Goal: Transaction & Acquisition: Purchase product/service

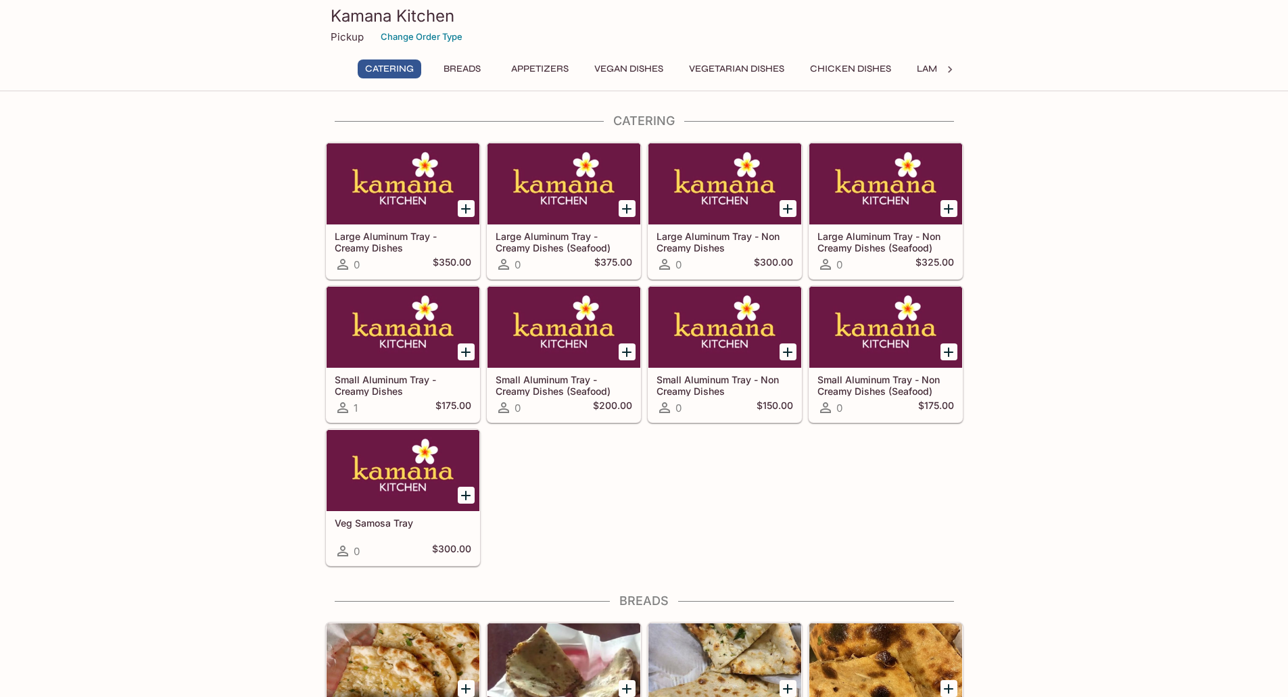
scroll to position [225, 0]
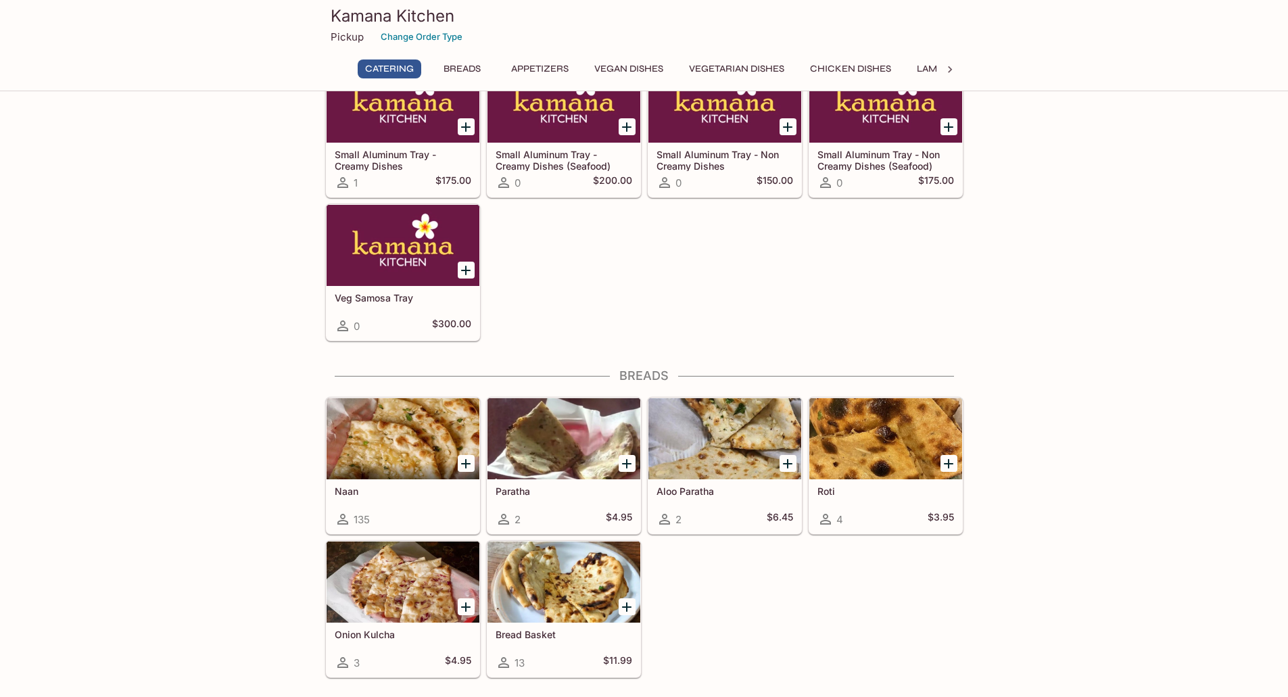
click at [748, 408] on div at bounding box center [724, 438] width 153 height 81
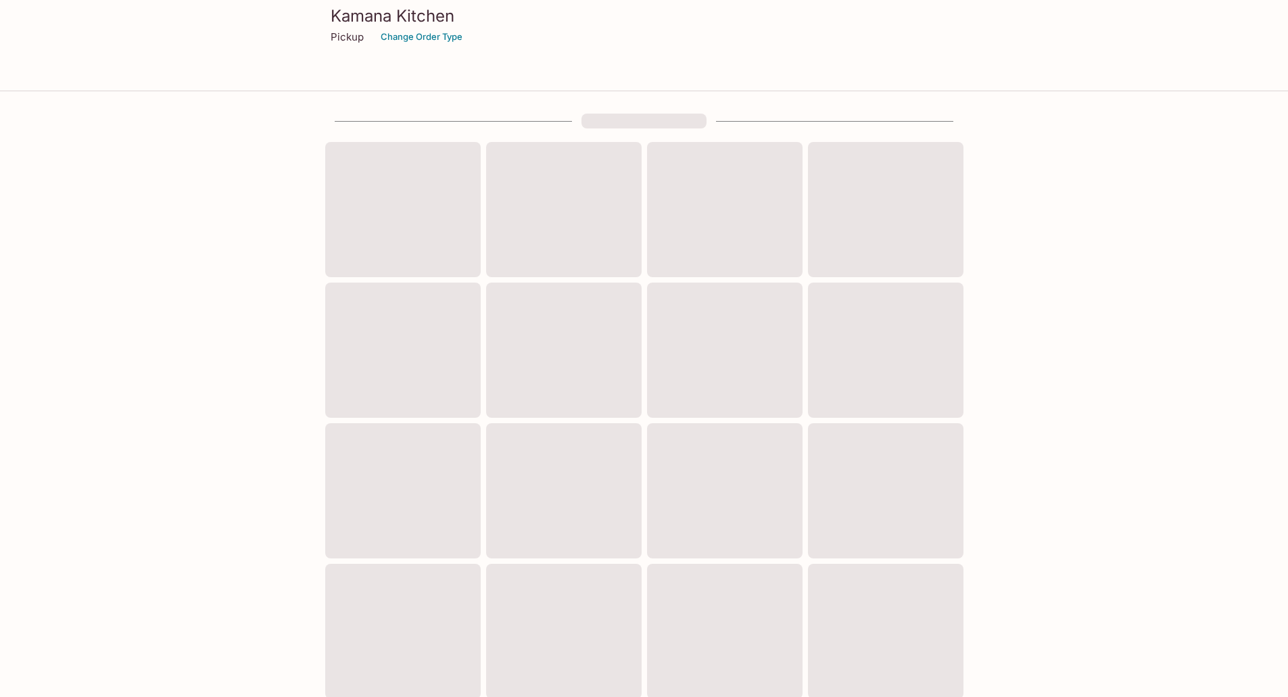
scroll to position [225, 0]
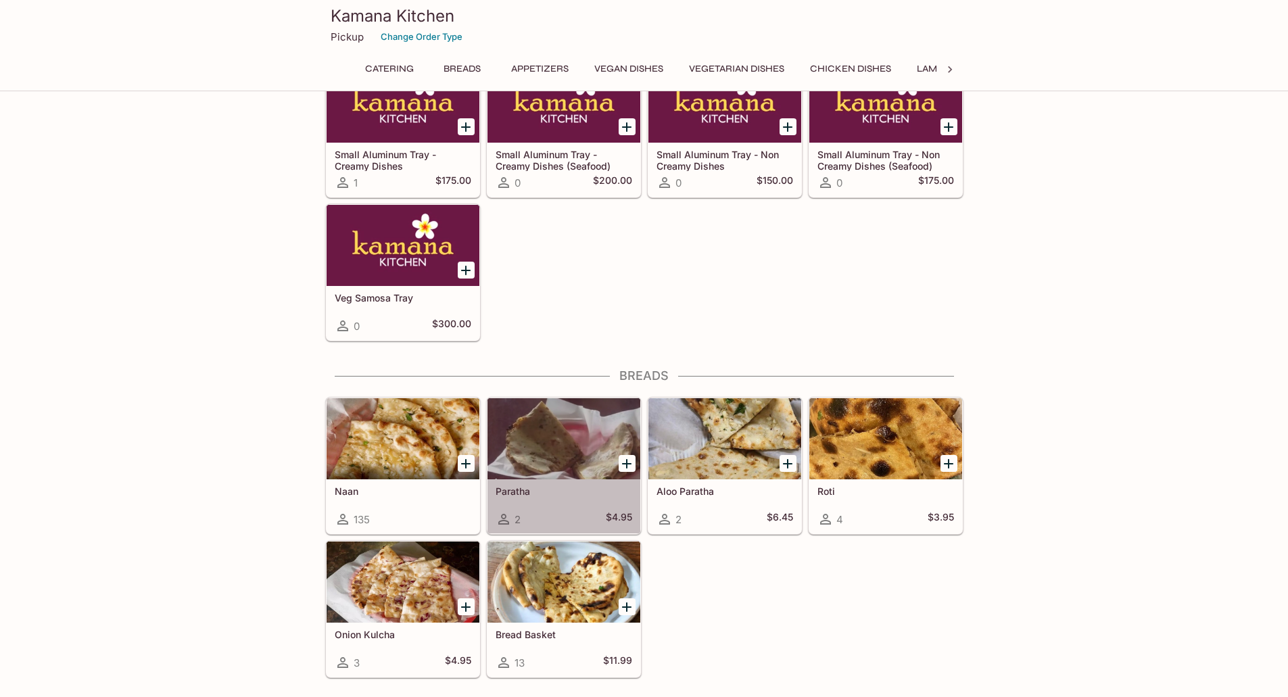
click at [581, 437] on div at bounding box center [563, 438] width 153 height 81
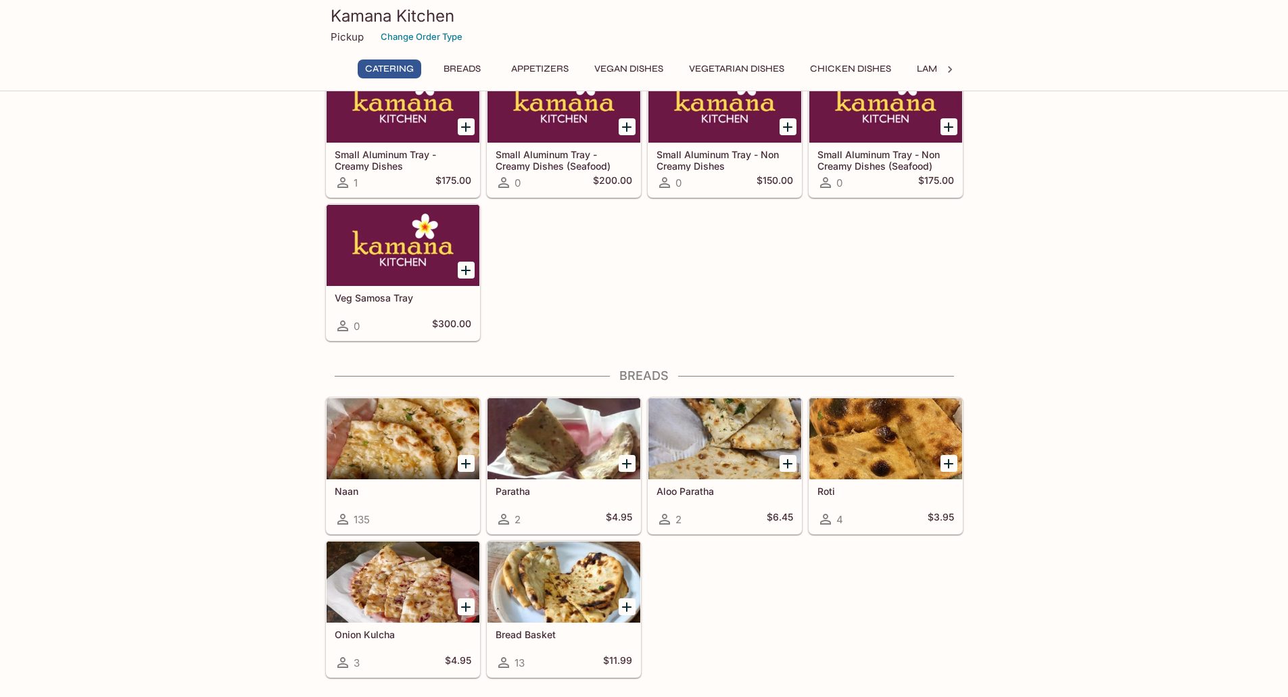
scroll to position [451, 0]
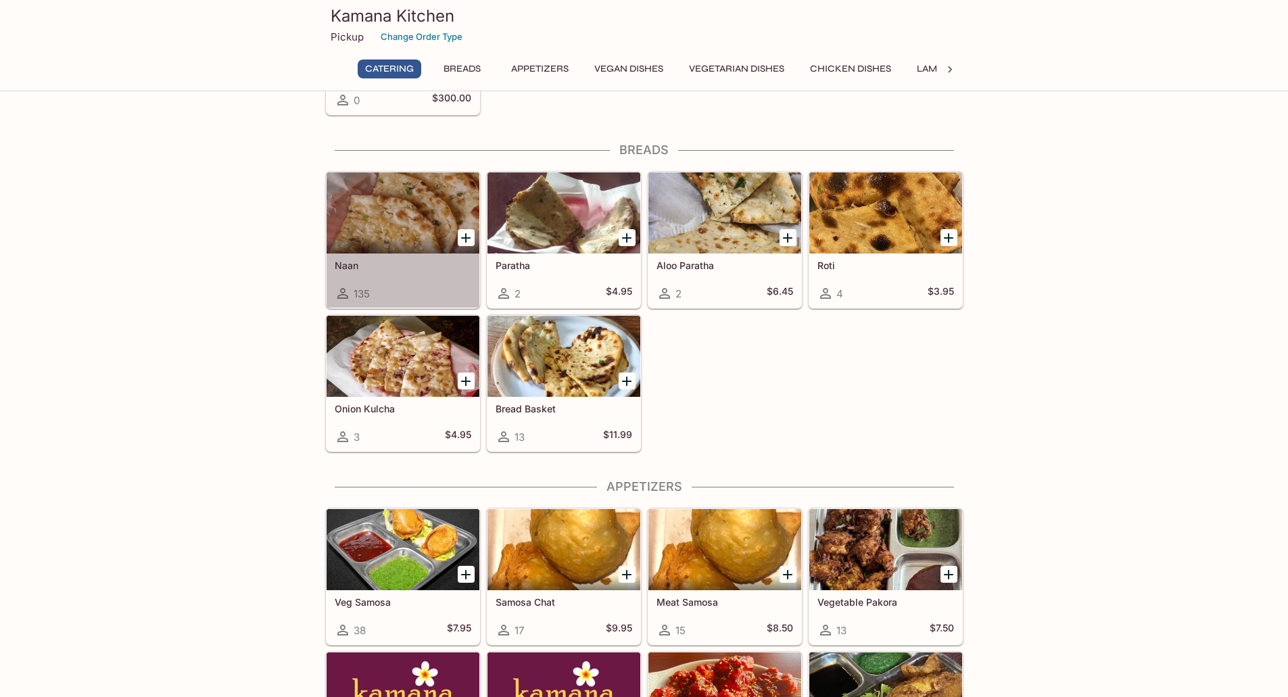
click at [376, 211] on div at bounding box center [402, 212] width 153 height 81
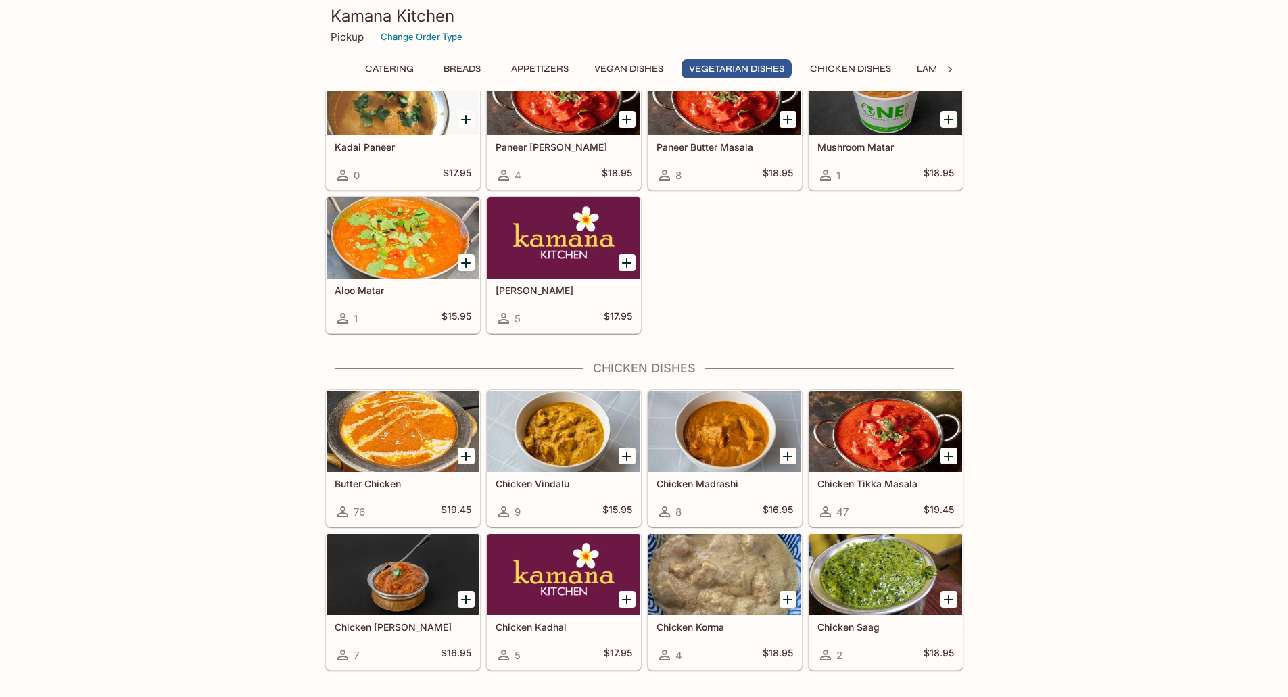
scroll to position [2149, 0]
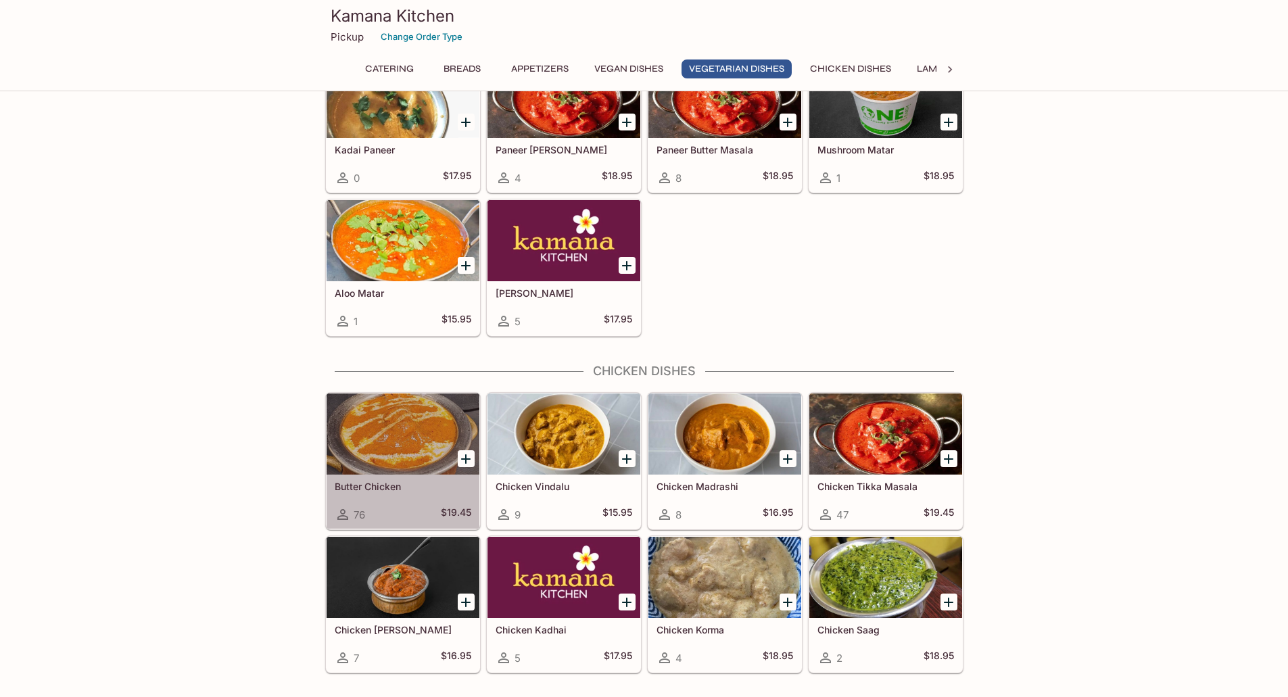
click at [423, 433] on div at bounding box center [402, 433] width 153 height 81
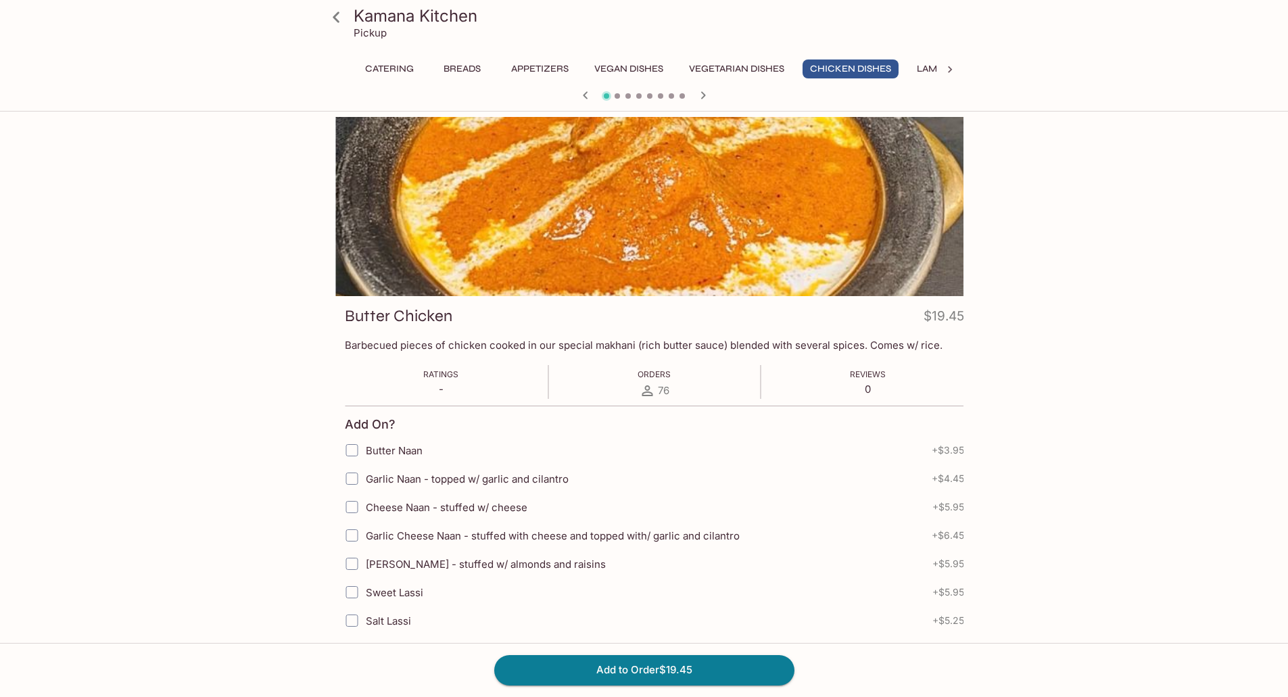
click at [398, 349] on p "Barbecued pieces of chicken cooked in our special makhani (rich butter sauce) b…" at bounding box center [654, 345] width 619 height 13
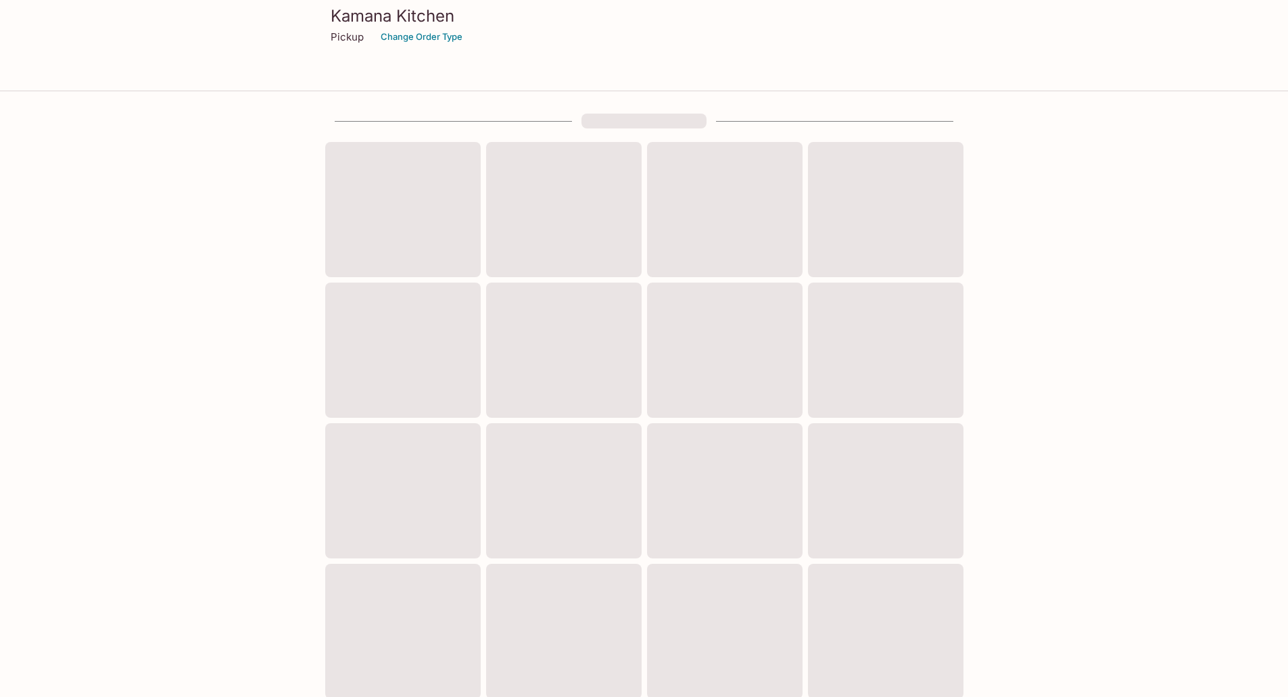
scroll to position [283, 0]
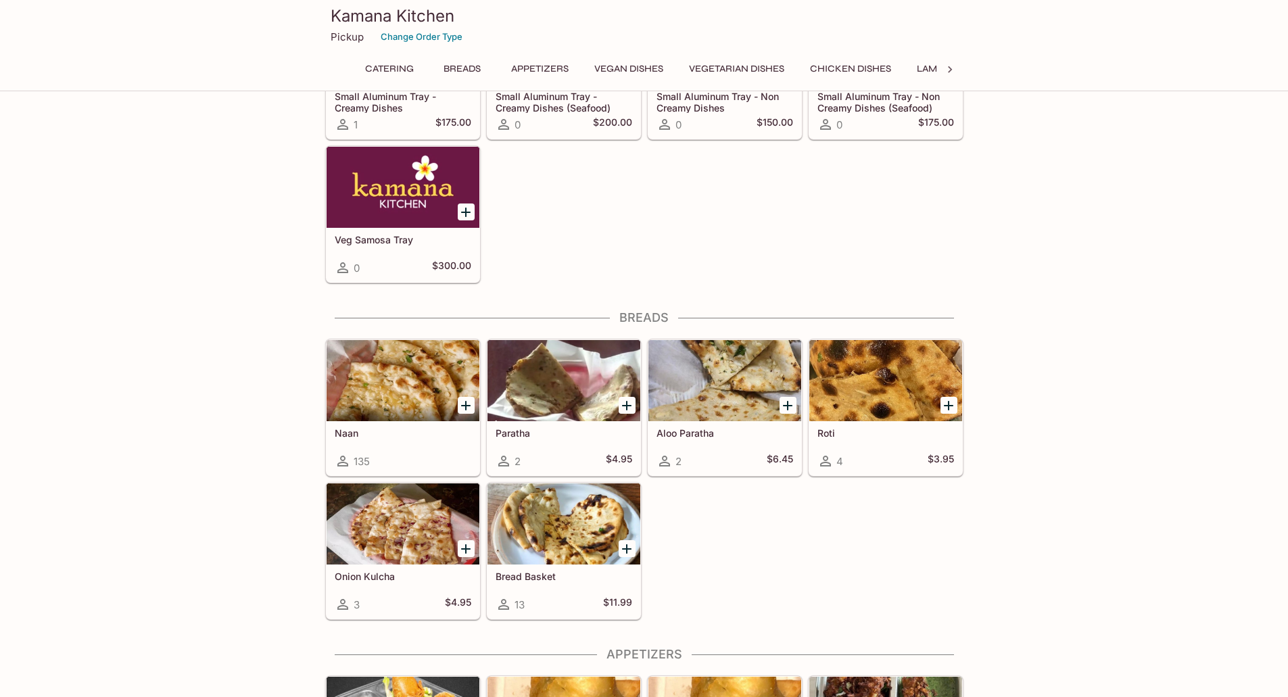
click at [434, 367] on div at bounding box center [402, 380] width 153 height 81
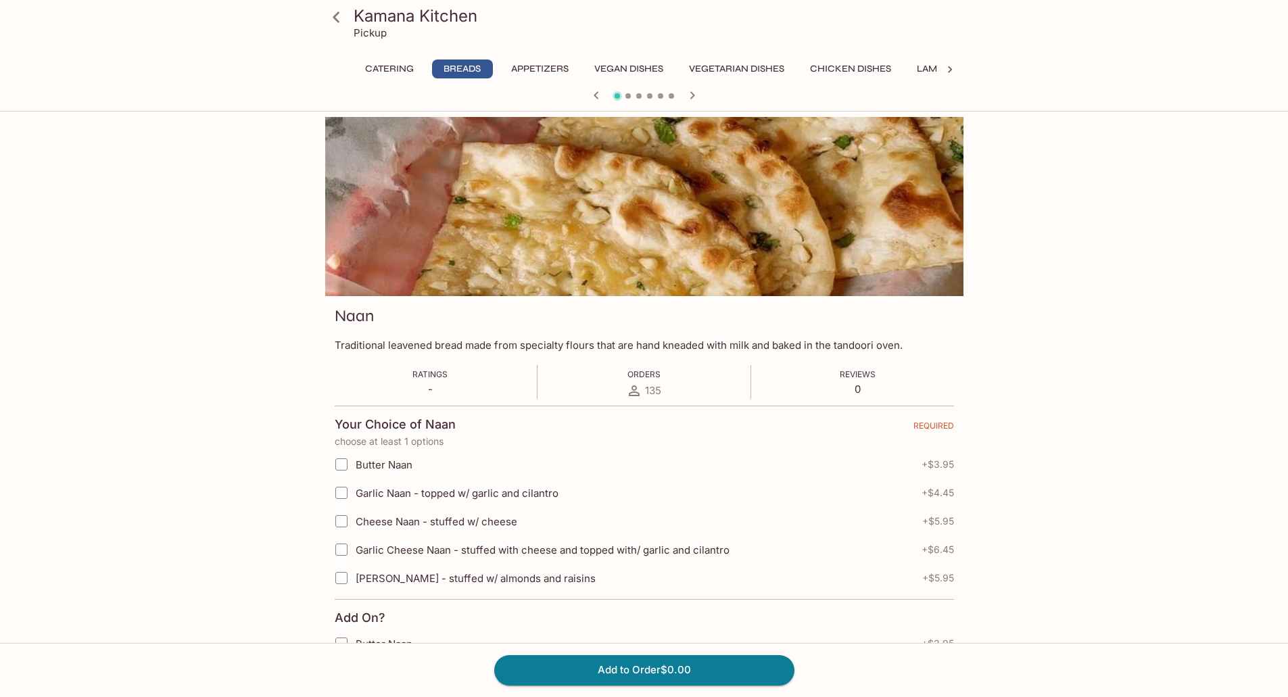
scroll to position [283, 0]
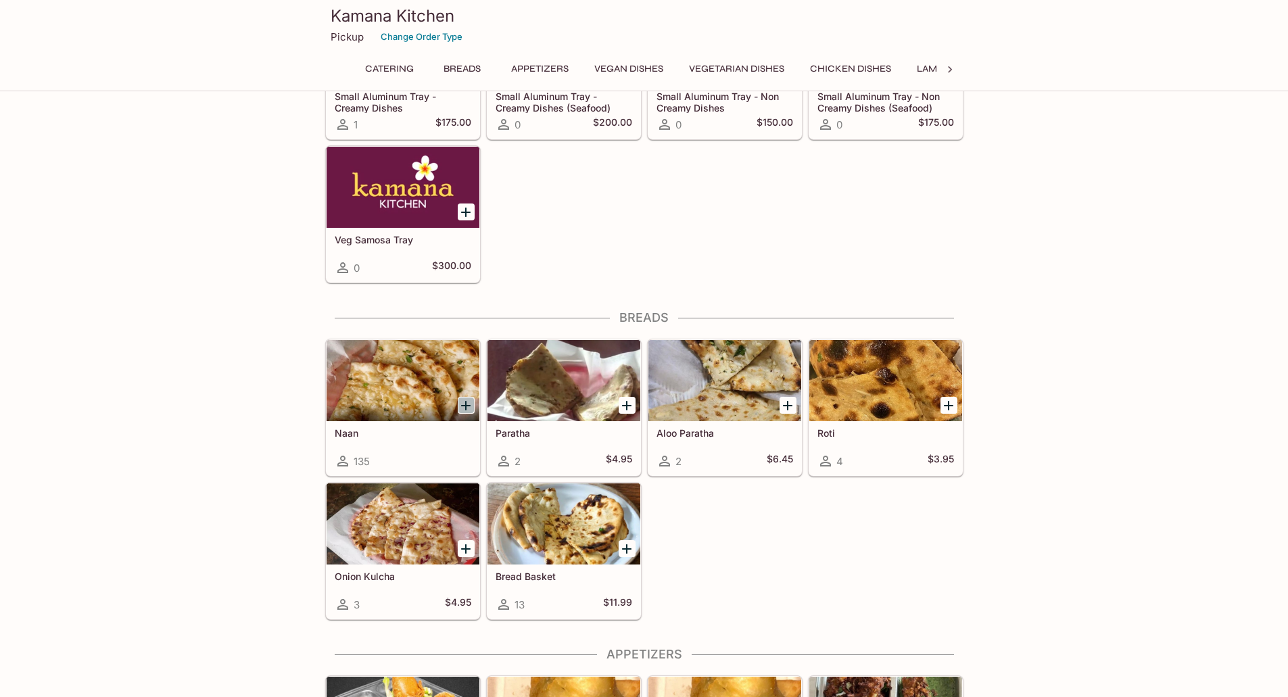
click at [466, 401] on icon "Add Naan" at bounding box center [466, 405] width 16 height 16
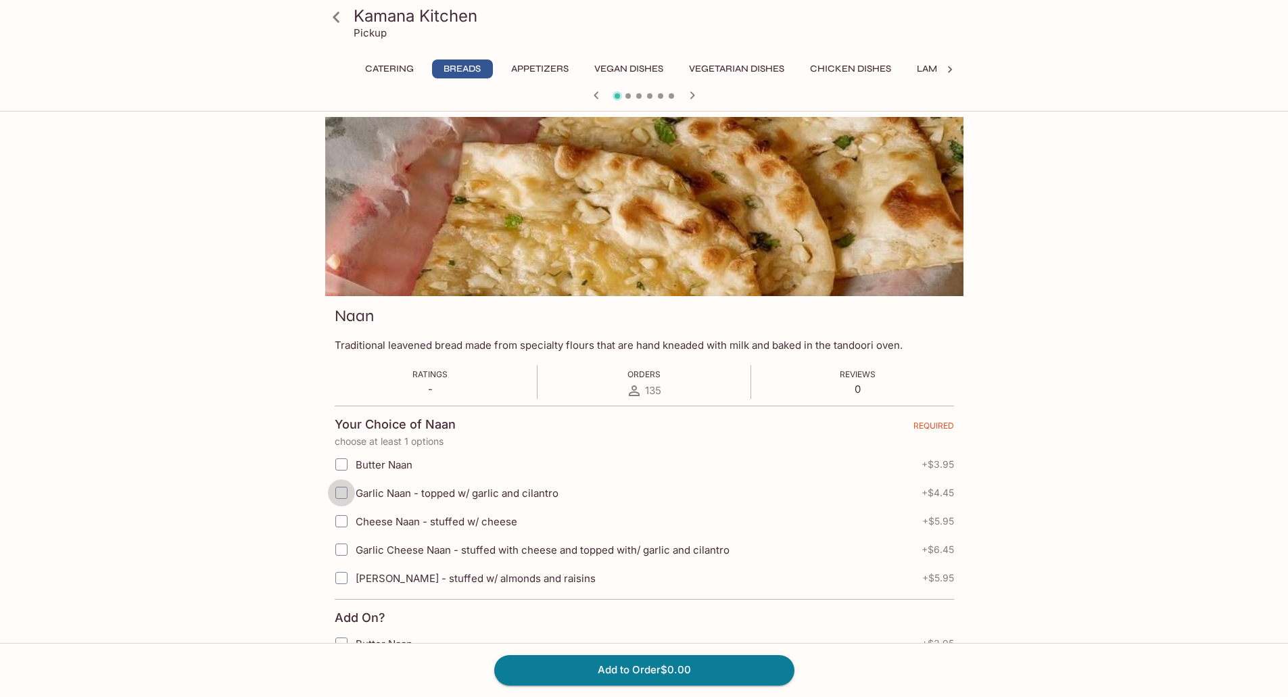
click at [335, 491] on input "Garlic Naan - topped w/ garlic and cilantro" at bounding box center [341, 492] width 27 height 27
checkbox input "true"
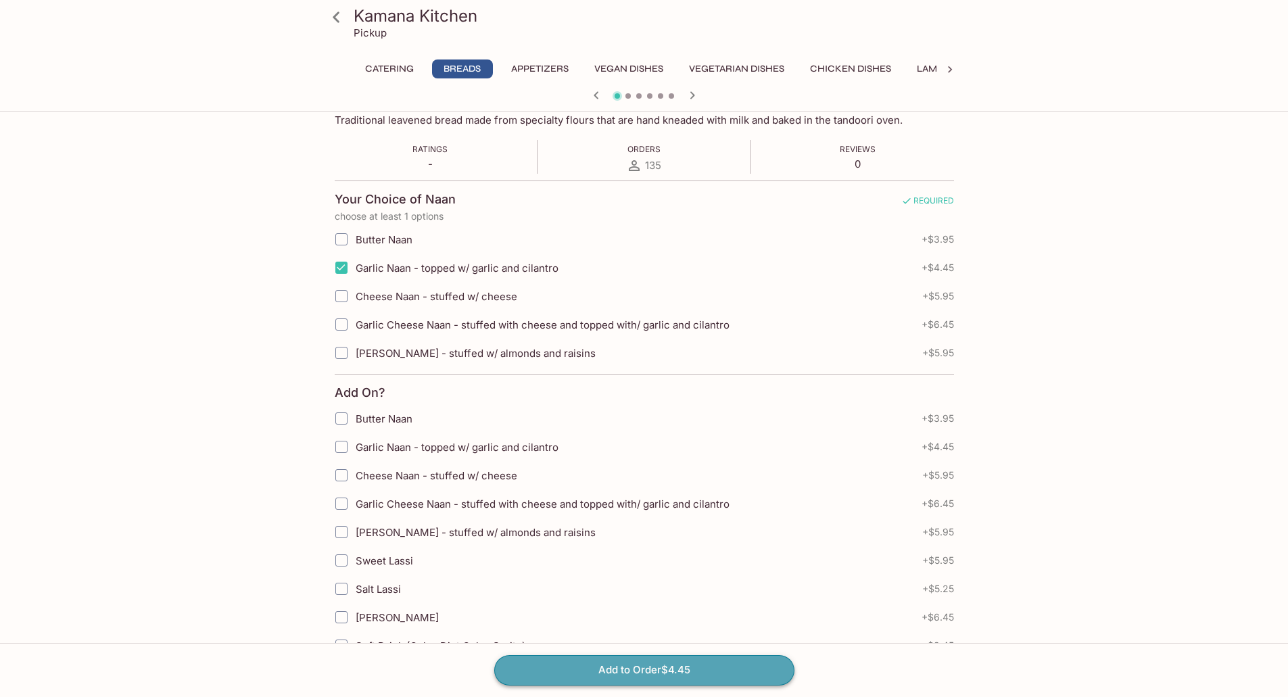
click at [679, 666] on button "Add to Order $4.45" at bounding box center [644, 670] width 300 height 30
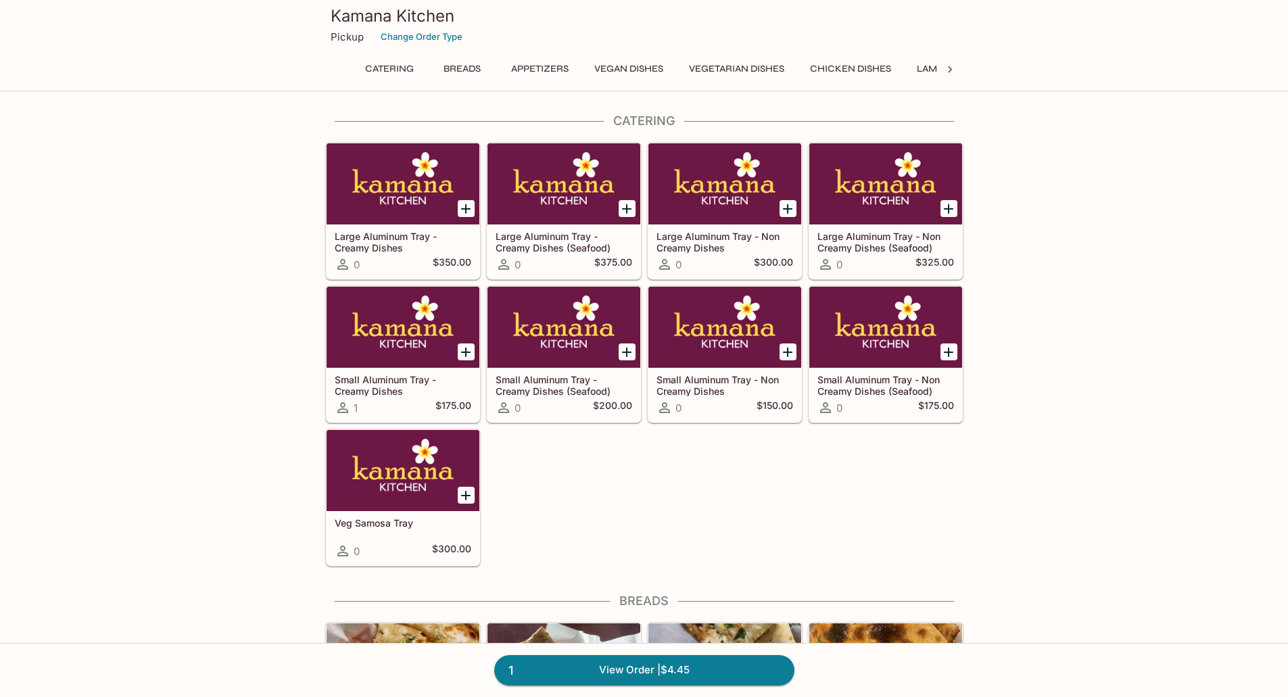
scroll to position [225, 0]
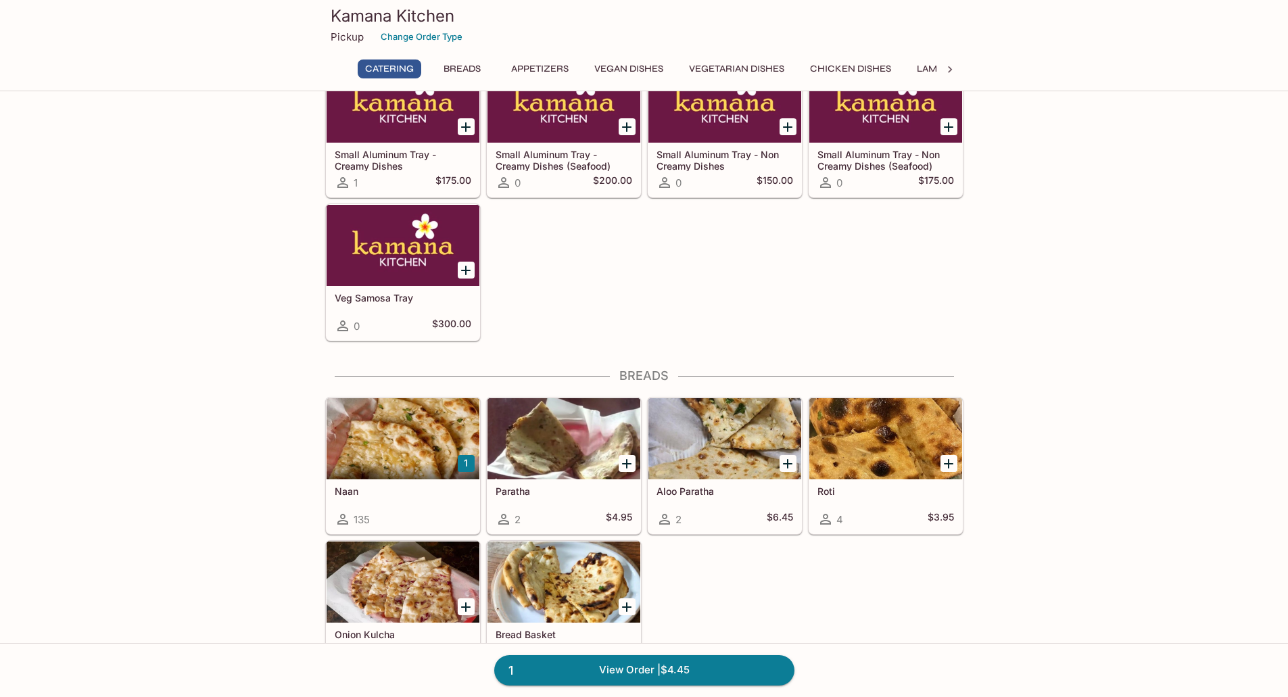
click at [468, 456] on button "1" at bounding box center [466, 463] width 17 height 17
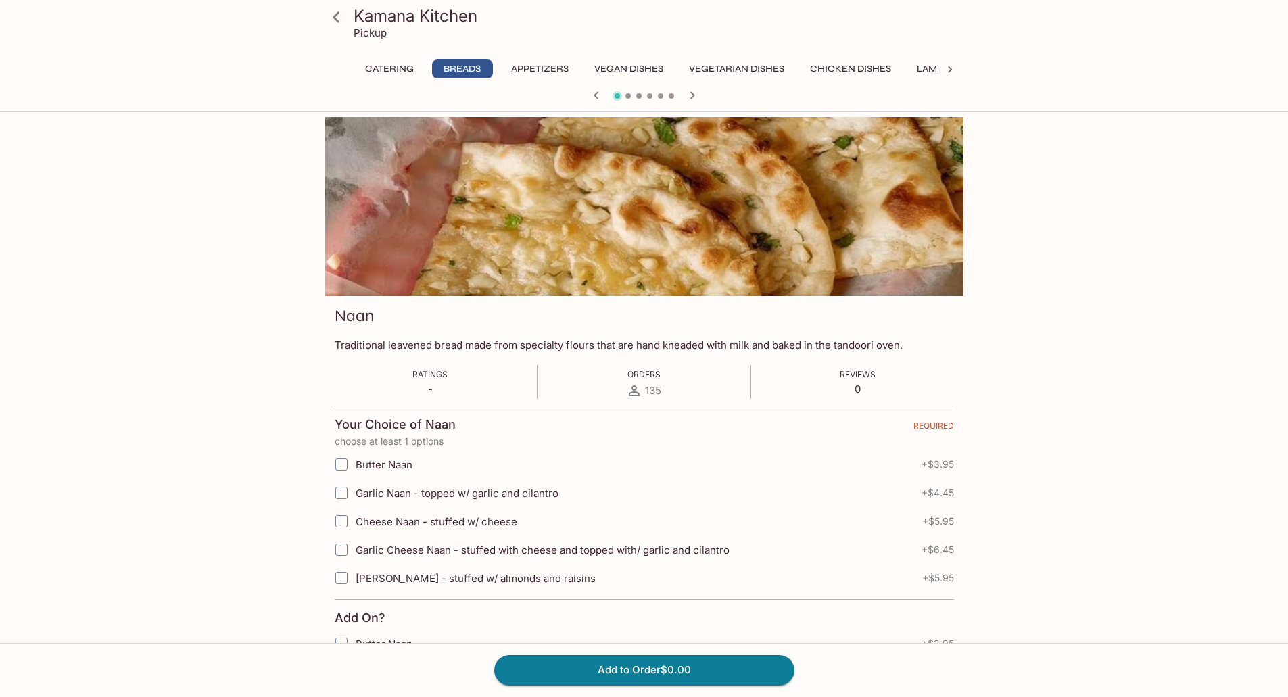
click at [346, 490] on input "Garlic Naan - topped w/ garlic and cilantro" at bounding box center [341, 492] width 27 height 27
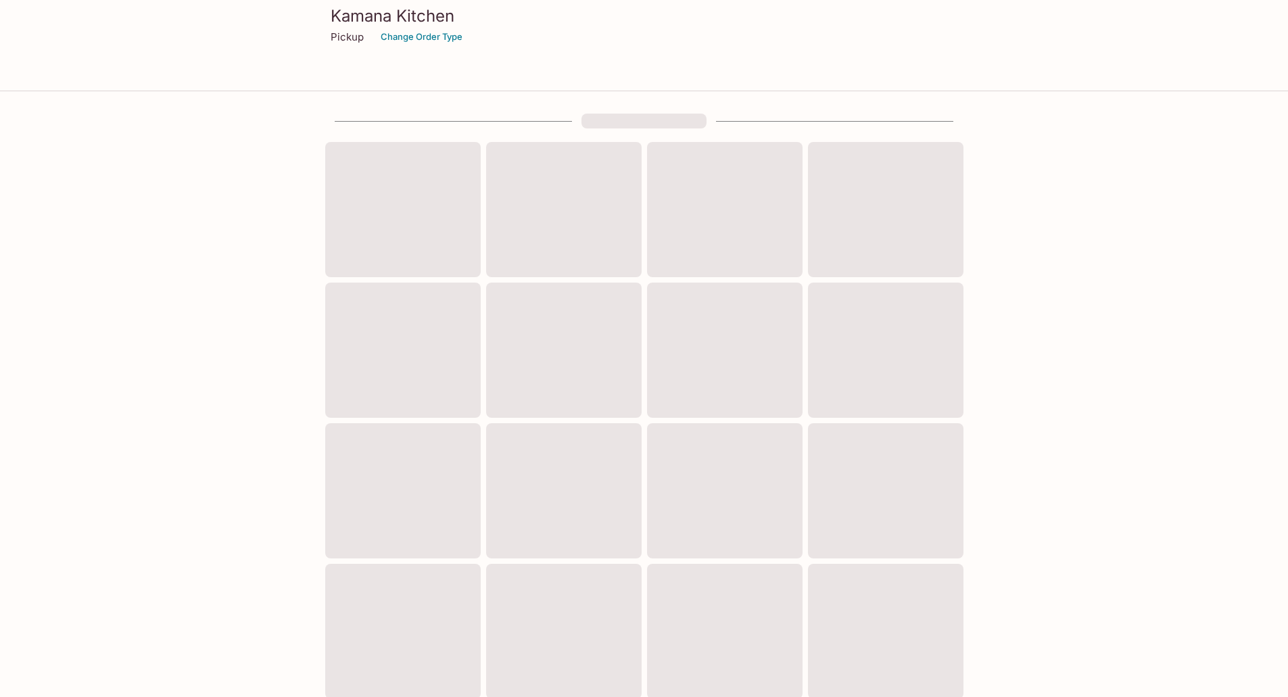
scroll to position [225, 0]
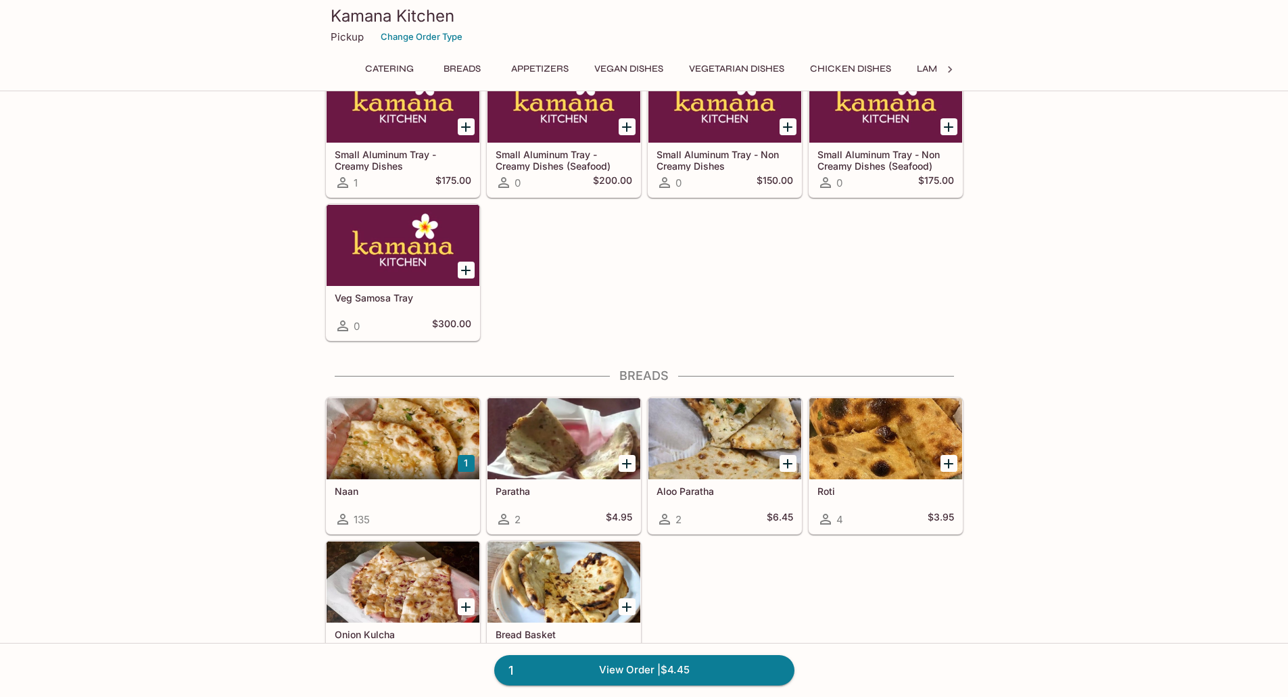
click at [466, 461] on button "1" at bounding box center [466, 463] width 17 height 17
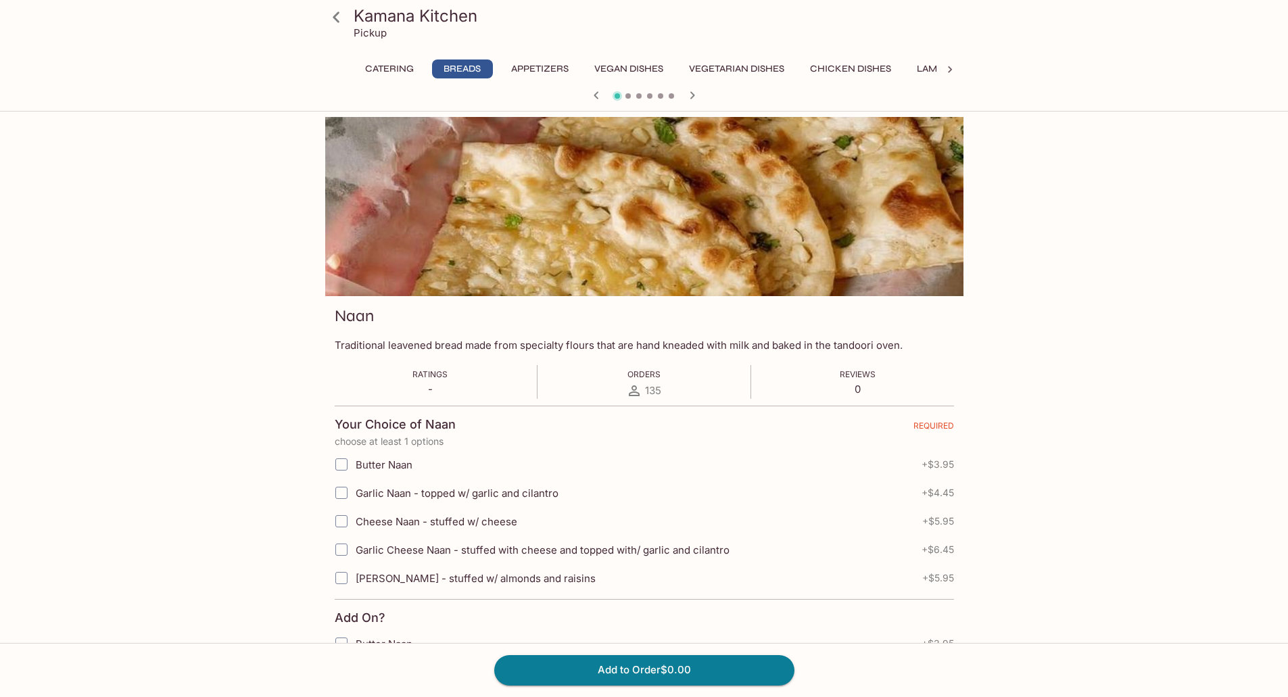
click at [341, 489] on input "Garlic Naan - topped w/ garlic and cilantro" at bounding box center [341, 492] width 27 height 27
checkbox input "true"
click at [704, 667] on button "Add to Order $4.45" at bounding box center [644, 670] width 300 height 30
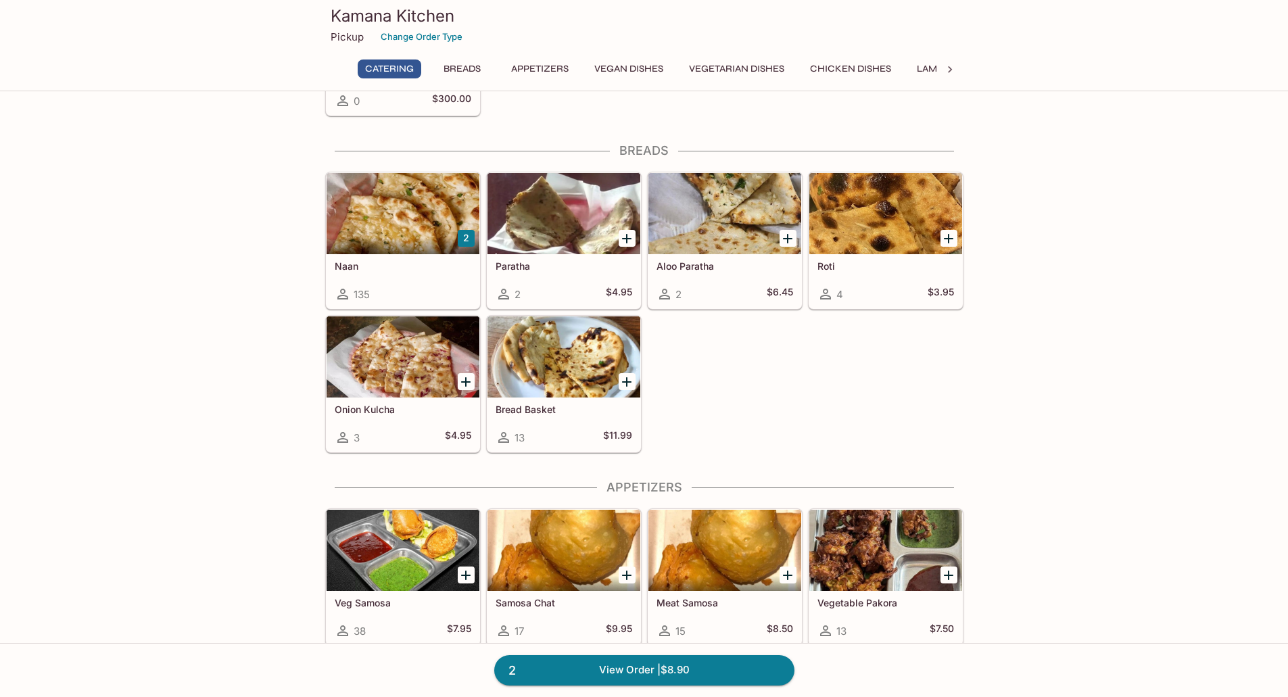
scroll to position [676, 0]
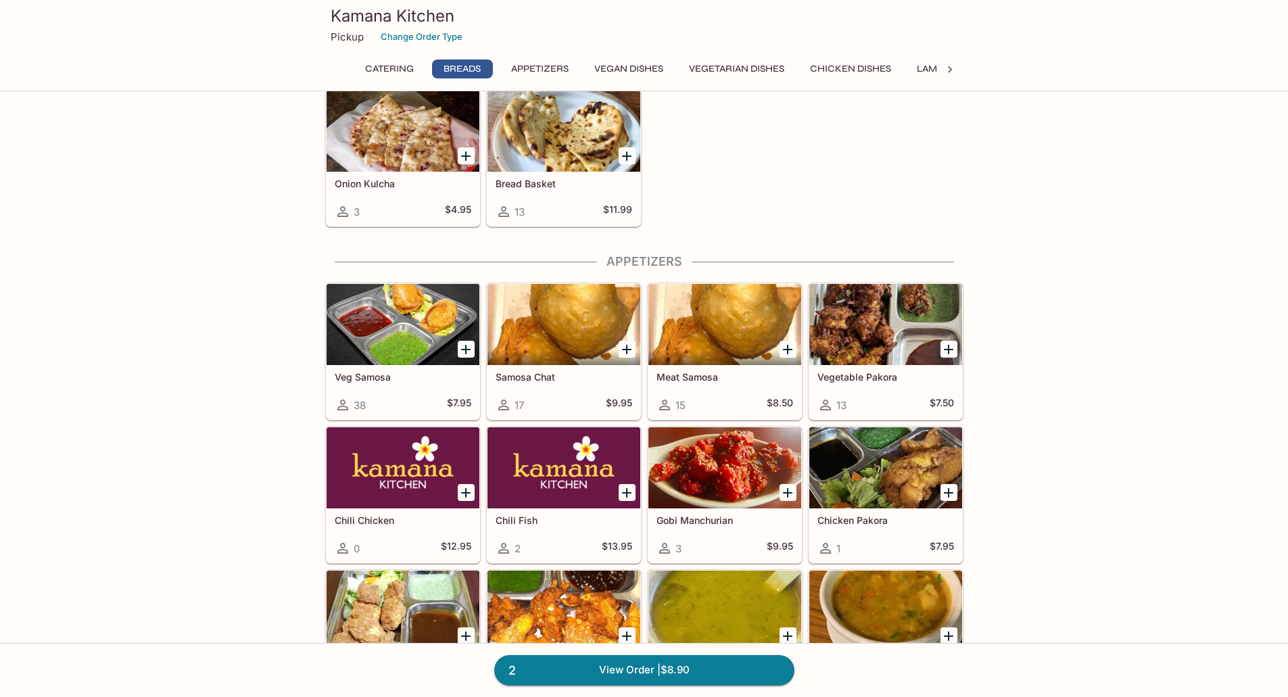
click at [747, 338] on div at bounding box center [724, 324] width 153 height 81
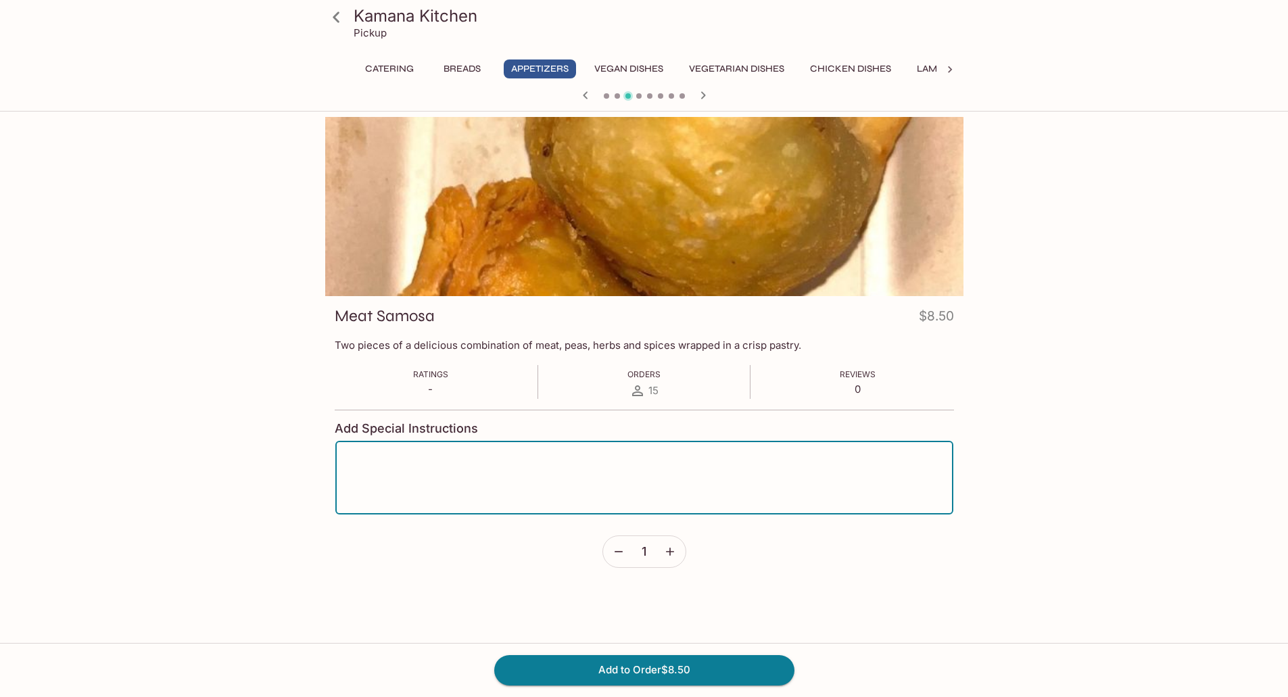
click at [596, 461] on textarea at bounding box center [644, 477] width 599 height 51
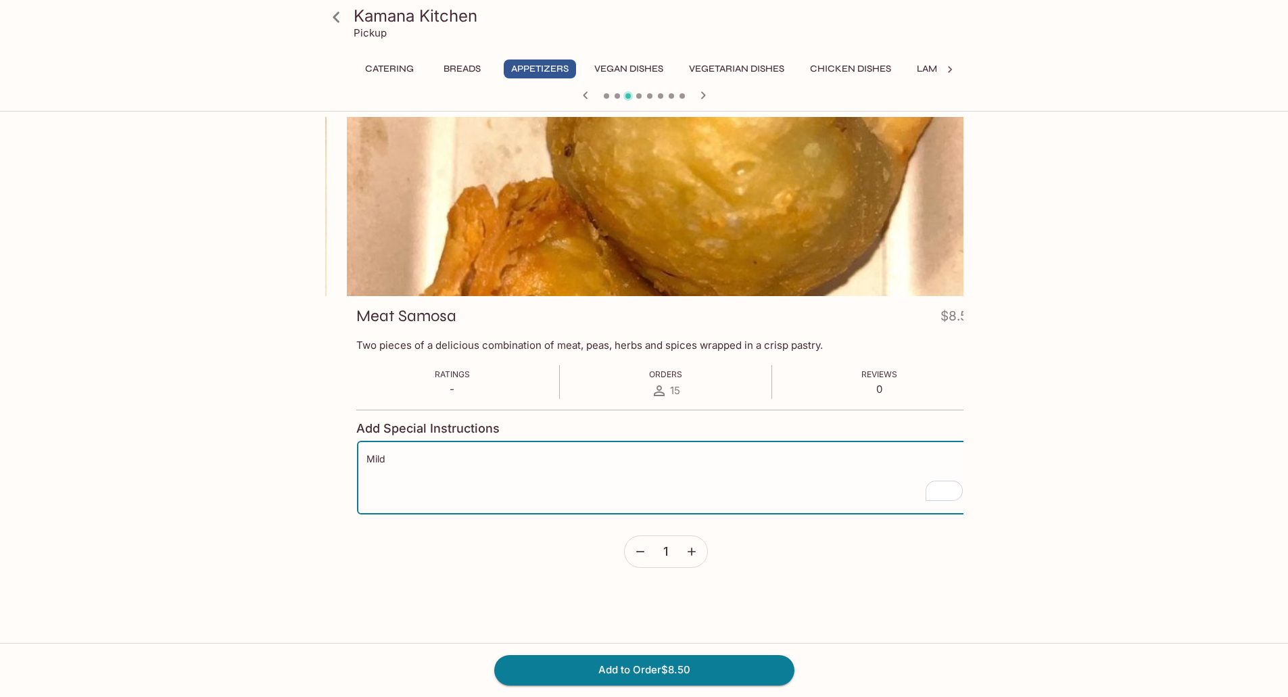
drag, startPoint x: 381, startPoint y: 455, endPoint x: 408, endPoint y: 454, distance: 27.1
click at [408, 454] on textarea "Mild" at bounding box center [665, 477] width 599 height 51
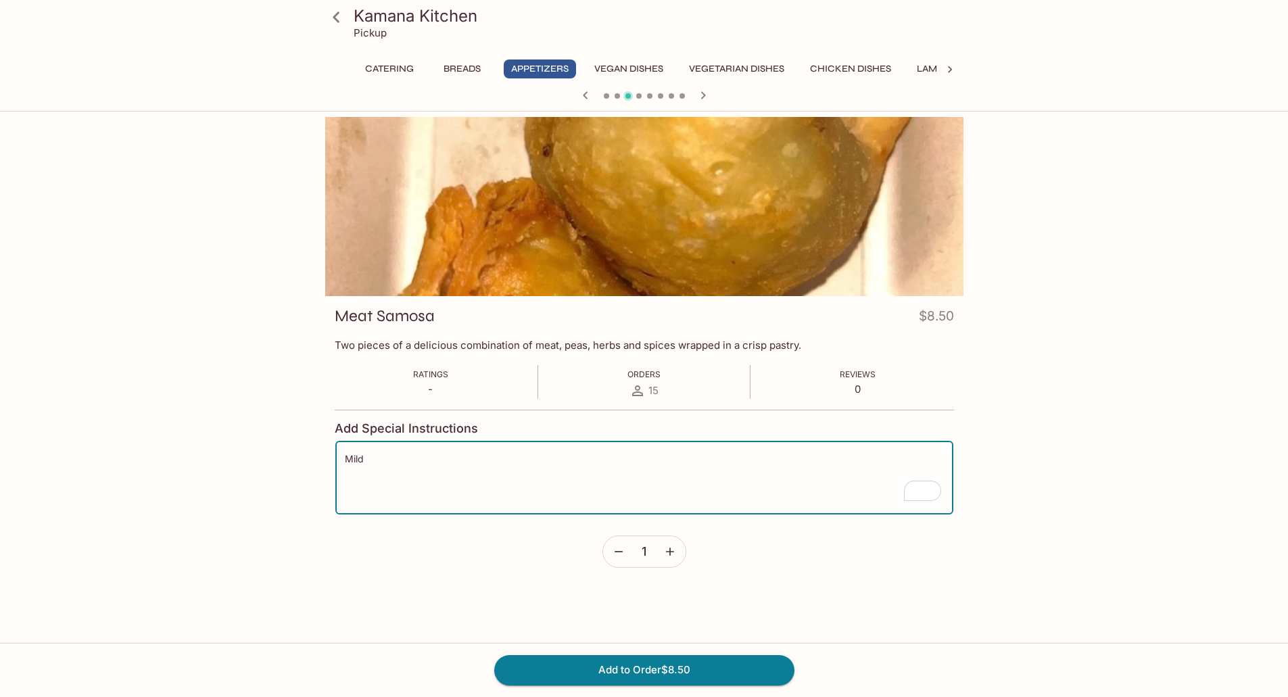
click at [358, 458] on textarea "Mild" at bounding box center [644, 477] width 599 height 51
paste textarea "m"
click at [671, 549] on icon "button" at bounding box center [670, 552] width 14 height 14
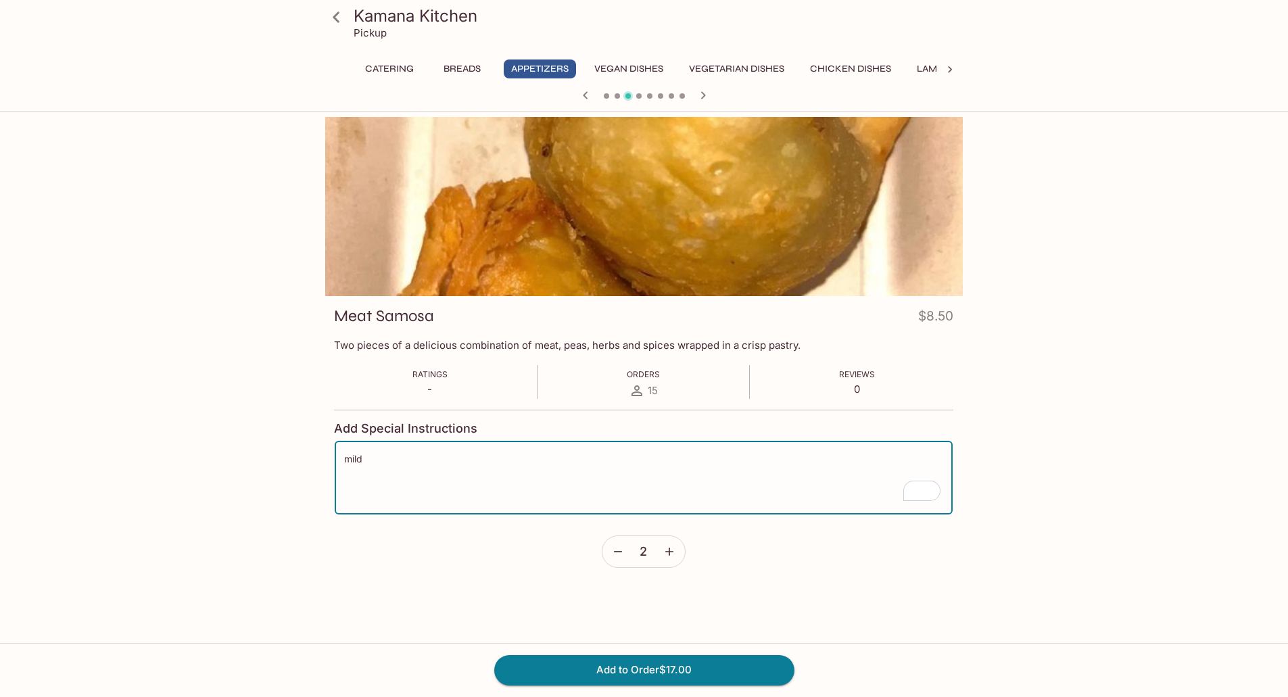
click at [362, 456] on textarea "mild" at bounding box center [643, 477] width 599 height 51
click at [359, 458] on textarea "mild" at bounding box center [644, 477] width 599 height 51
click at [349, 458] on textarea "mild" at bounding box center [644, 477] width 599 height 51
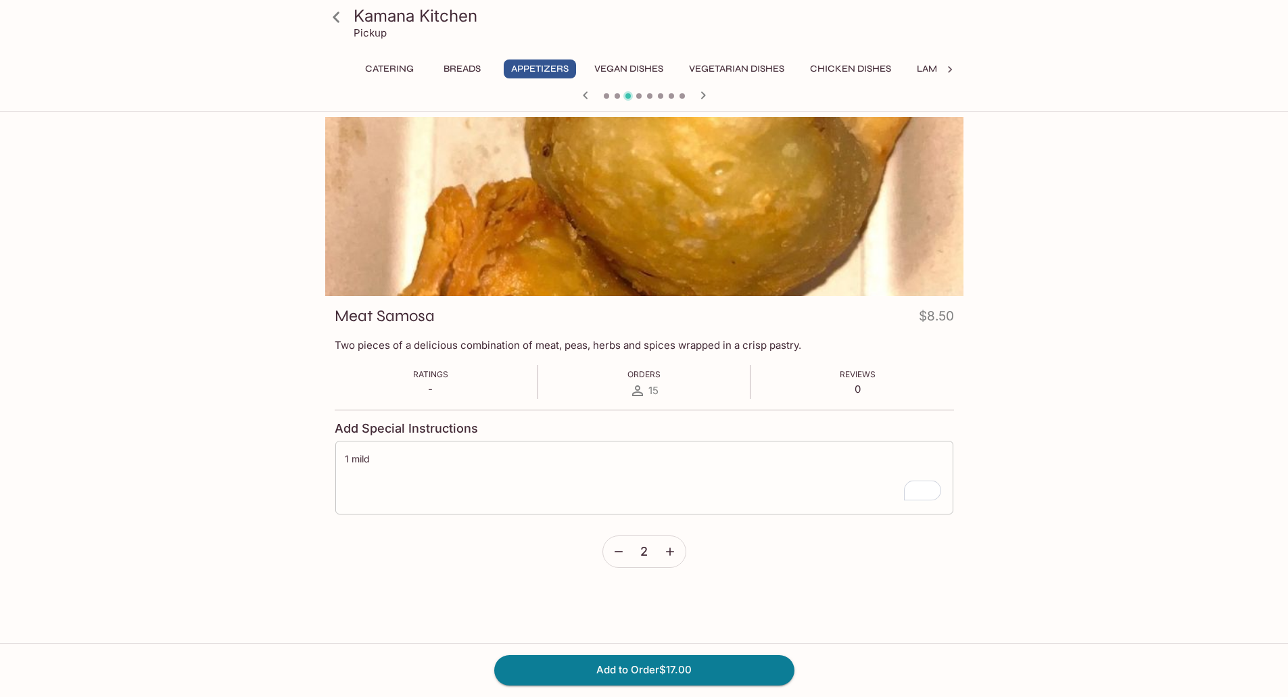
click at [421, 442] on div "1 mild x ​" at bounding box center [644, 477] width 619 height 75
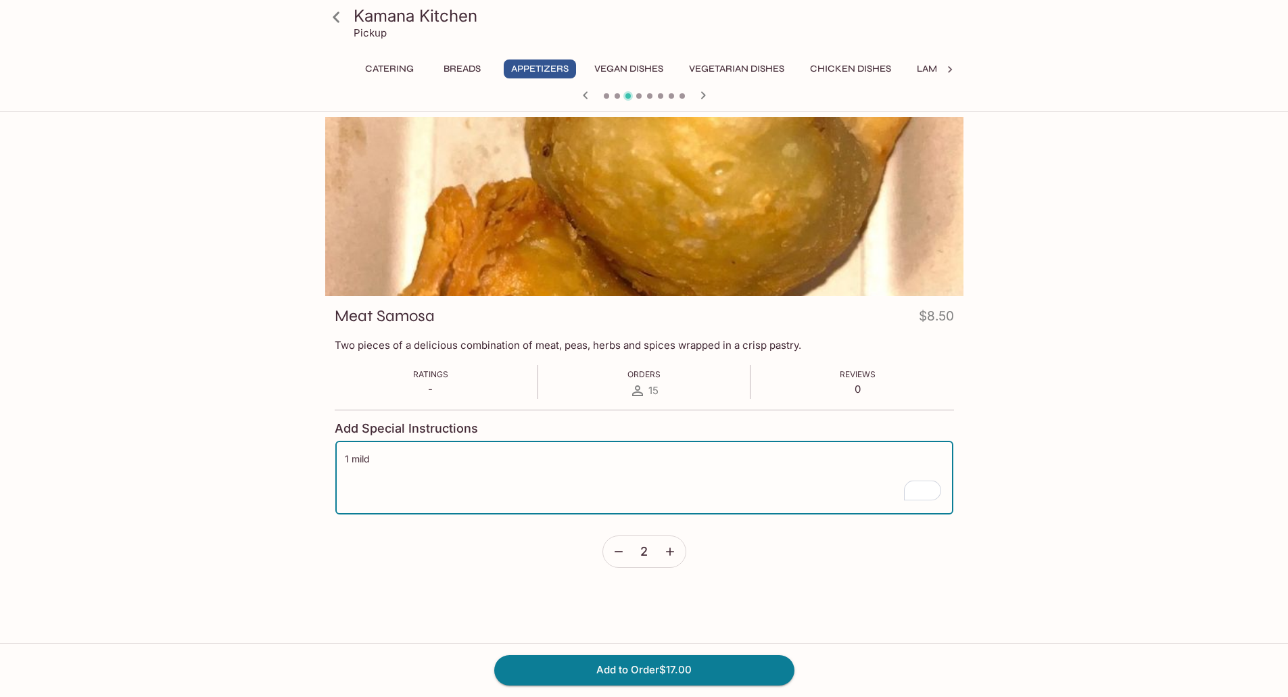
click at [353, 458] on textarea "1 mild" at bounding box center [644, 477] width 599 height 51
click at [427, 456] on textarea "1 order mild" at bounding box center [644, 477] width 599 height 51
type textarea "1 order mild, 1 order regular"
click at [632, 667] on button "Add to Order $17.00" at bounding box center [644, 670] width 300 height 30
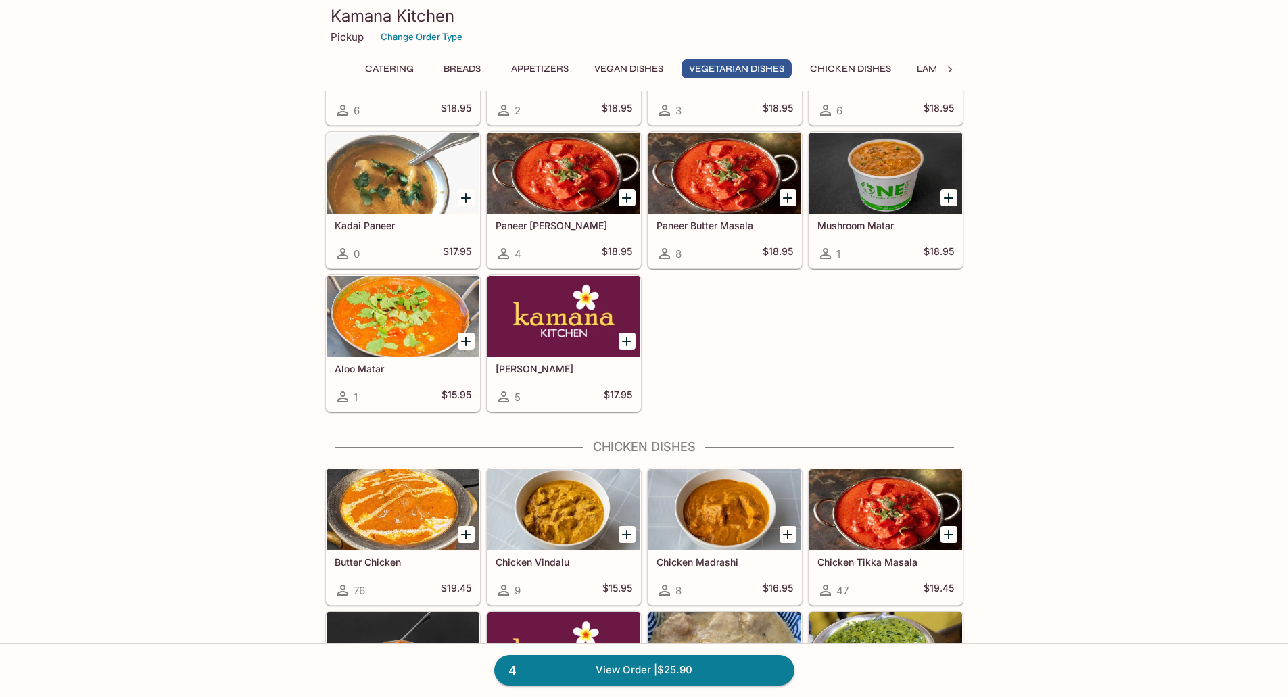
scroll to position [2253, 0]
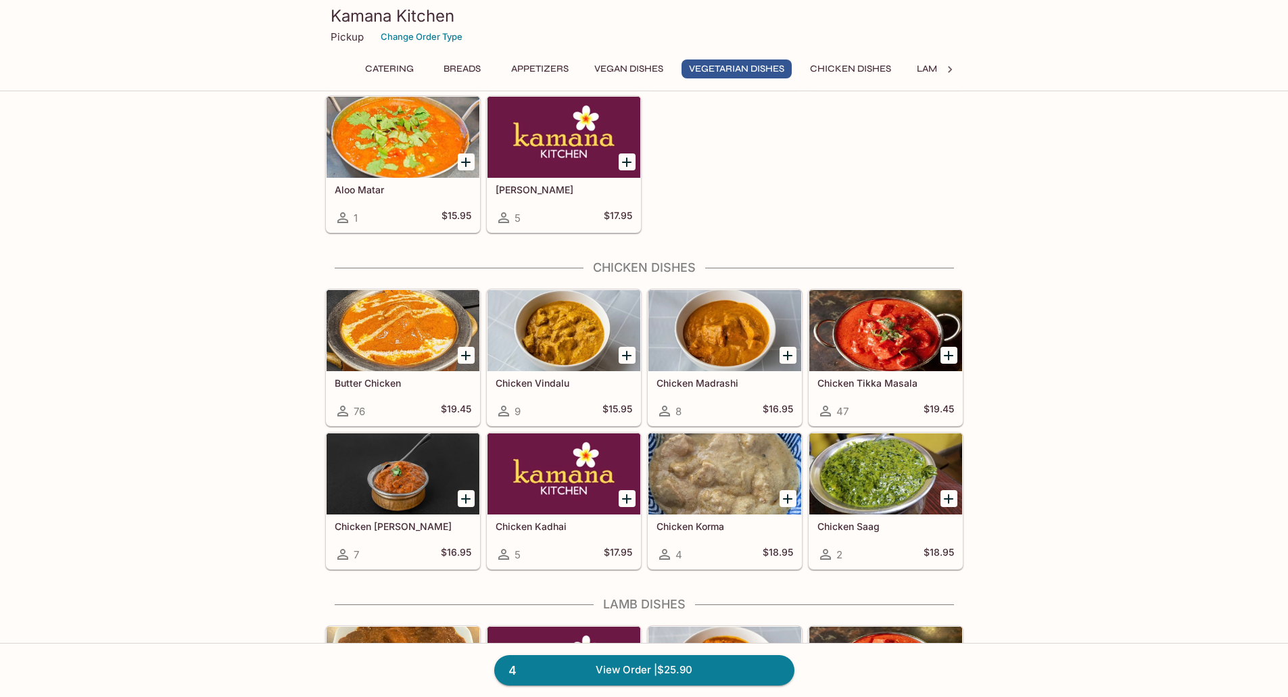
click at [415, 337] on div at bounding box center [402, 330] width 153 height 81
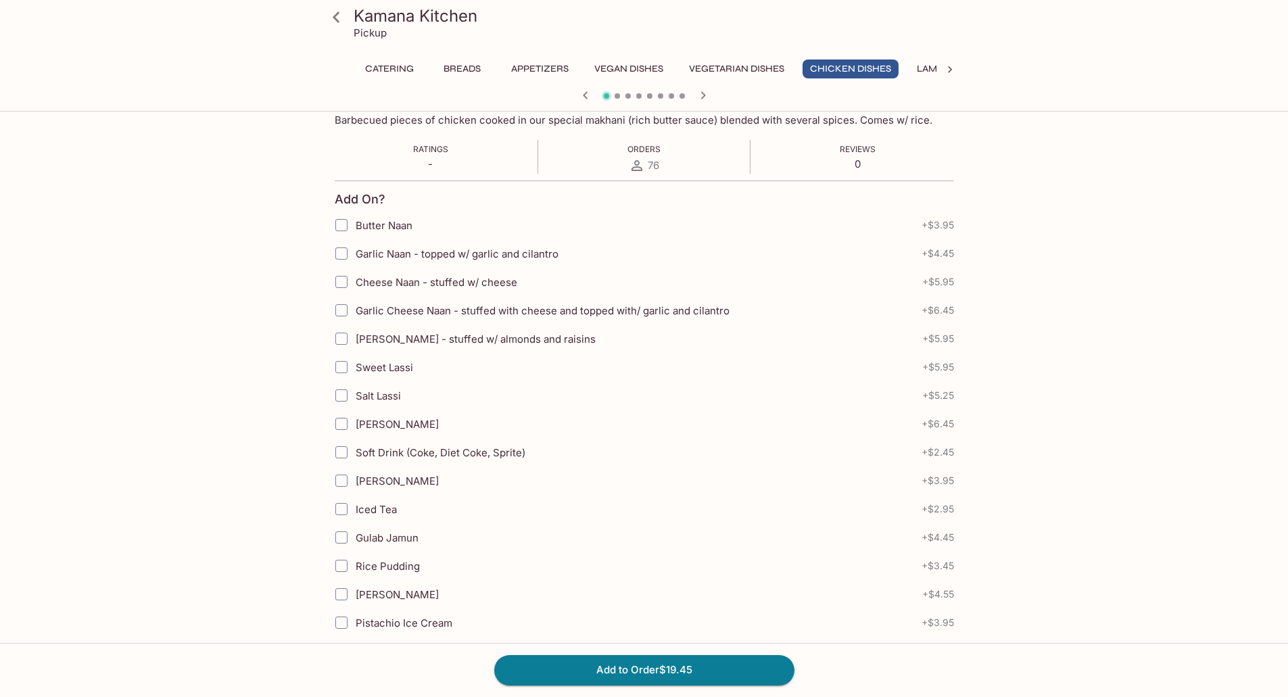
scroll to position [449, 0]
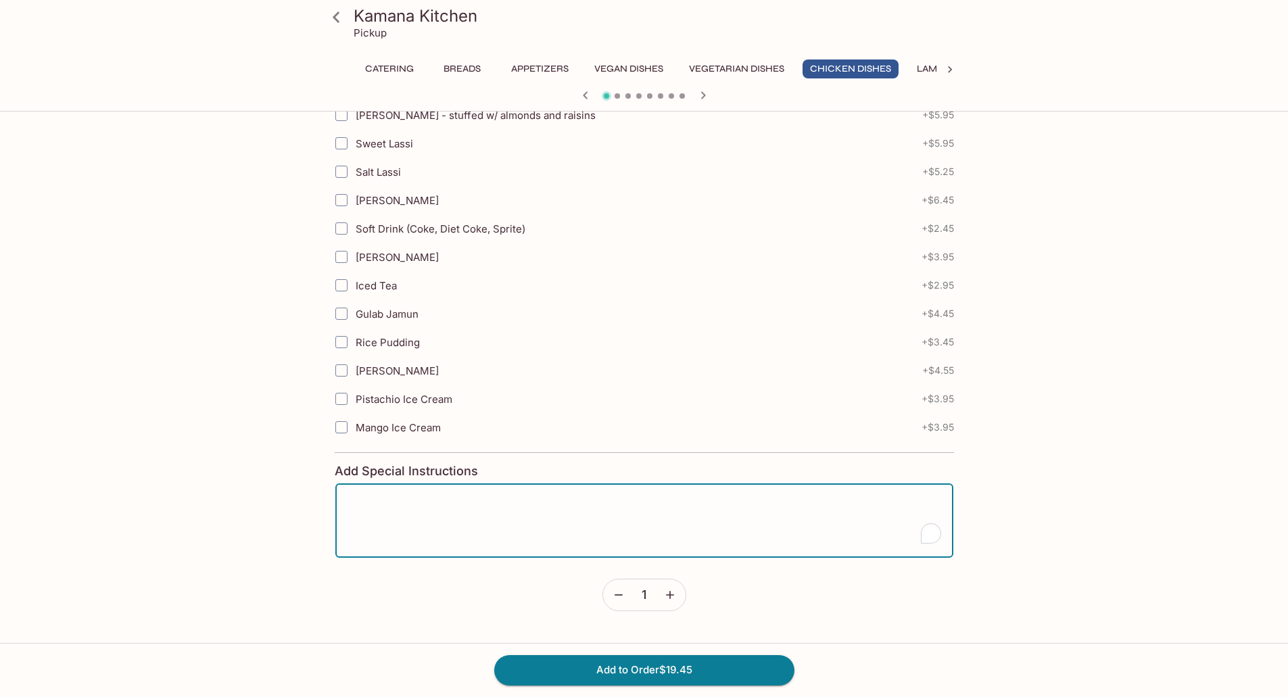
click at [552, 504] on textarea "To enrich screen reader interactions, please activate Accessibility in Grammarl…" at bounding box center [644, 520] width 599 height 51
type textarea "Mild"
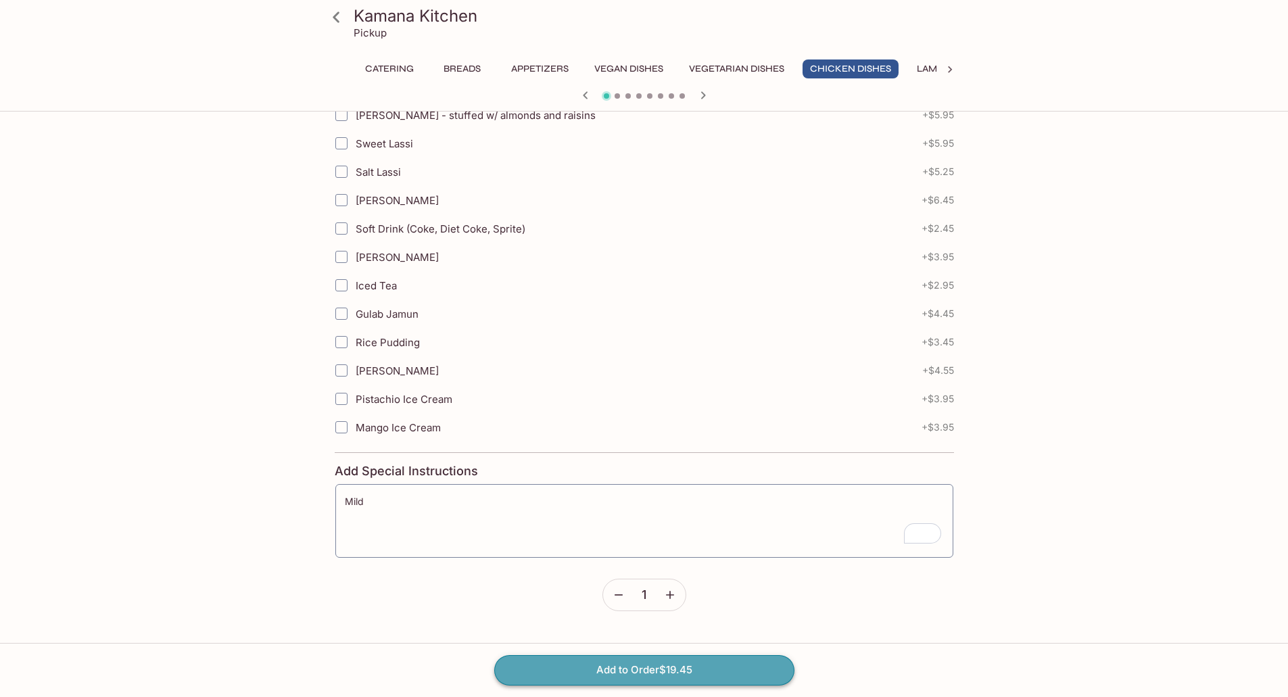
click at [644, 669] on button "Add to Order $19.45" at bounding box center [644, 670] width 300 height 30
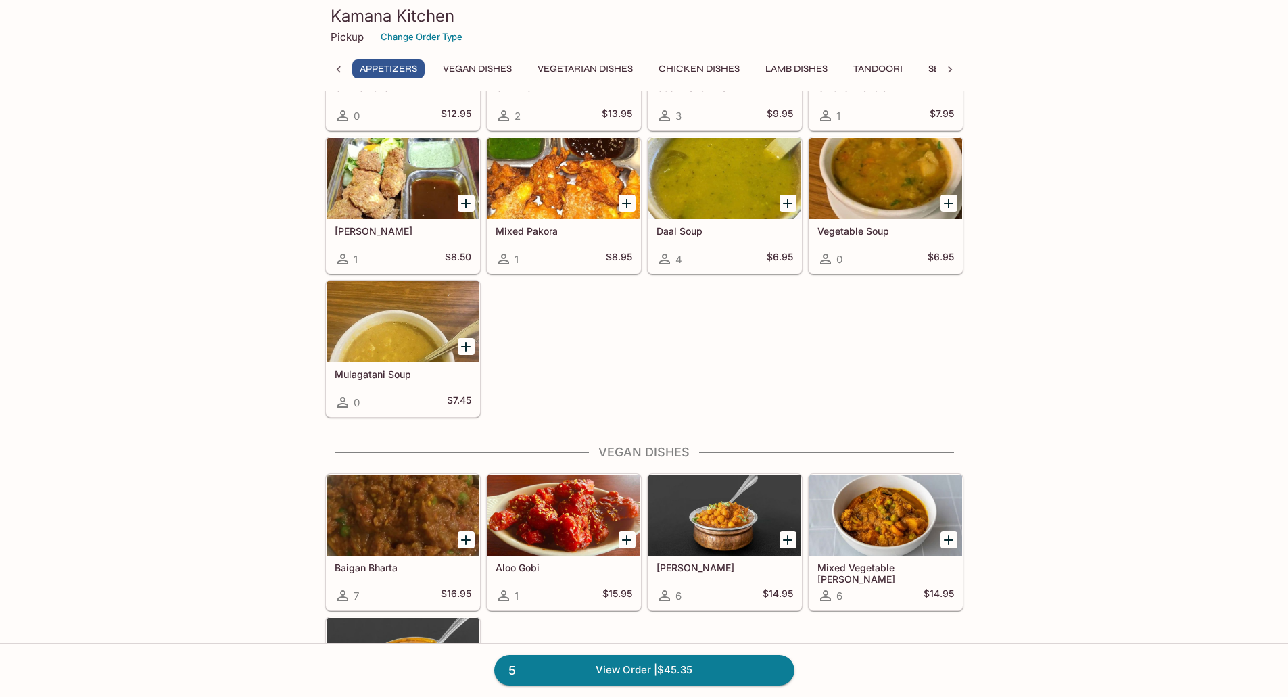
scroll to position [1334, 0]
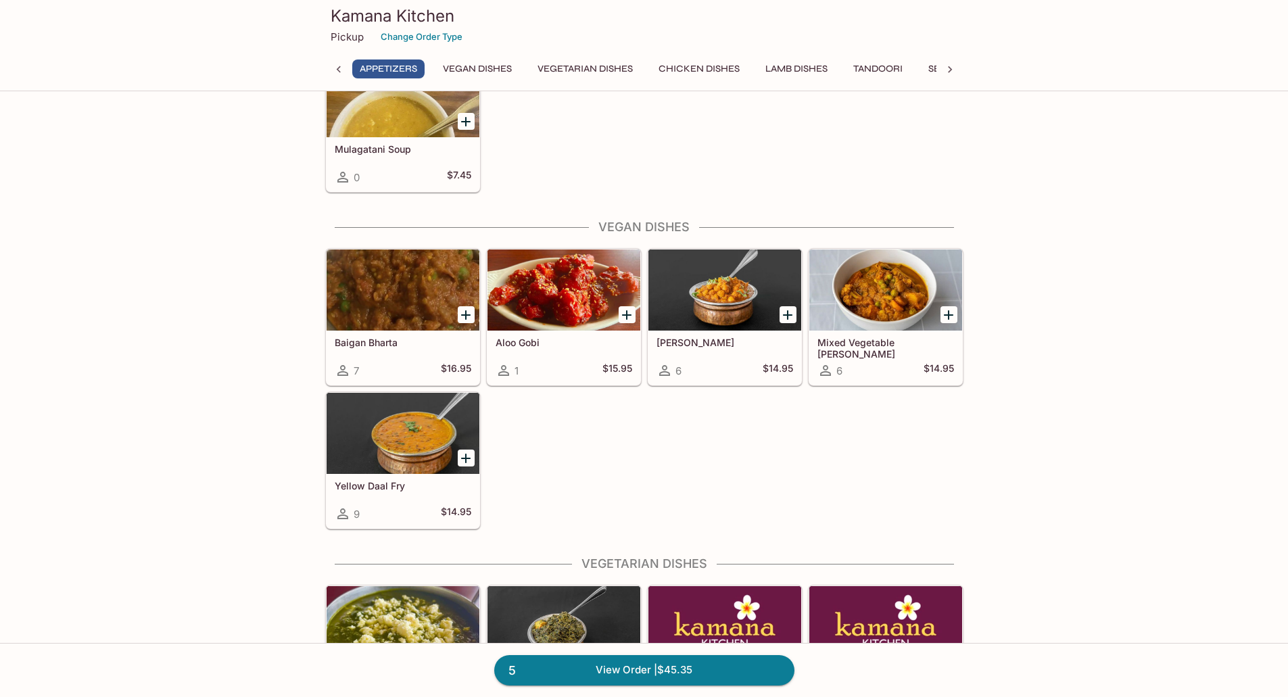
click at [419, 412] on div at bounding box center [402, 433] width 153 height 81
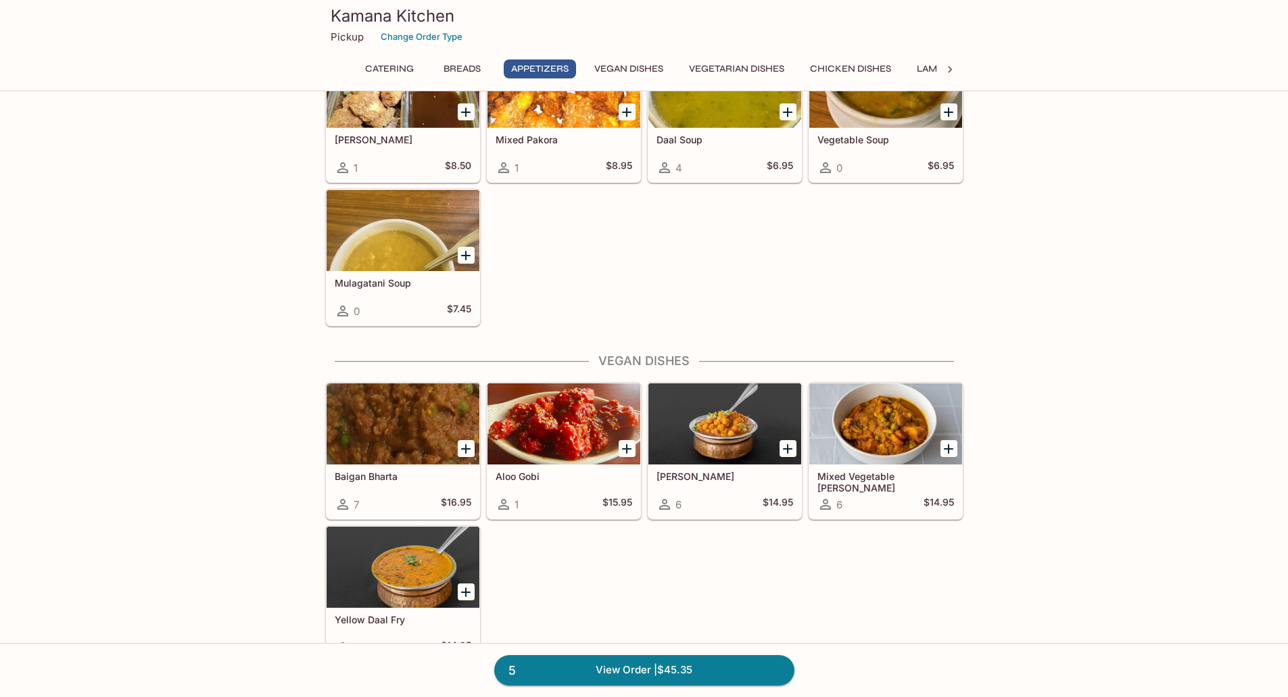
scroll to position [1252, 0]
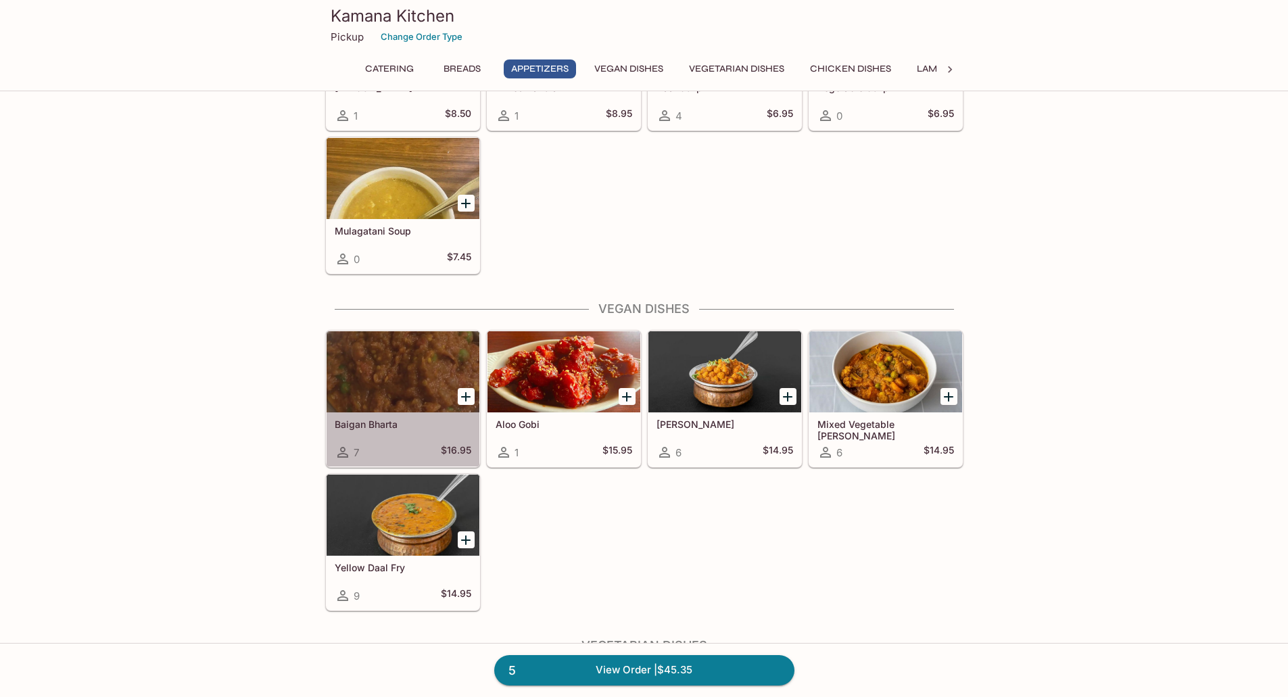
click at [406, 353] on div at bounding box center [402, 371] width 153 height 81
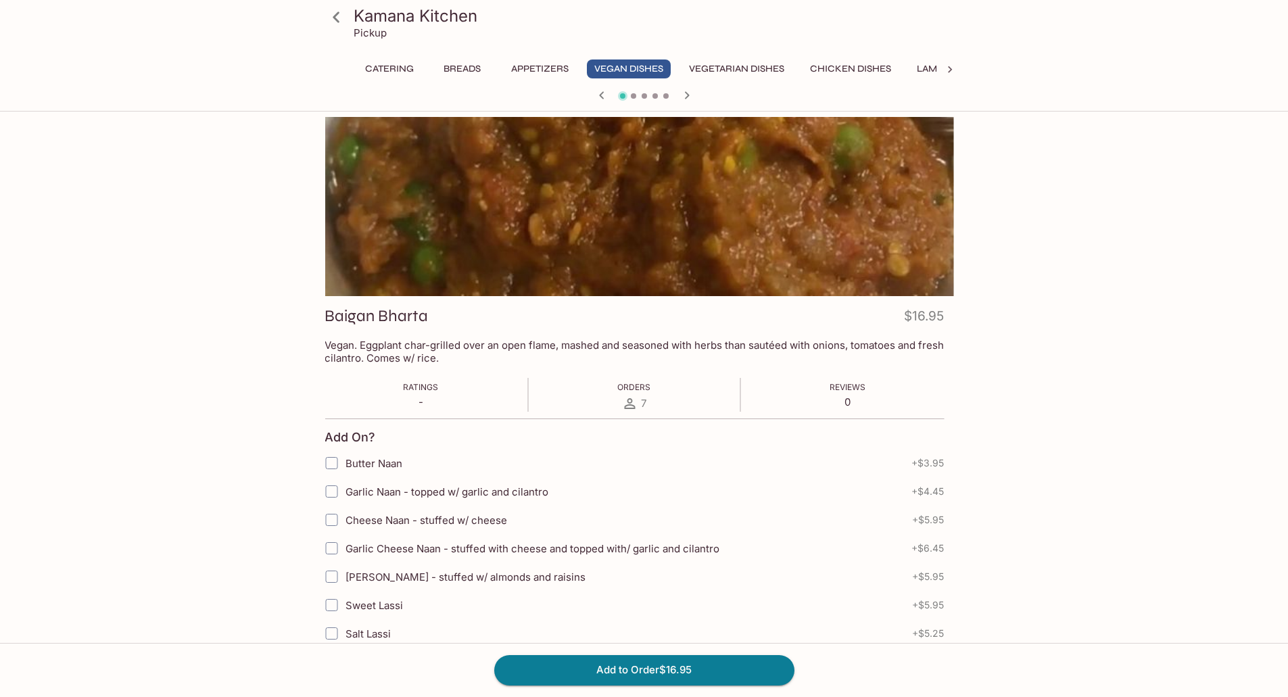
click at [438, 308] on div "Baigan Bharta $16.95" at bounding box center [633, 319] width 619 height 26
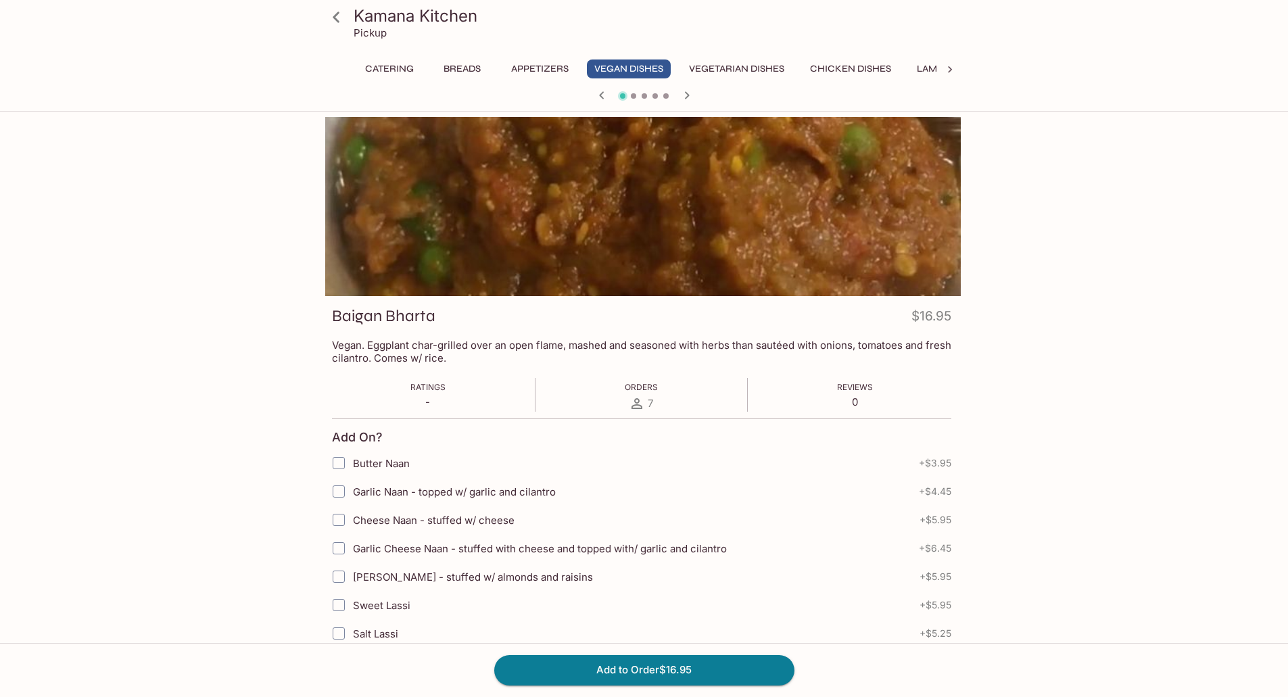
click at [432, 314] on h3 "Baigan Bharta" at bounding box center [383, 316] width 103 height 21
click at [391, 313] on h3 "Baigan Bharta" at bounding box center [386, 316] width 103 height 21
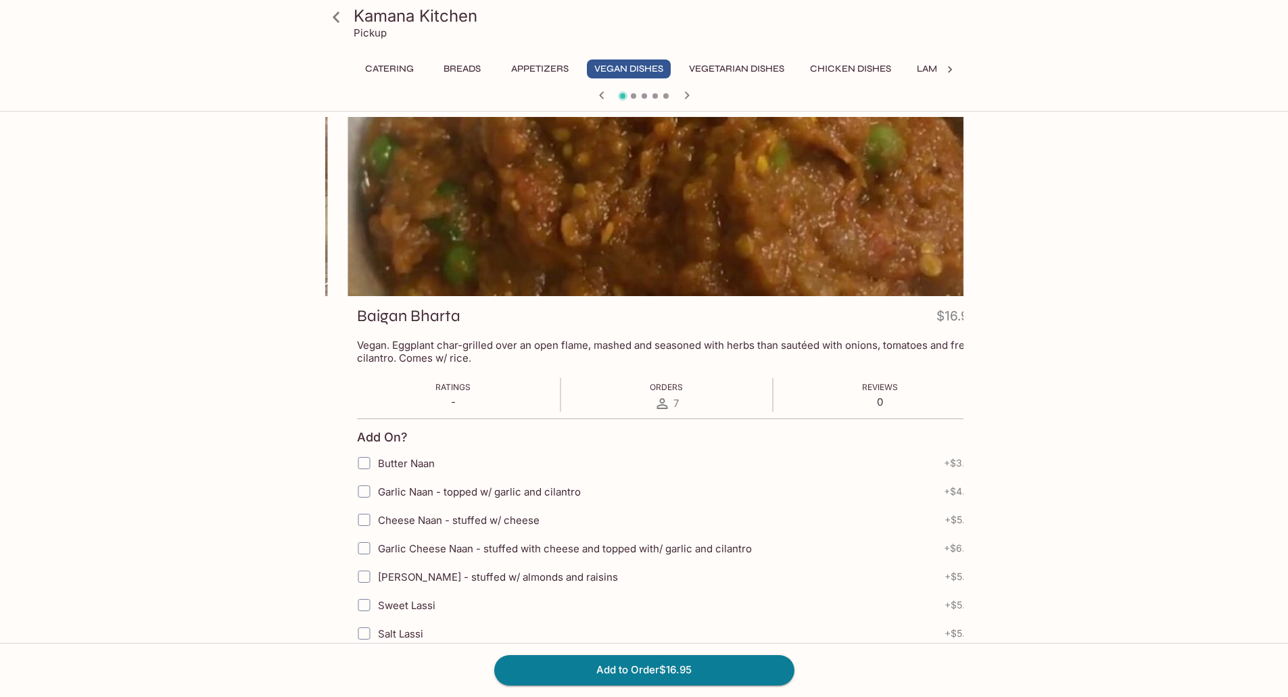
click at [360, 316] on h3 "Baigan Bharta" at bounding box center [408, 316] width 103 height 21
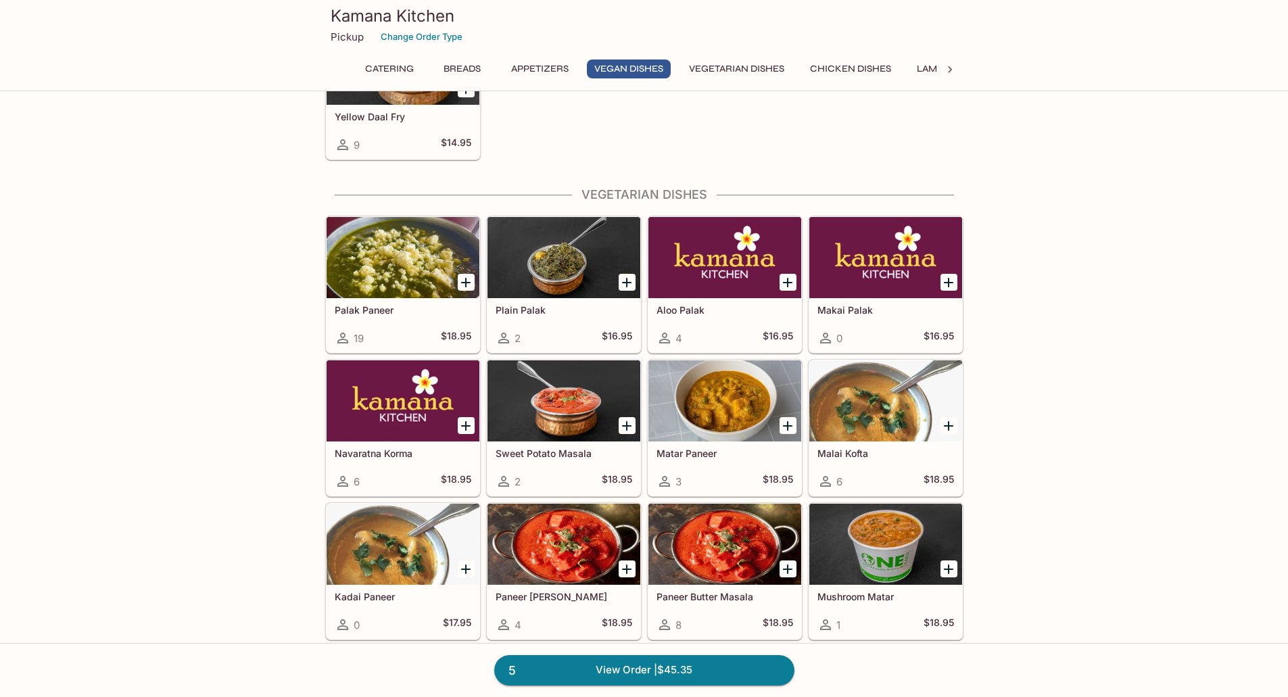
scroll to position [1928, 0]
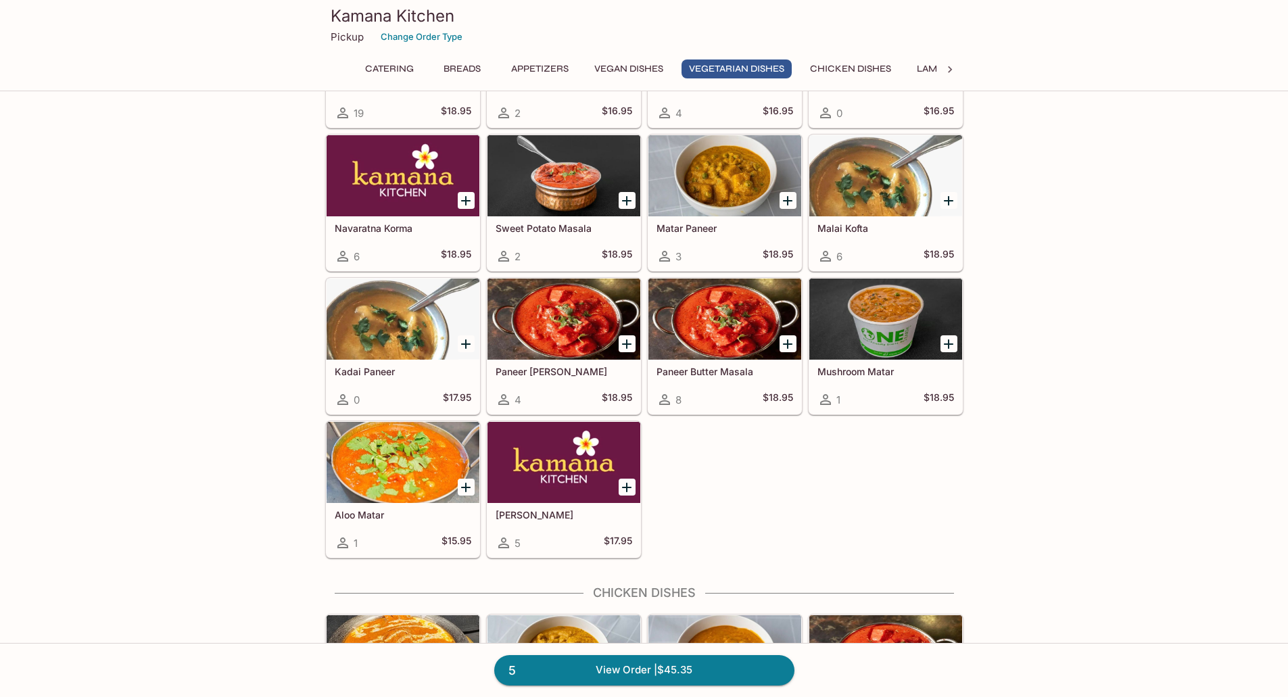
click at [892, 310] on div at bounding box center [885, 318] width 153 height 81
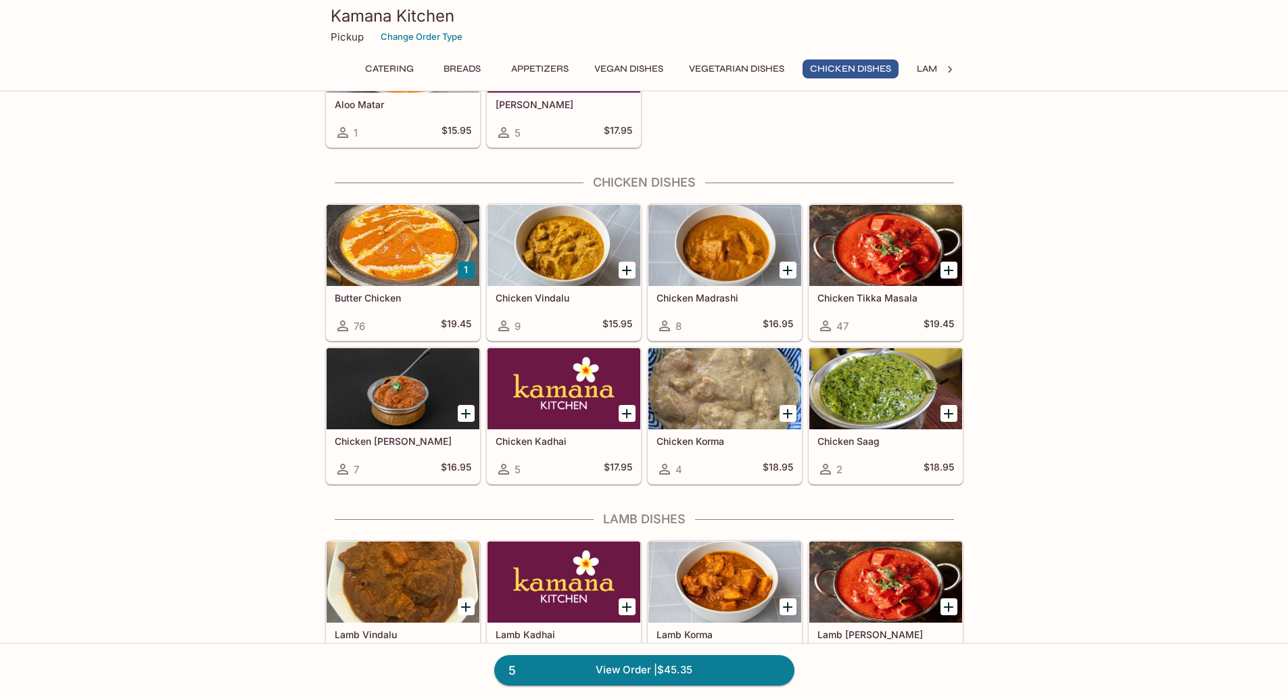
scroll to position [2564, 0]
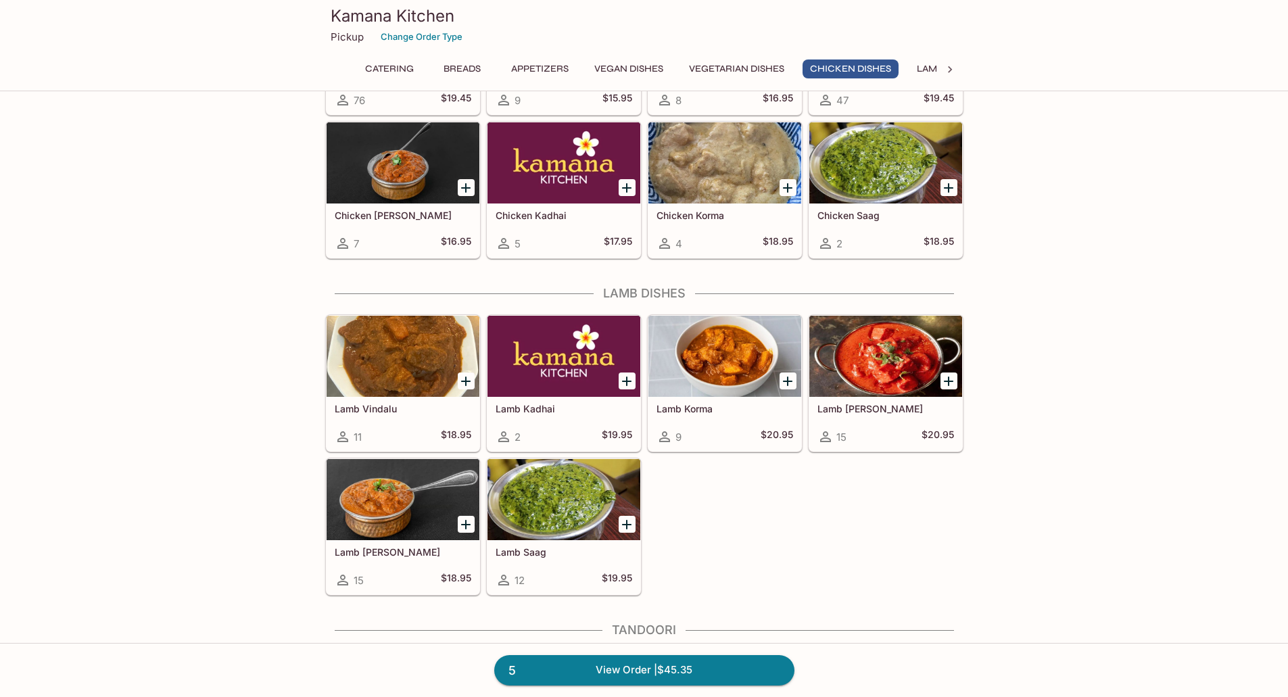
click at [875, 359] on div at bounding box center [885, 356] width 153 height 81
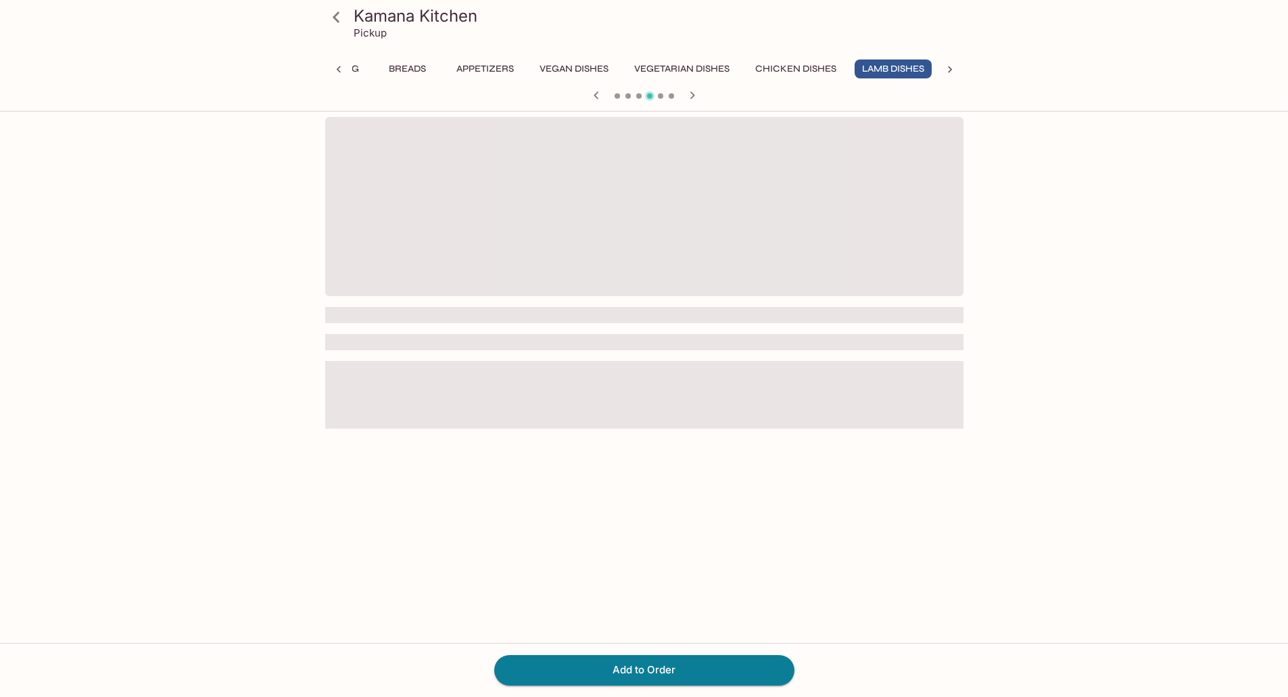
scroll to position [0, 55]
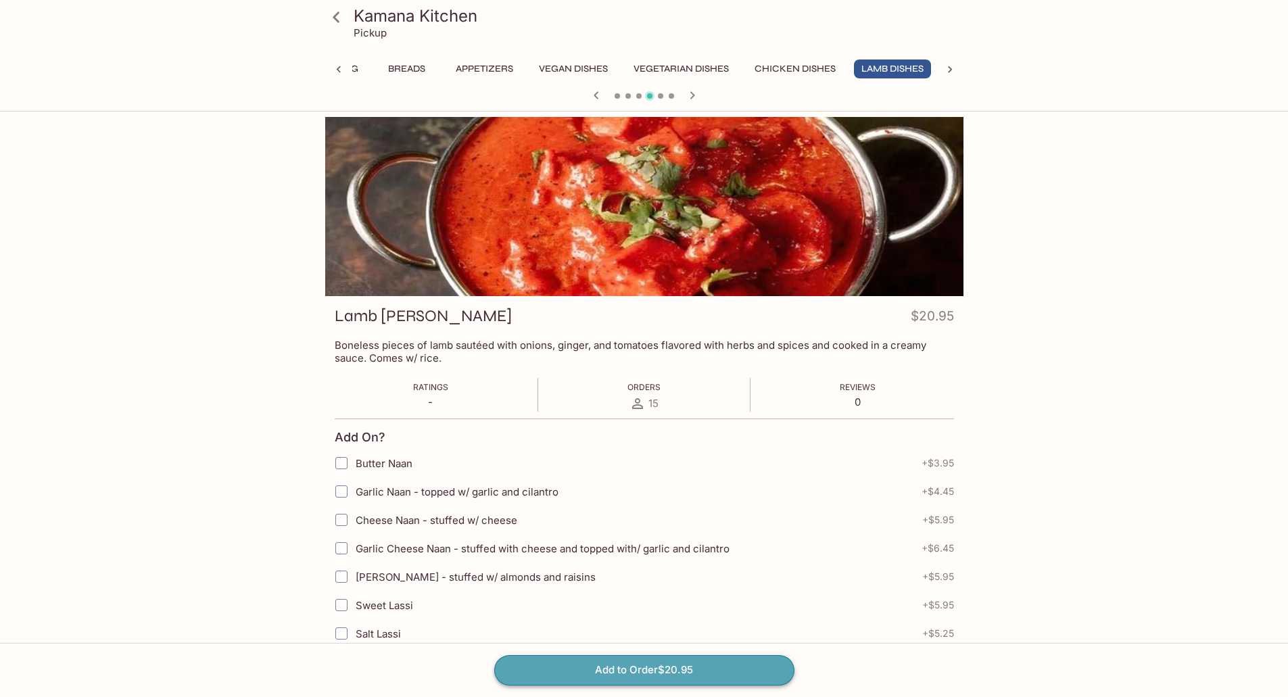
click at [632, 664] on button "Add to Order $20.95" at bounding box center [644, 670] width 300 height 30
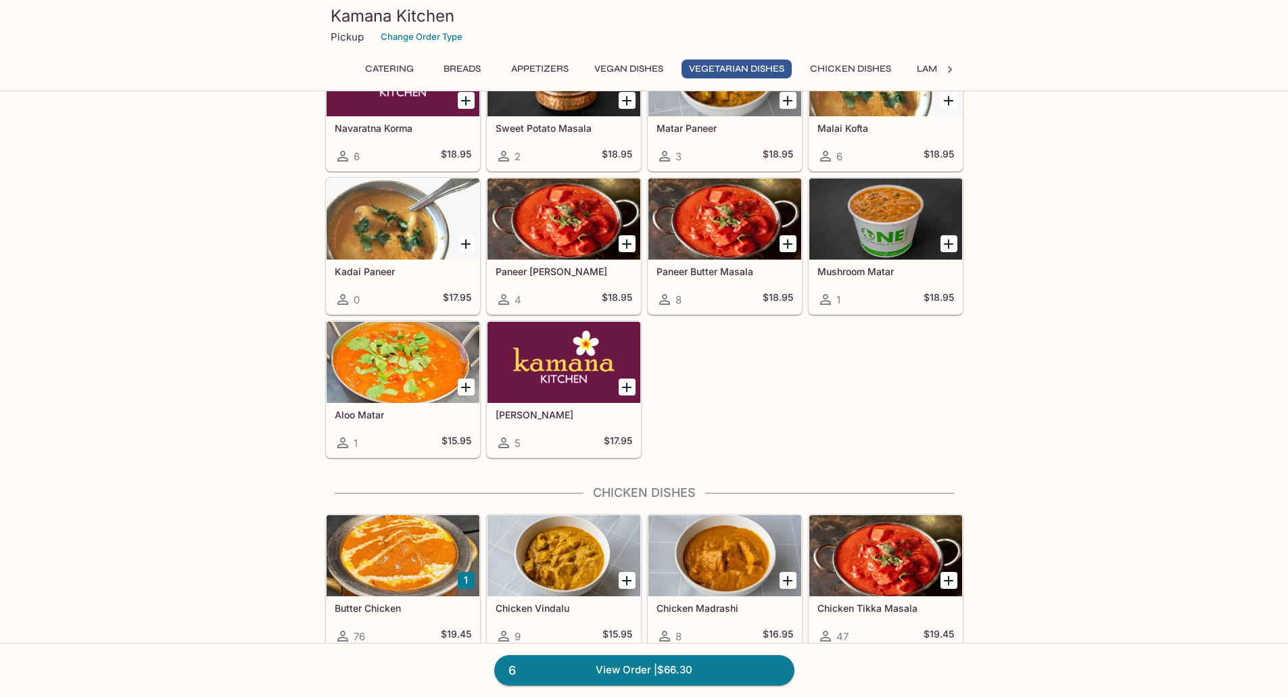
scroll to position [2253, 0]
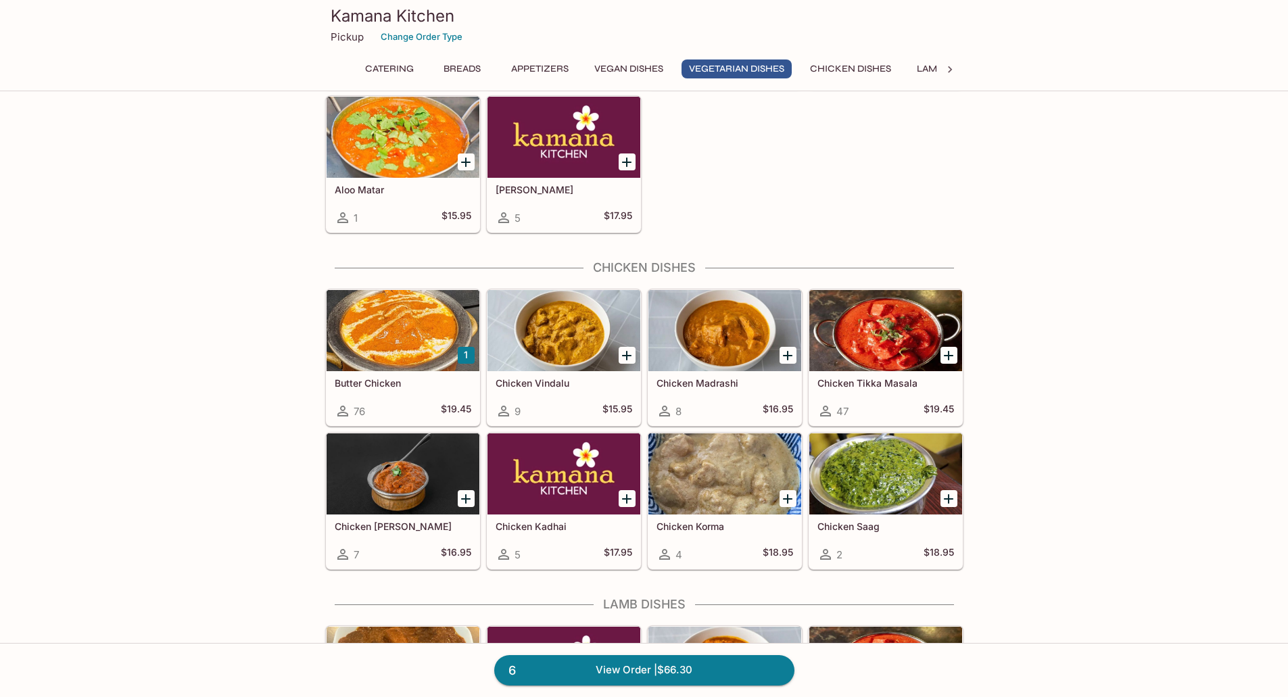
click at [903, 447] on div at bounding box center [885, 473] width 153 height 81
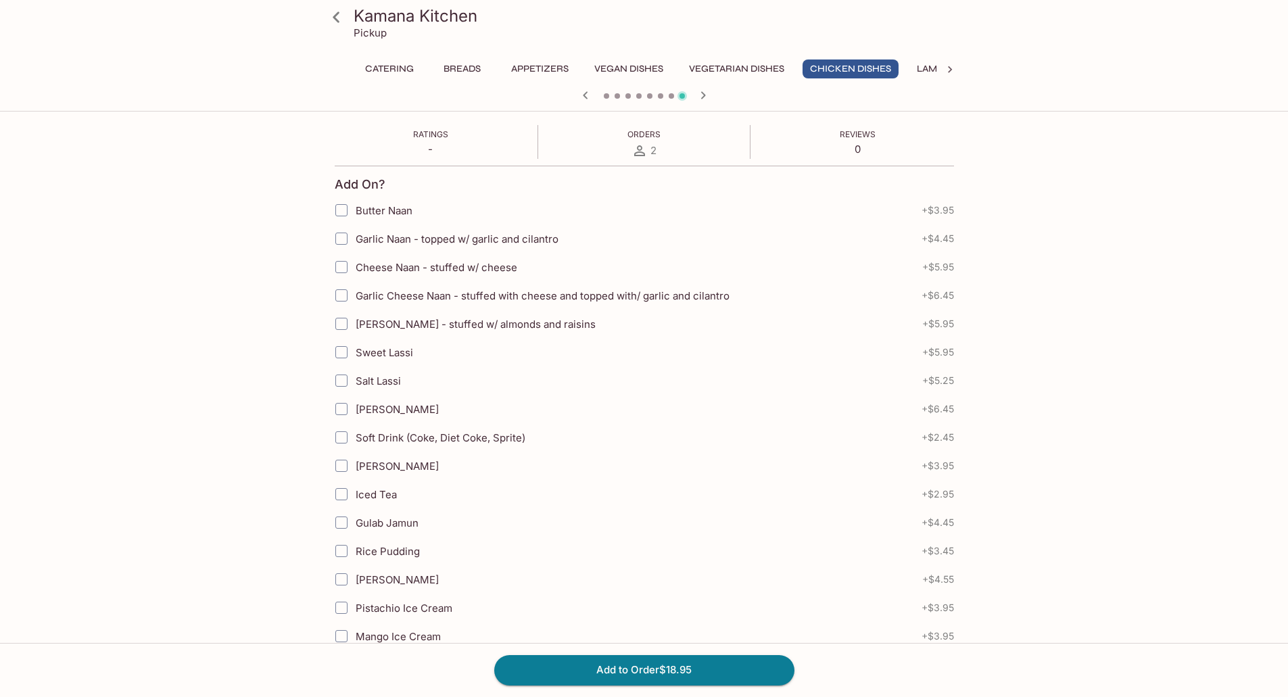
scroll to position [436, 0]
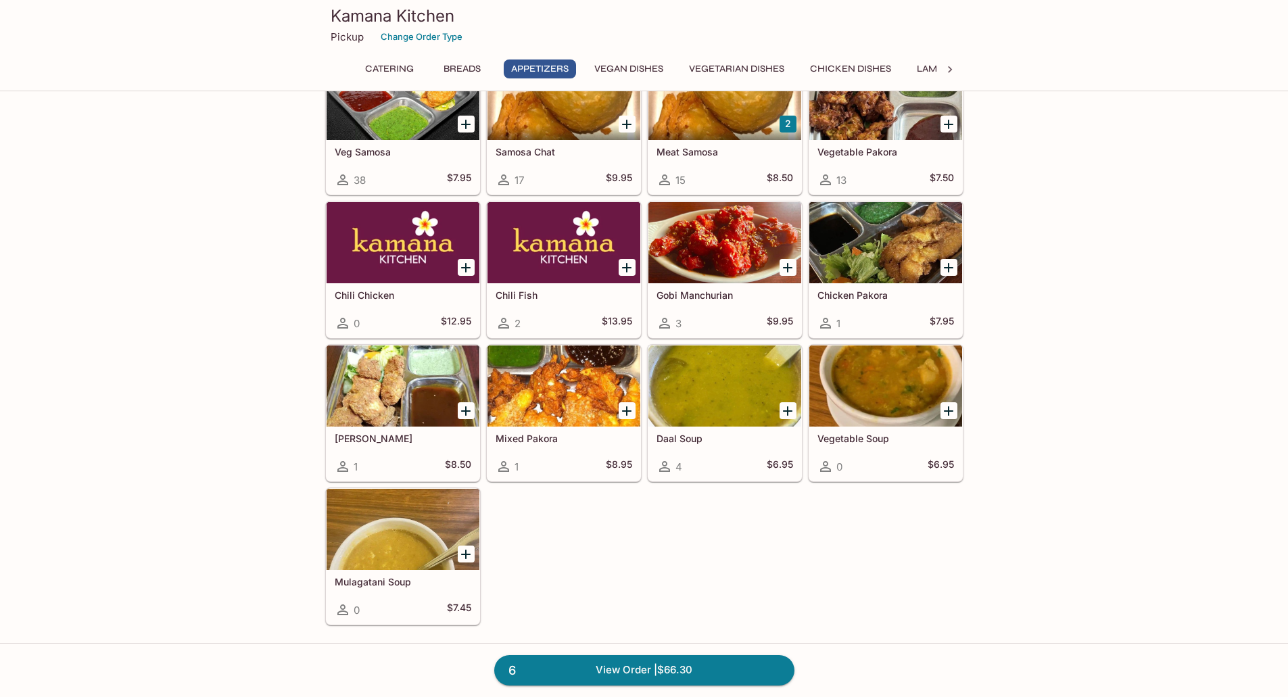
scroll to position [1352, 0]
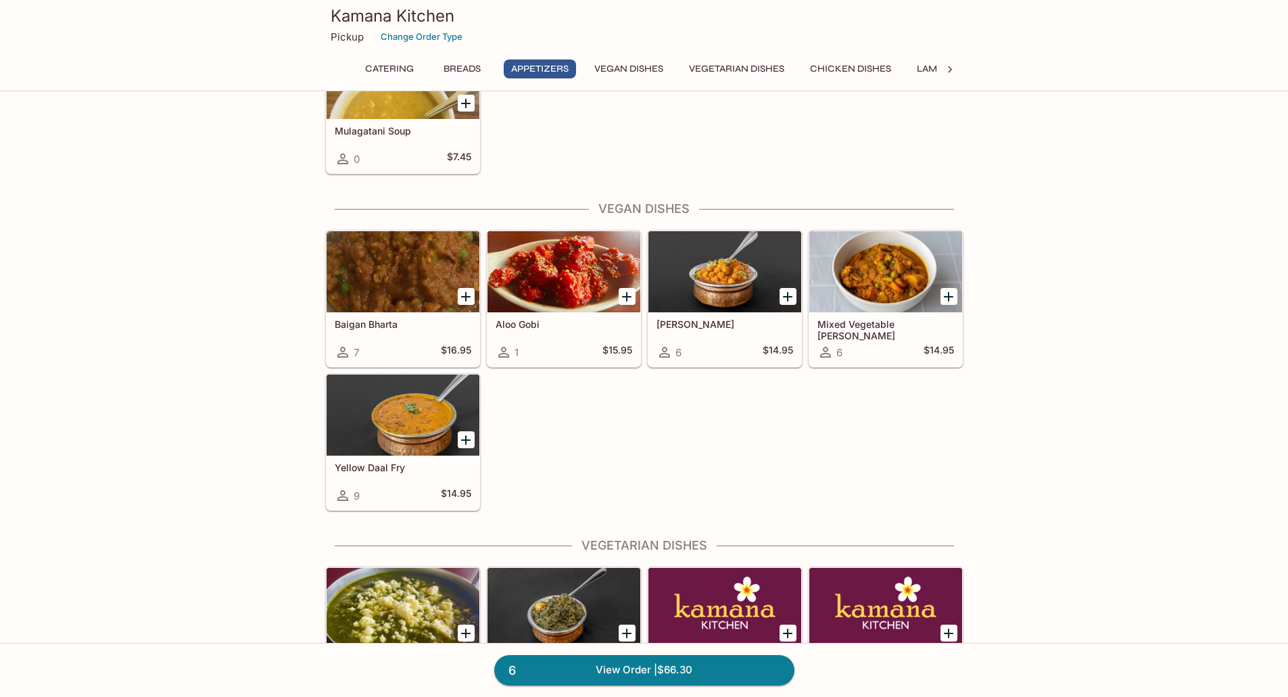
click at [406, 398] on div at bounding box center [402, 414] width 153 height 81
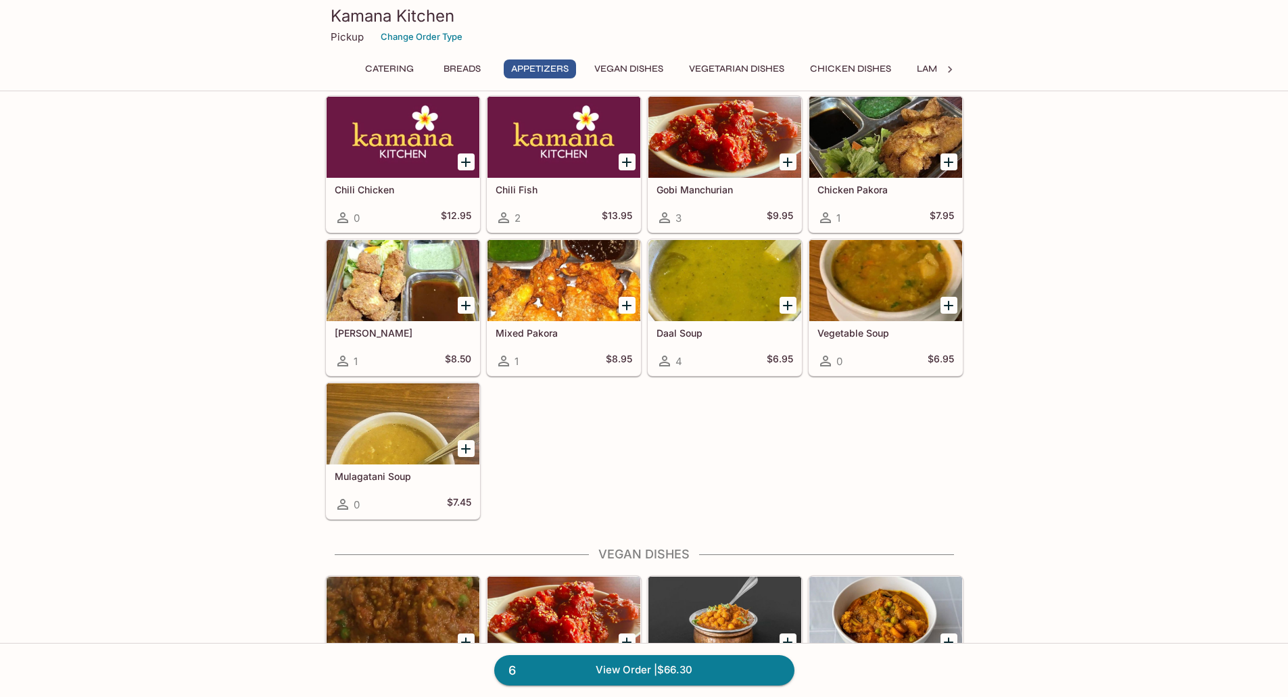
scroll to position [1252, 0]
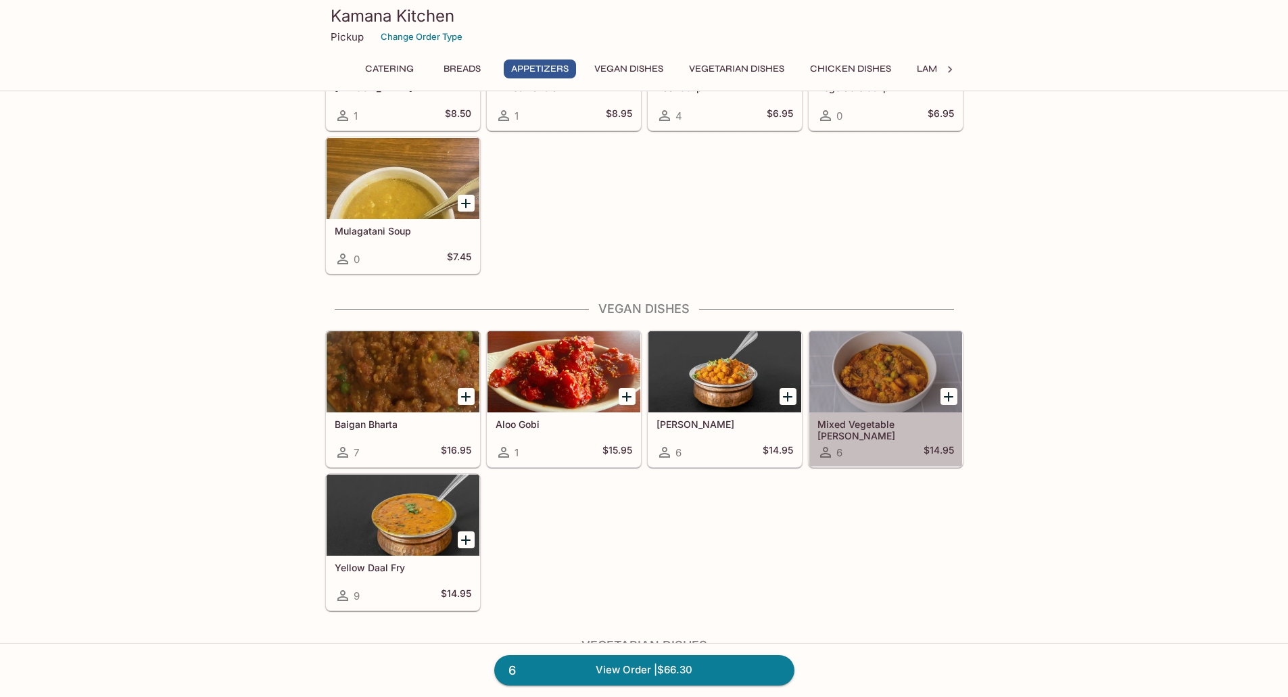
click at [881, 372] on div at bounding box center [885, 371] width 153 height 81
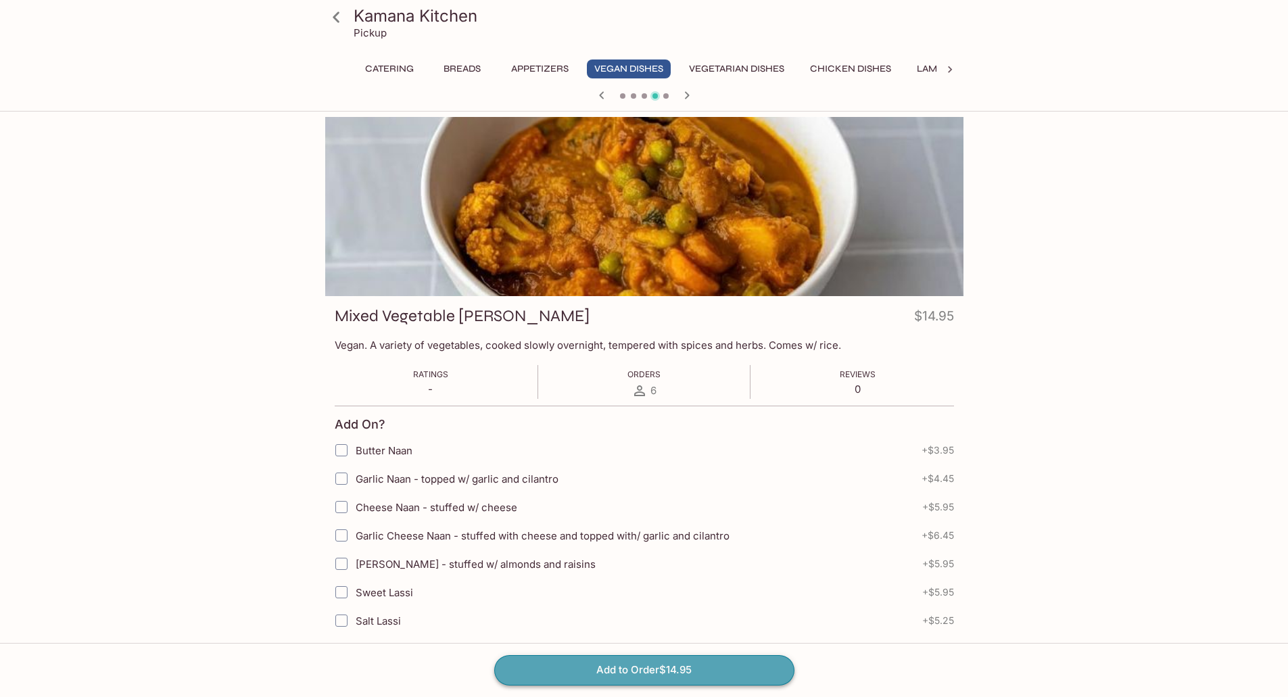
click at [678, 666] on button "Add to Order $14.95" at bounding box center [644, 670] width 300 height 30
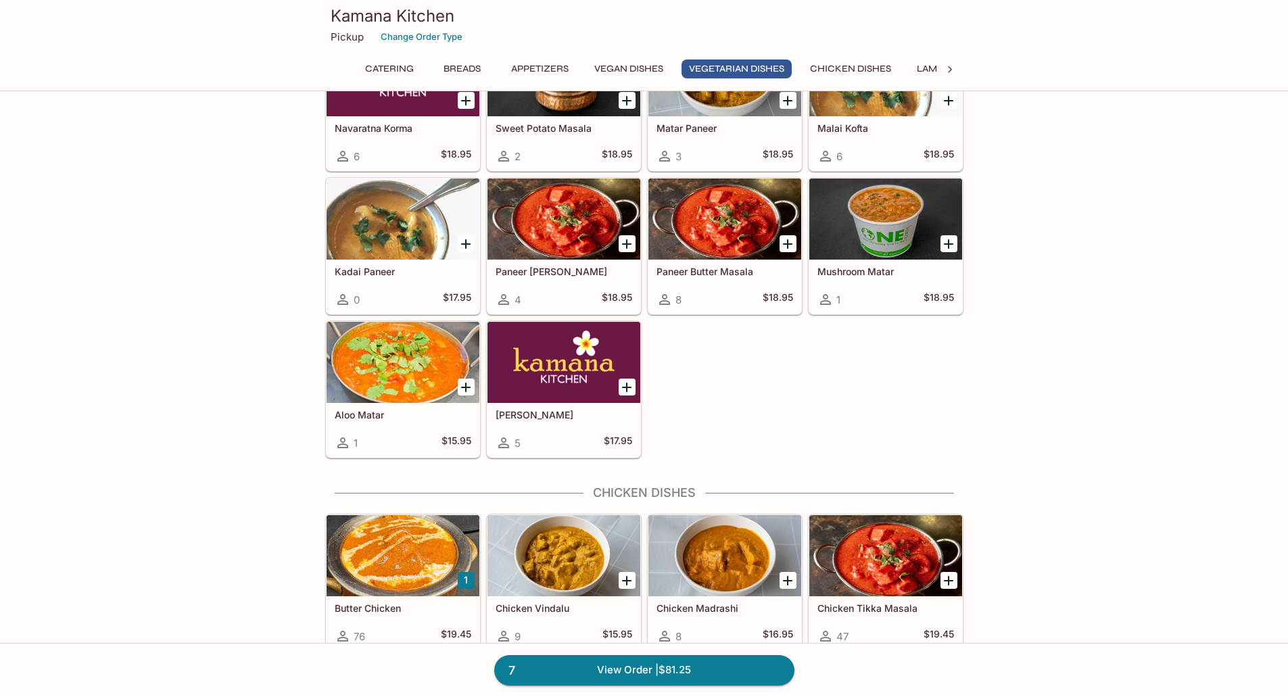
scroll to position [1802, 0]
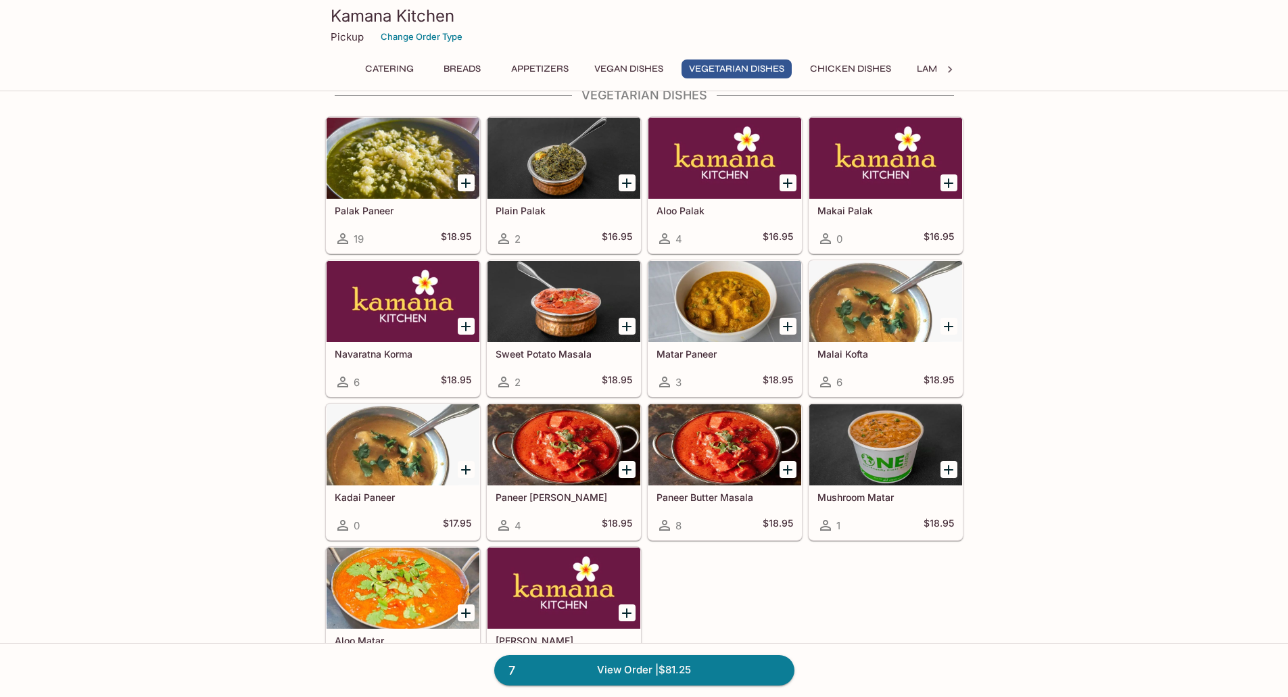
click at [870, 315] on div at bounding box center [885, 301] width 153 height 81
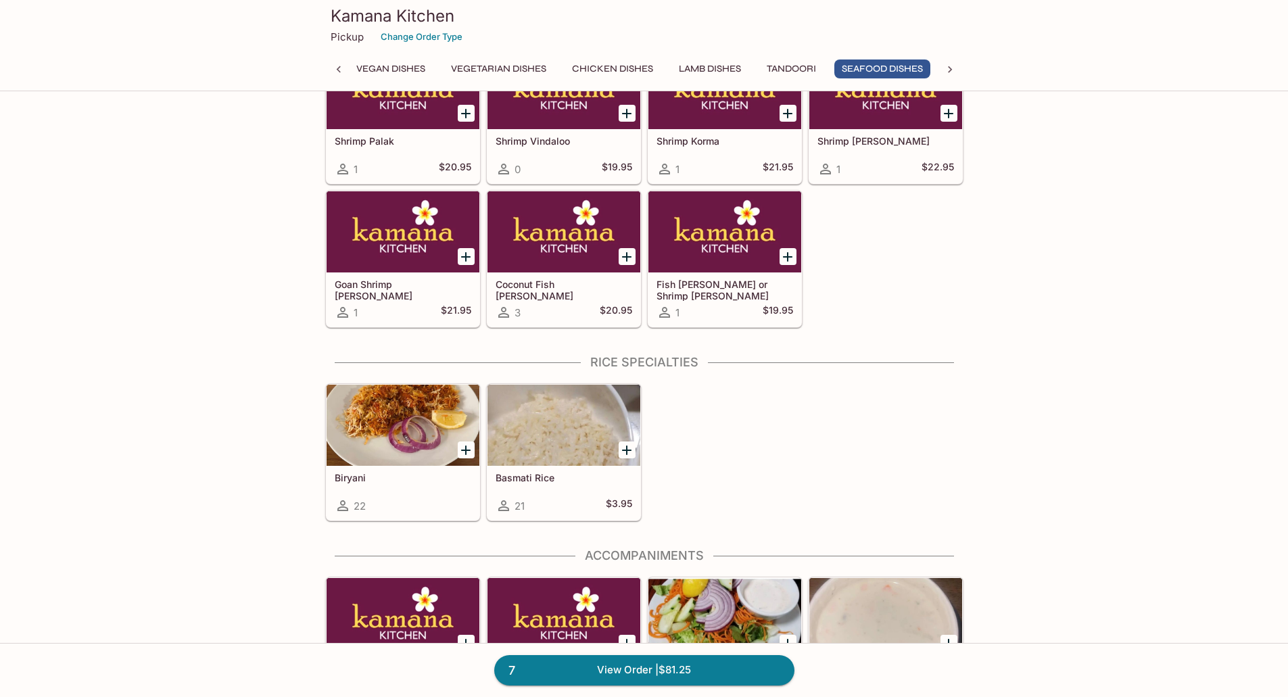
scroll to position [0, 239]
click at [397, 406] on div at bounding box center [402, 425] width 153 height 81
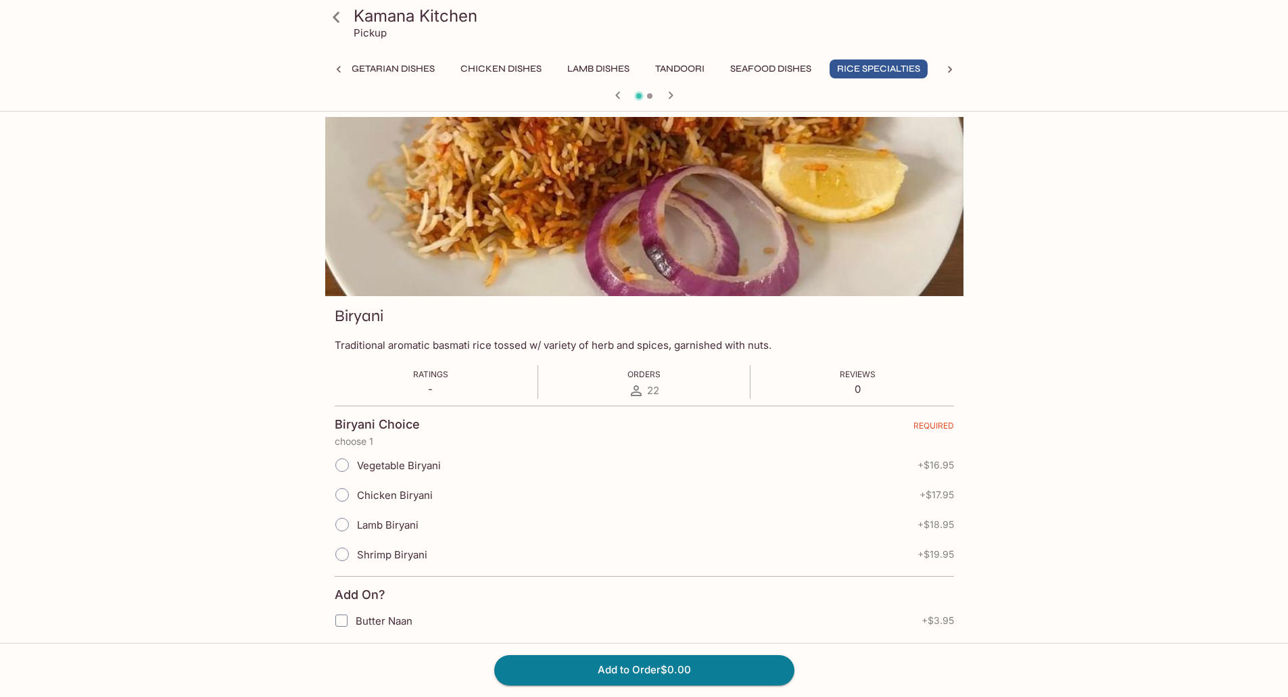
scroll to position [0, 349]
click at [342, 465] on input "Vegetable Biryani" at bounding box center [342, 465] width 28 height 28
radio input "true"
click at [660, 667] on button "Add to Order $16.95" at bounding box center [644, 670] width 300 height 30
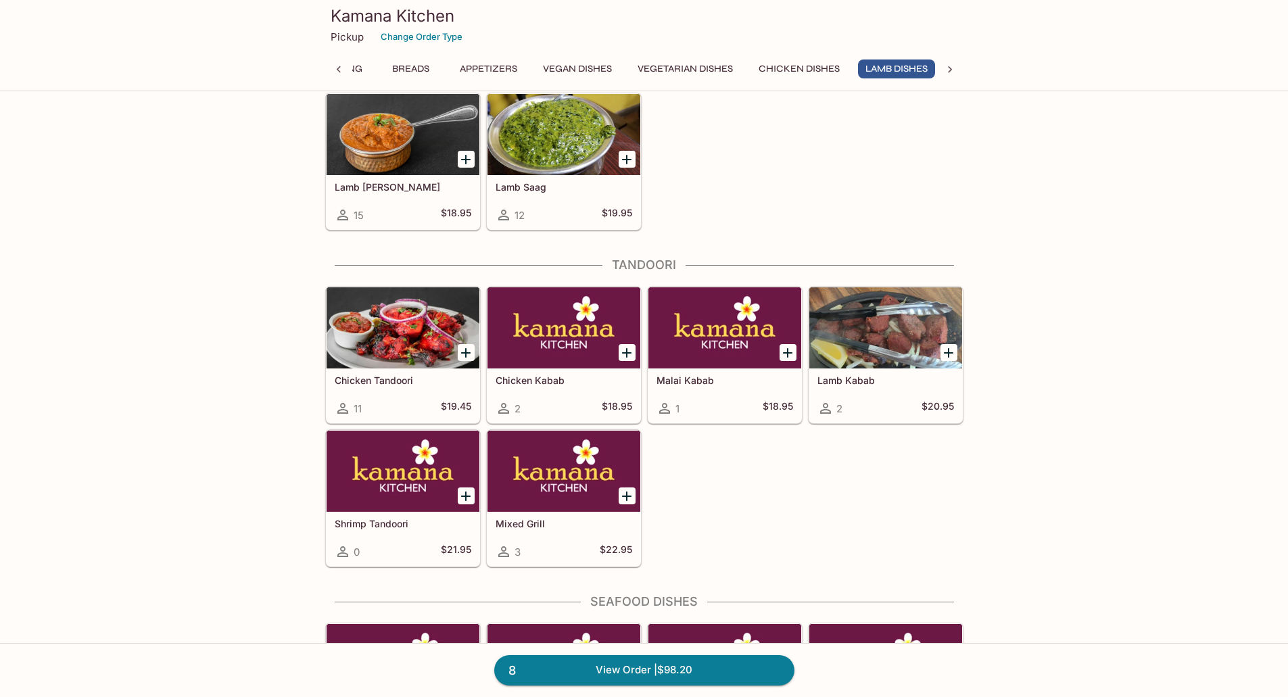
scroll to position [0, 55]
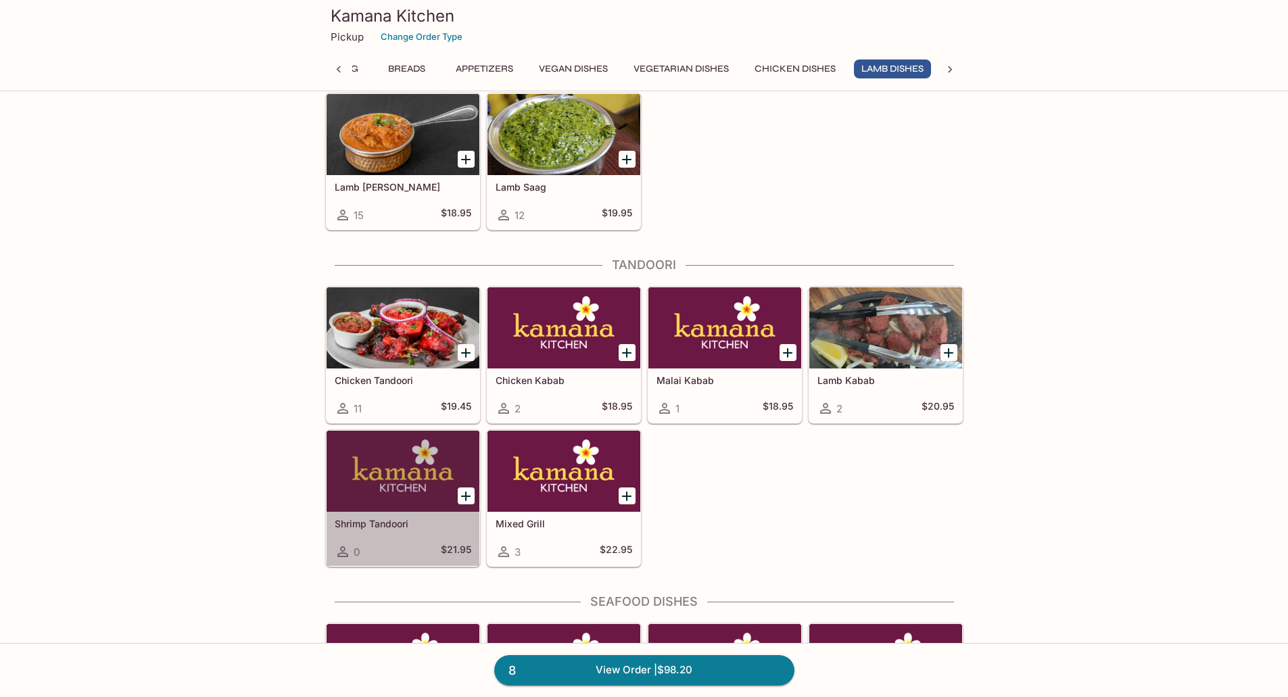
click at [388, 466] on div at bounding box center [402, 471] width 153 height 81
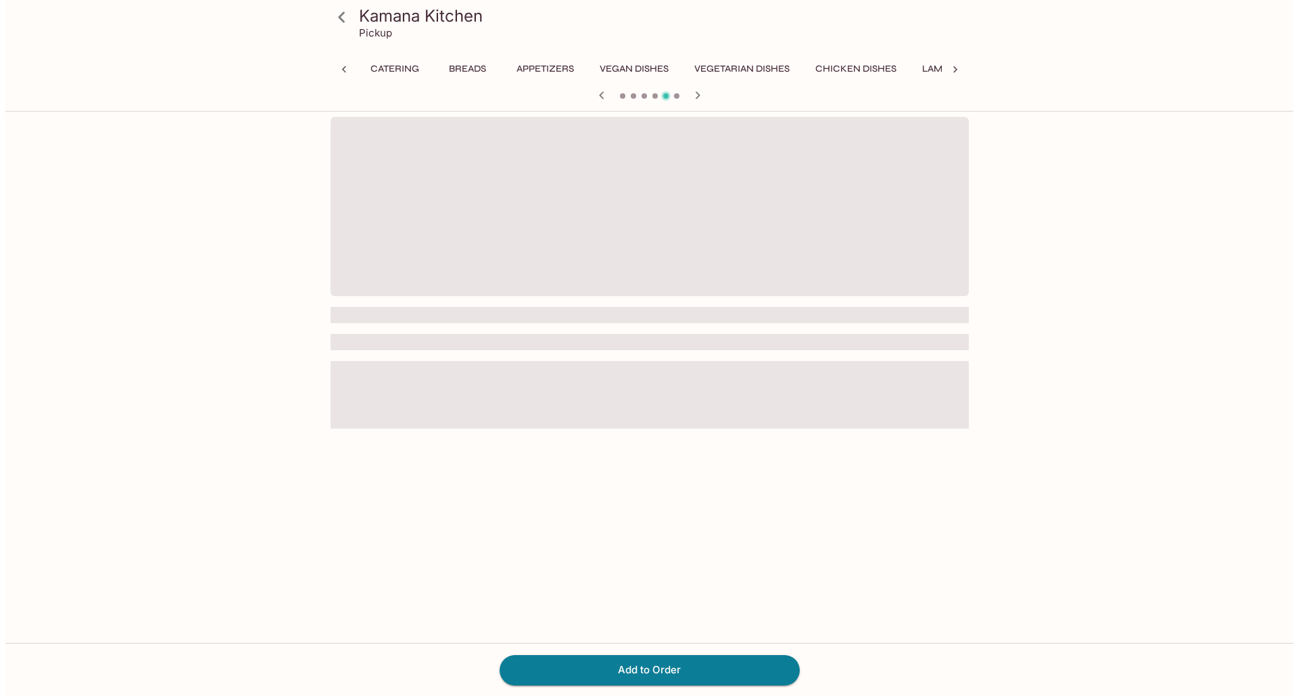
scroll to position [0, 131]
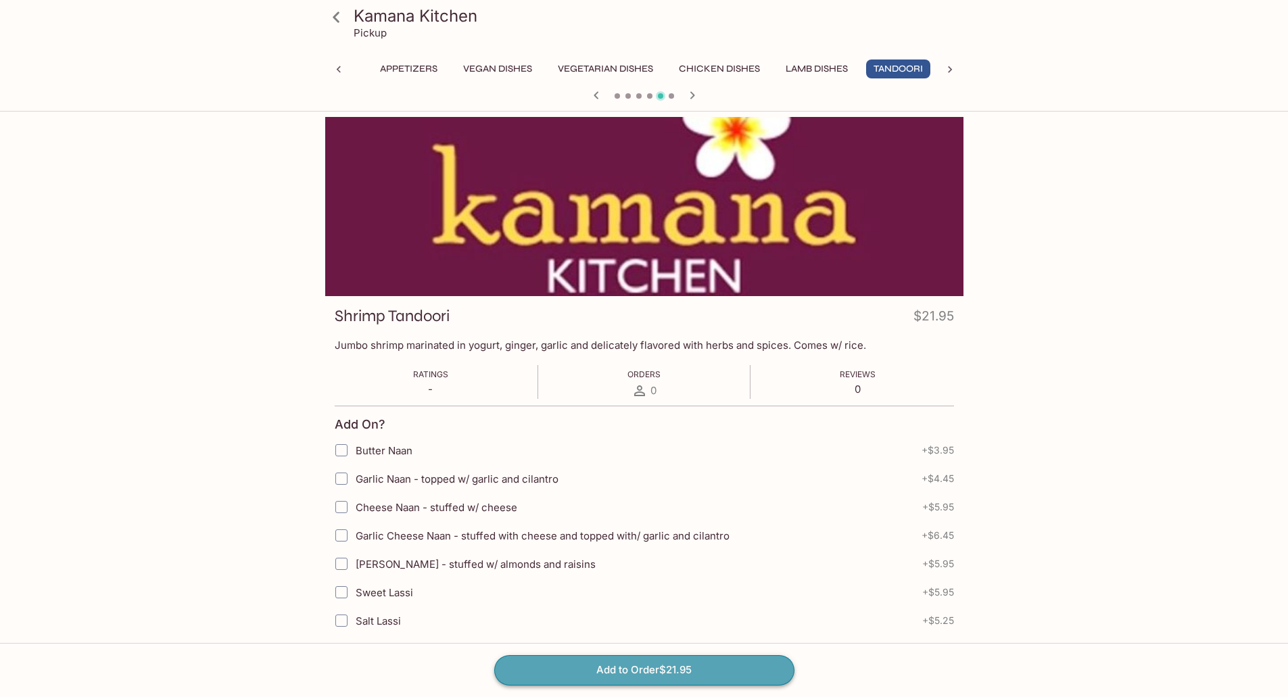
click at [607, 668] on button "Add to Order $21.95" at bounding box center [644, 670] width 300 height 30
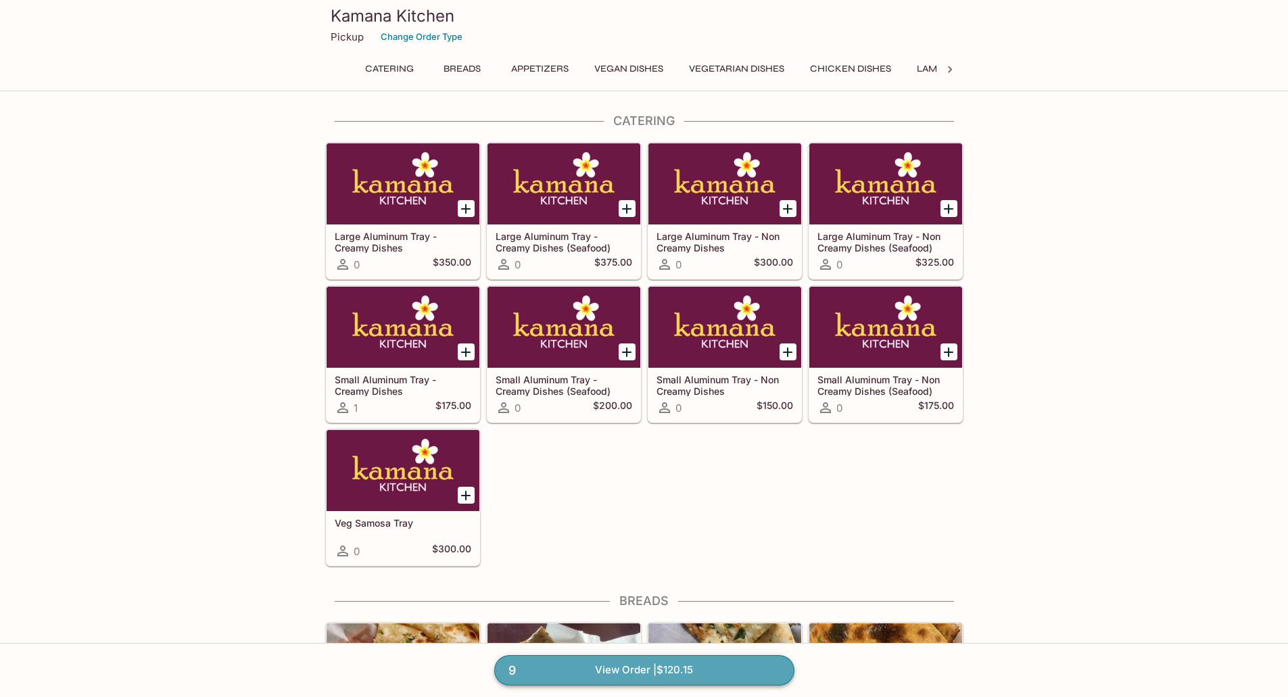
click at [649, 664] on link "9 View Order | $120.15" at bounding box center [644, 670] width 300 height 30
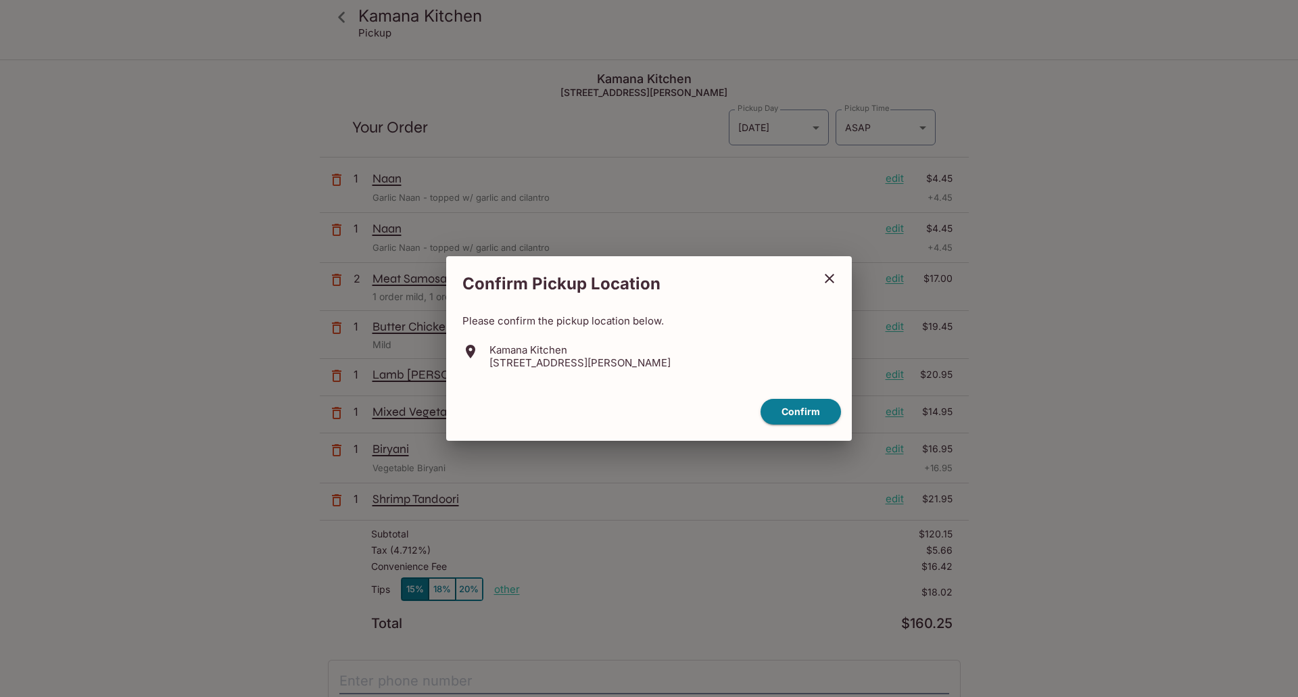
click at [828, 276] on icon "close" at bounding box center [829, 278] width 16 height 16
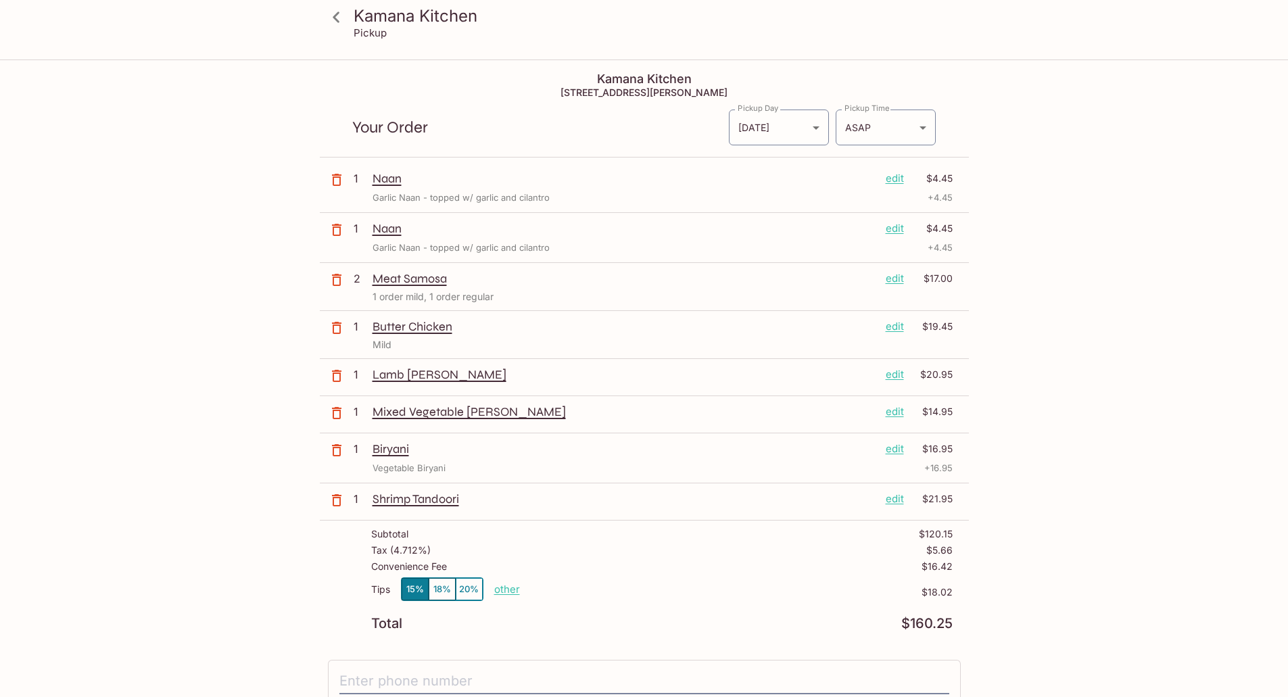
click at [897, 409] on p "edit" at bounding box center [894, 411] width 18 height 15
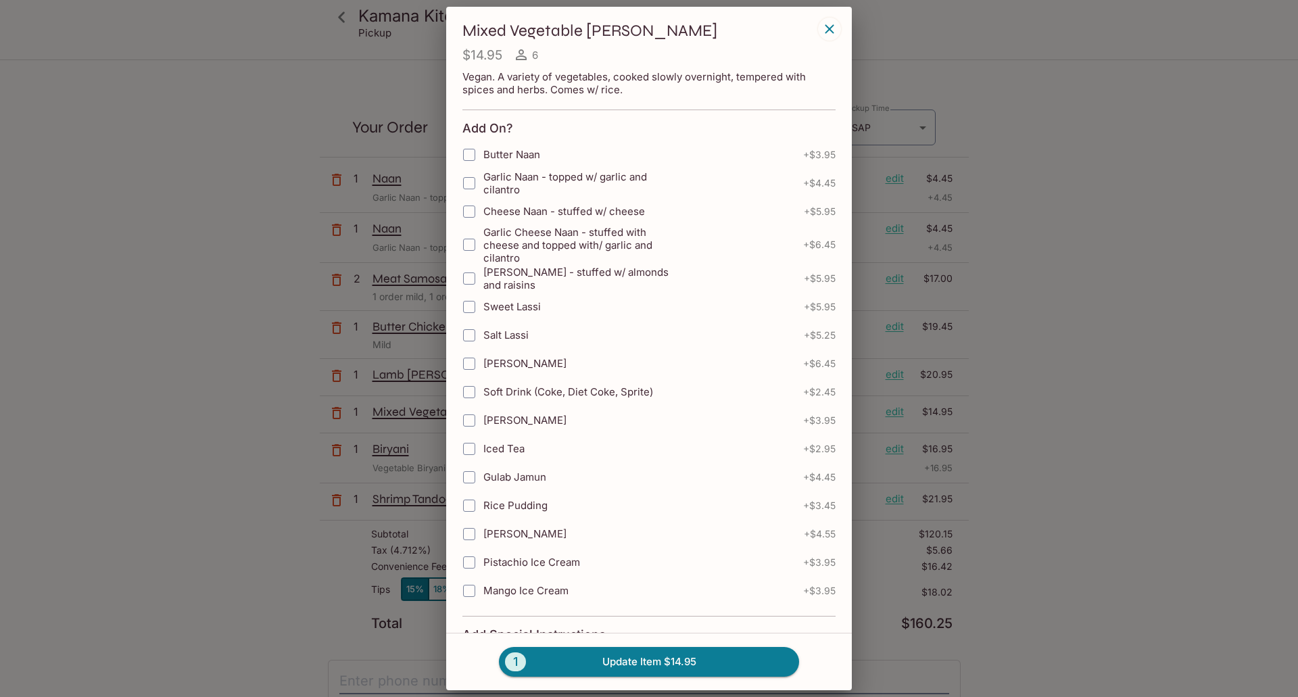
scroll to position [216, 0]
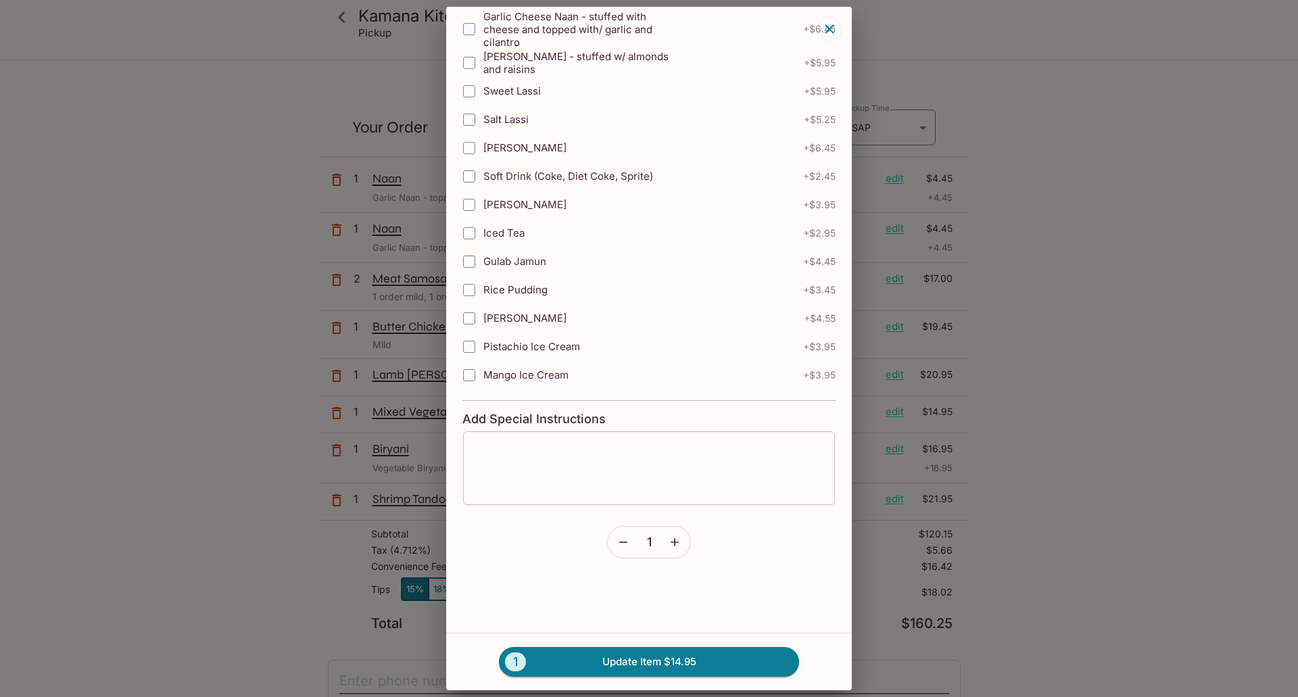
click at [553, 454] on textarea at bounding box center [648, 467] width 353 height 51
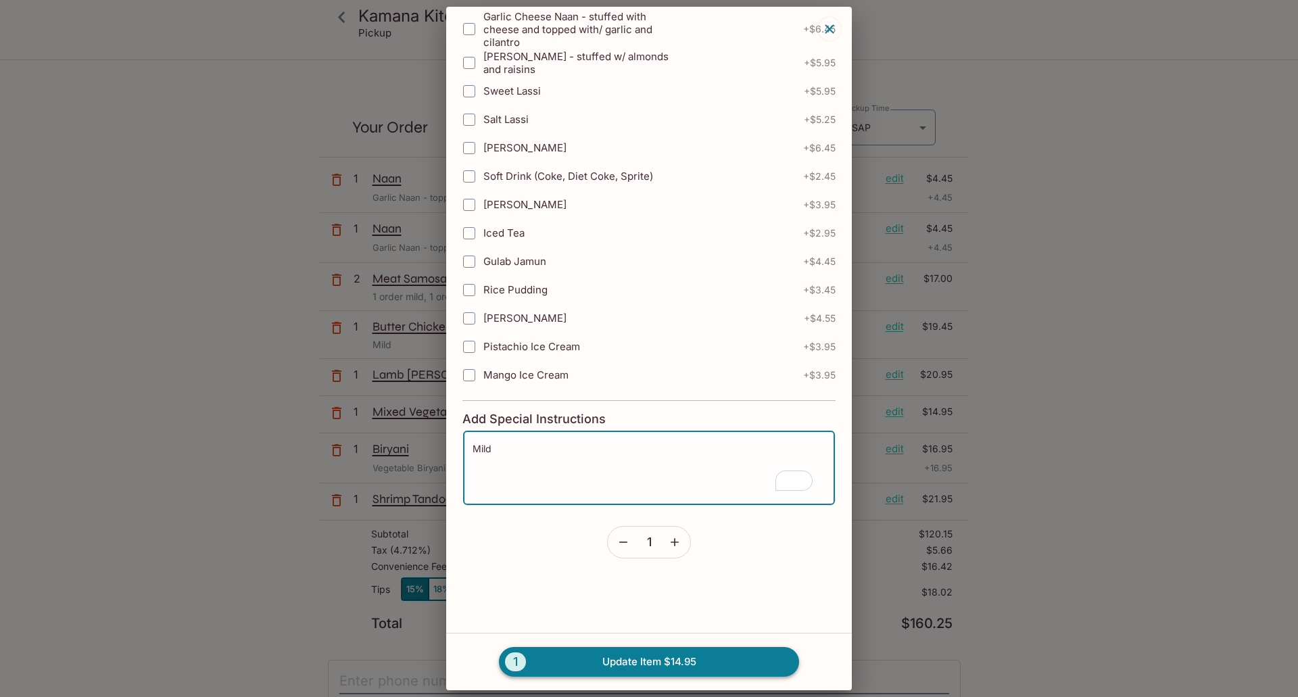
type textarea "Mild"
click at [658, 647] on button "1 Update Item $14.95" at bounding box center [649, 662] width 300 height 30
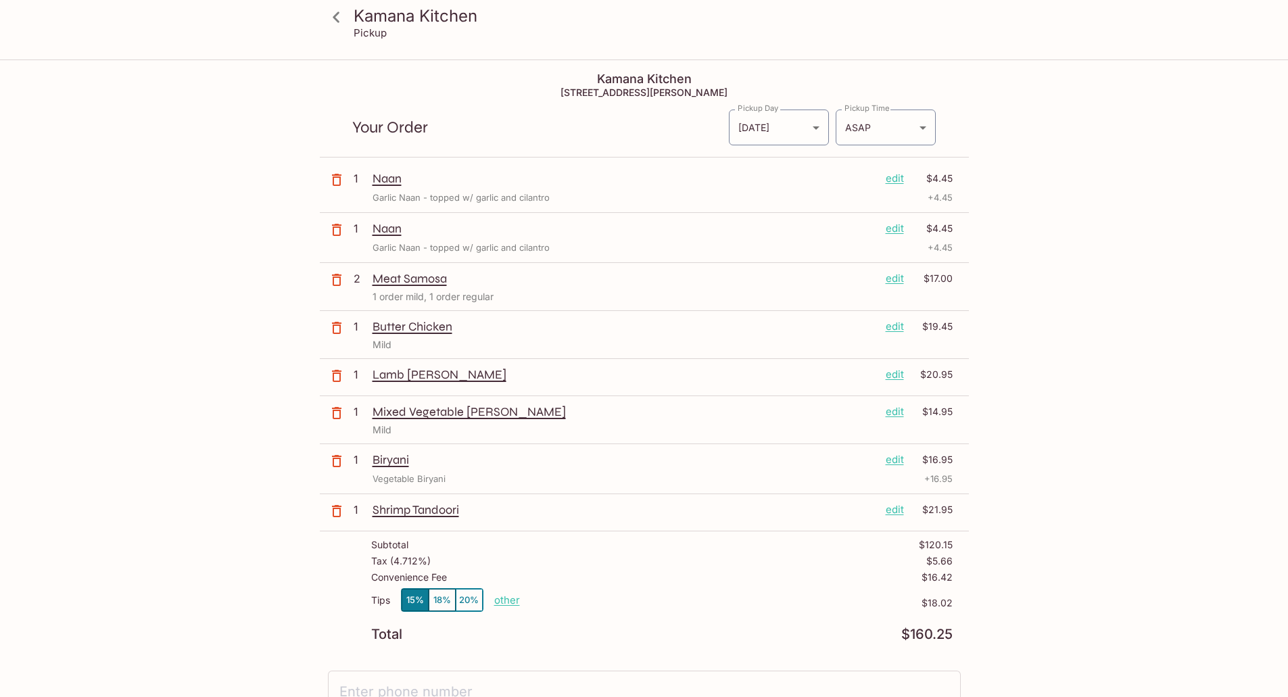
click at [500, 595] on p "other" at bounding box center [507, 599] width 26 height 13
drag, startPoint x: 577, startPoint y: 600, endPoint x: 625, endPoint y: 599, distance: 48.0
click at [623, 599] on div "Tips 15% 18% 20% Done 18.02 $18.02" at bounding box center [661, 608] width 581 height 40
type input "0.00"
click at [668, 581] on div "Convenience Fee $16.42" at bounding box center [661, 580] width 581 height 16
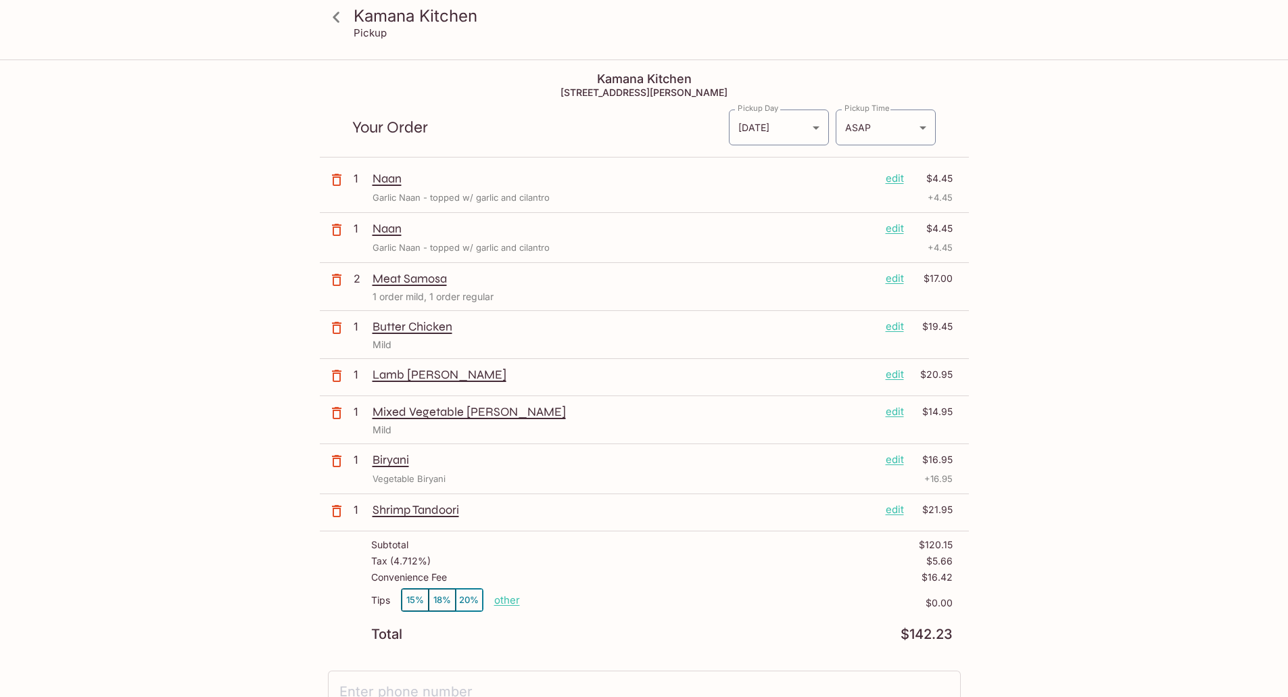
click at [335, 228] on icon "button" at bounding box center [336, 230] width 16 height 16
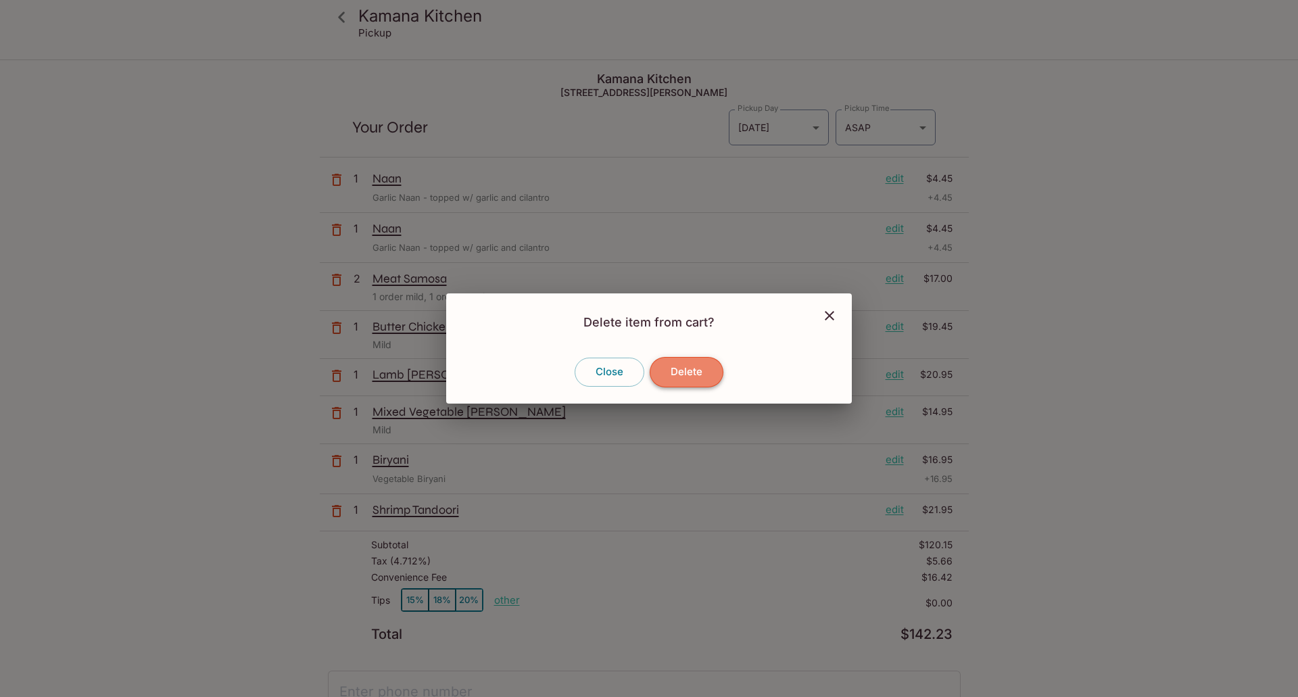
click at [682, 366] on button "Delete" at bounding box center [687, 372] width 74 height 30
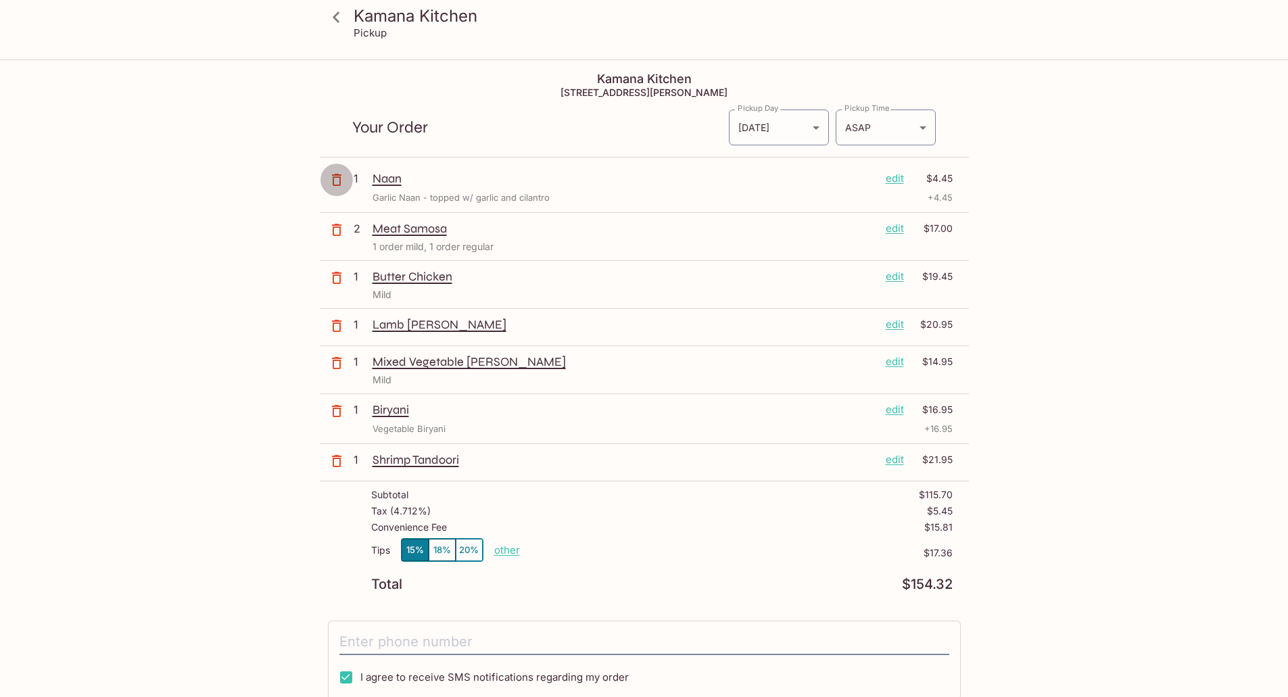
click at [333, 176] on icon "button" at bounding box center [336, 180] width 9 height 12
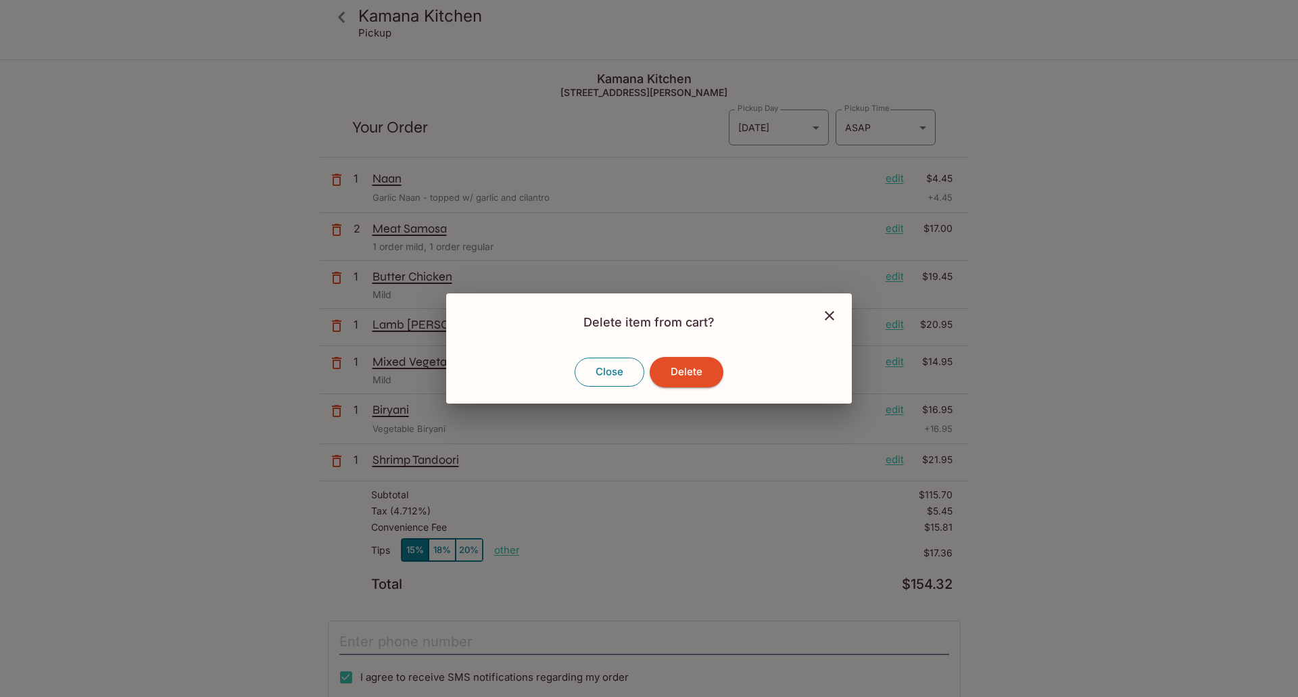
click at [613, 365] on button "Close" at bounding box center [610, 372] width 70 height 28
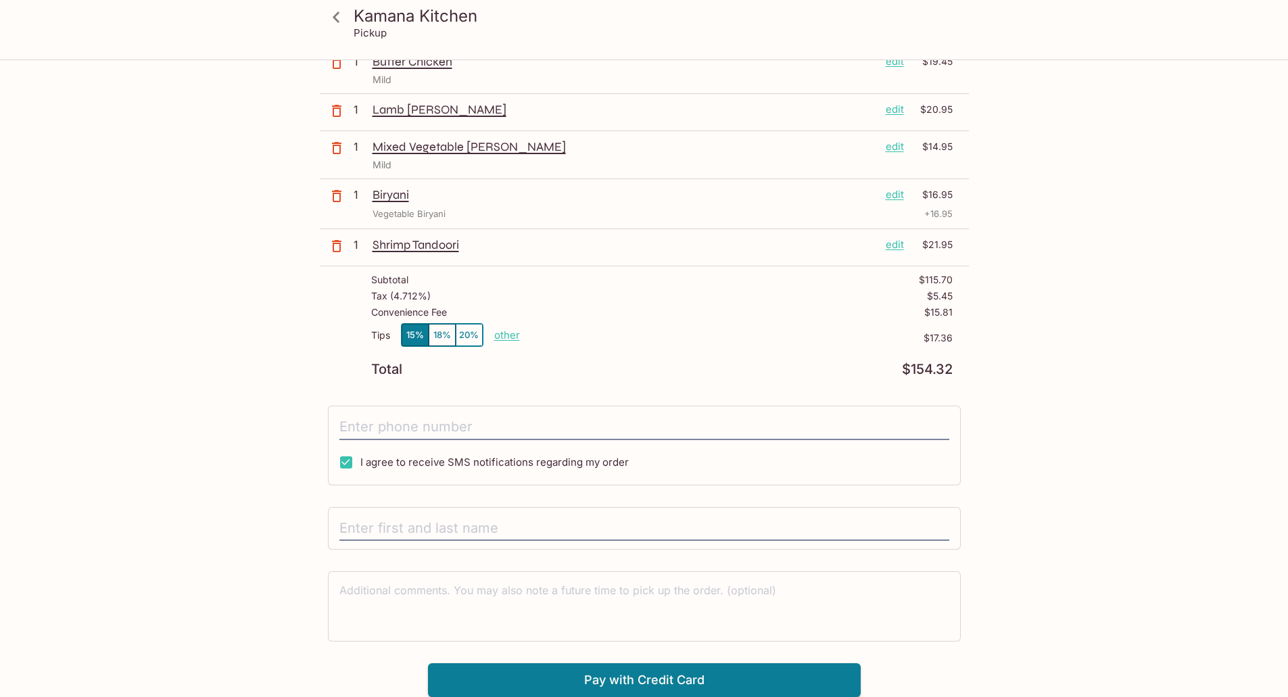
scroll to position [0, 0]
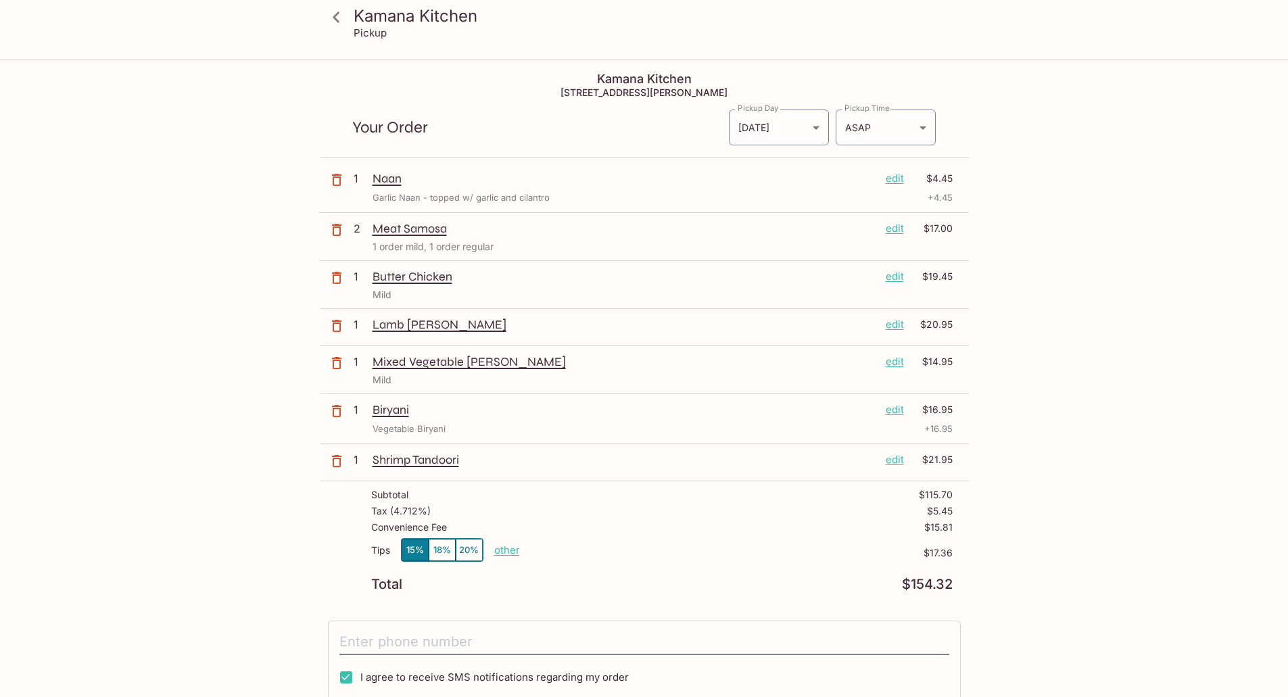
click at [346, 176] on button "button" at bounding box center [337, 180] width 34 height 34
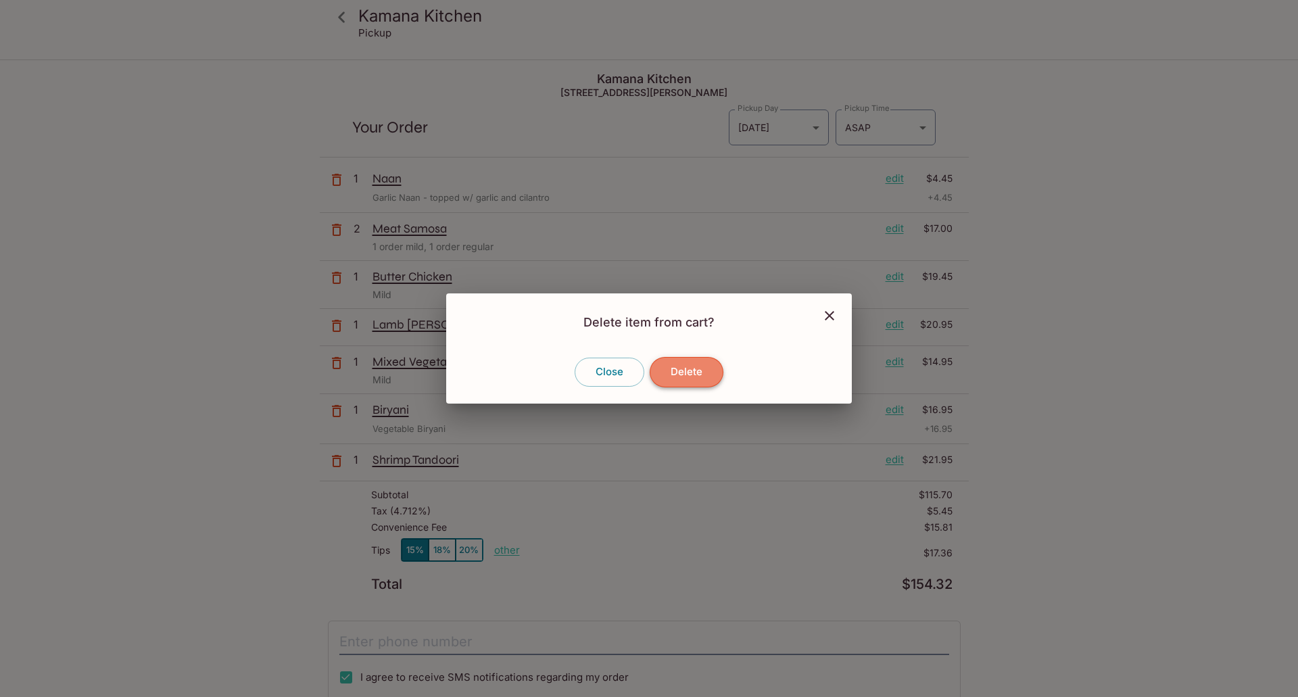
click at [689, 364] on button "Delete" at bounding box center [687, 372] width 74 height 30
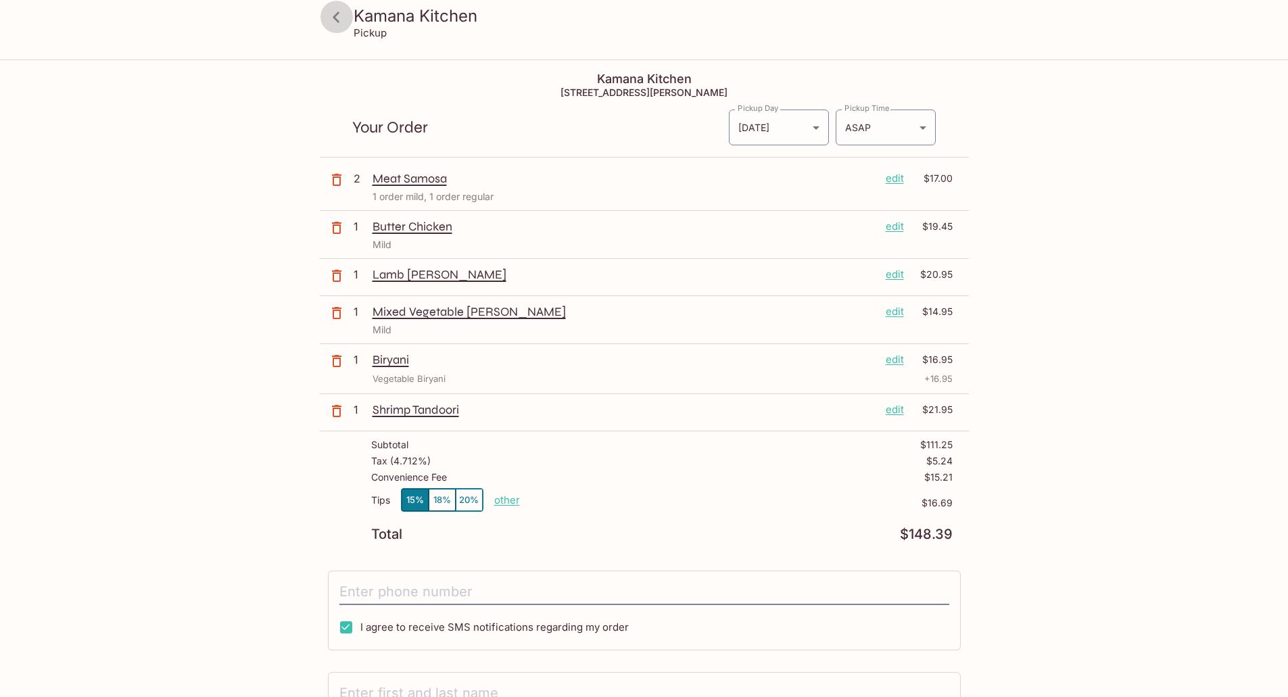
click at [339, 17] on icon at bounding box center [336, 17] width 24 height 24
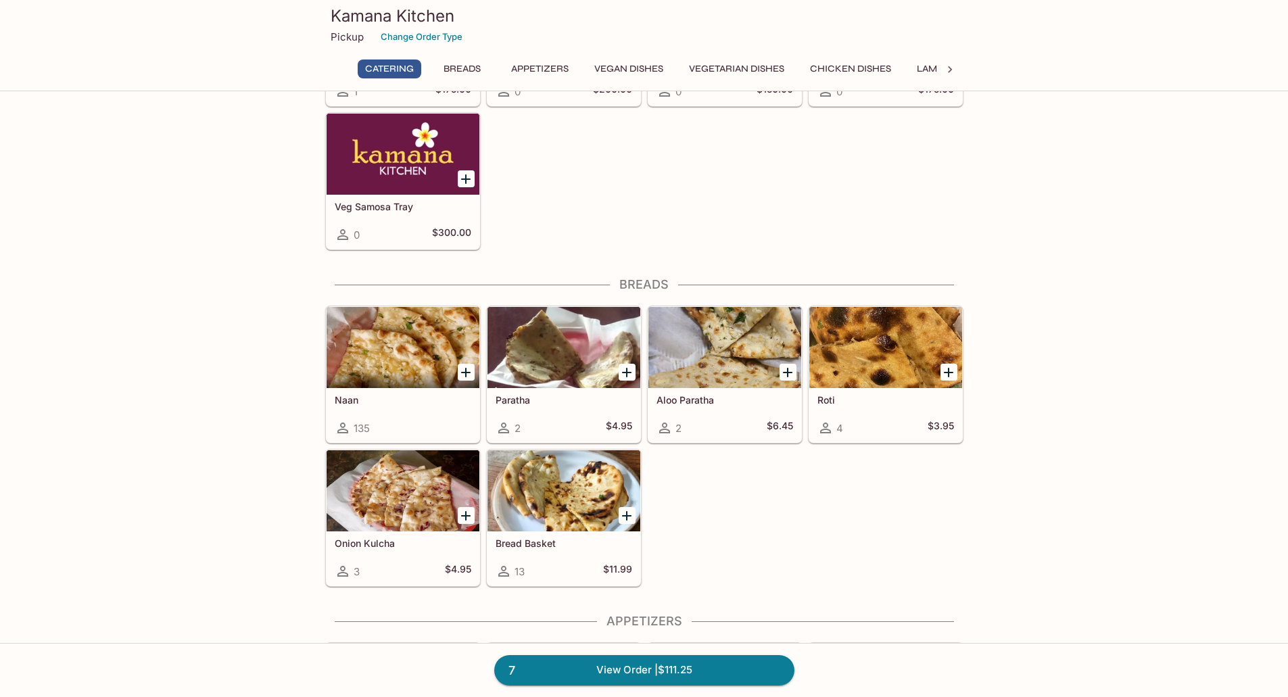
scroll to position [450, 0]
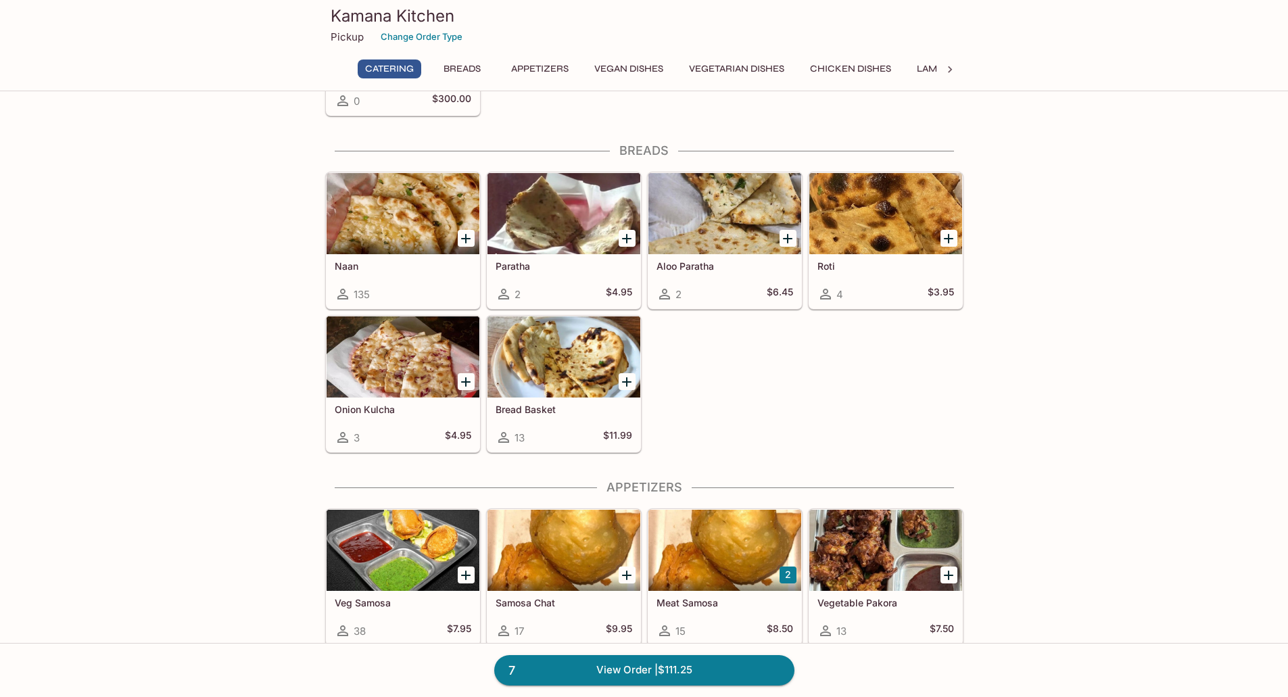
click at [376, 216] on div at bounding box center [402, 213] width 153 height 81
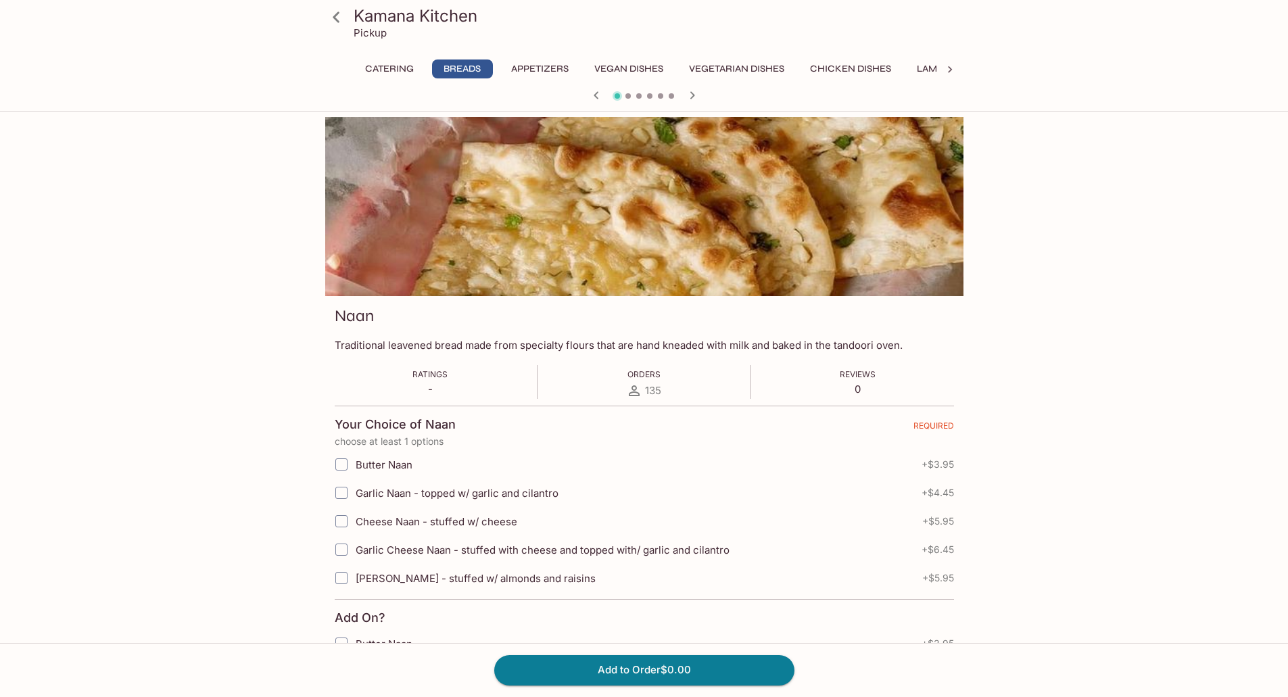
scroll to position [225, 0]
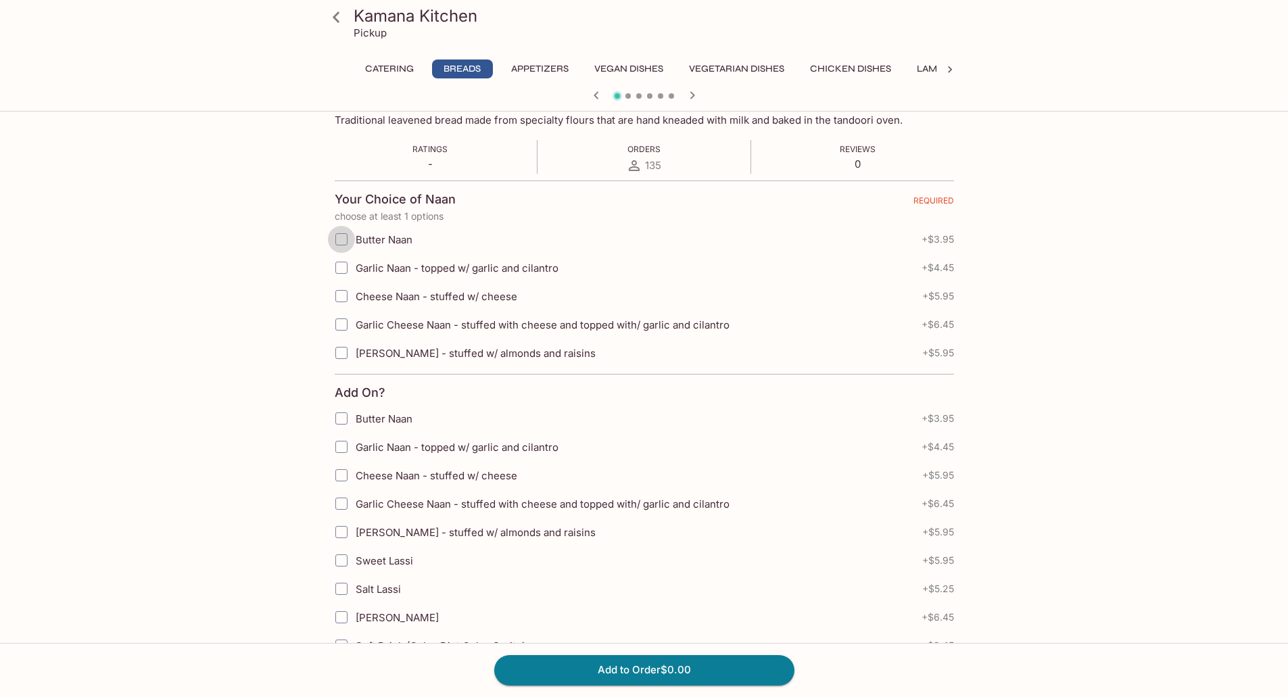
click at [340, 239] on input "Butter Naan" at bounding box center [341, 239] width 27 height 27
checkbox input "true"
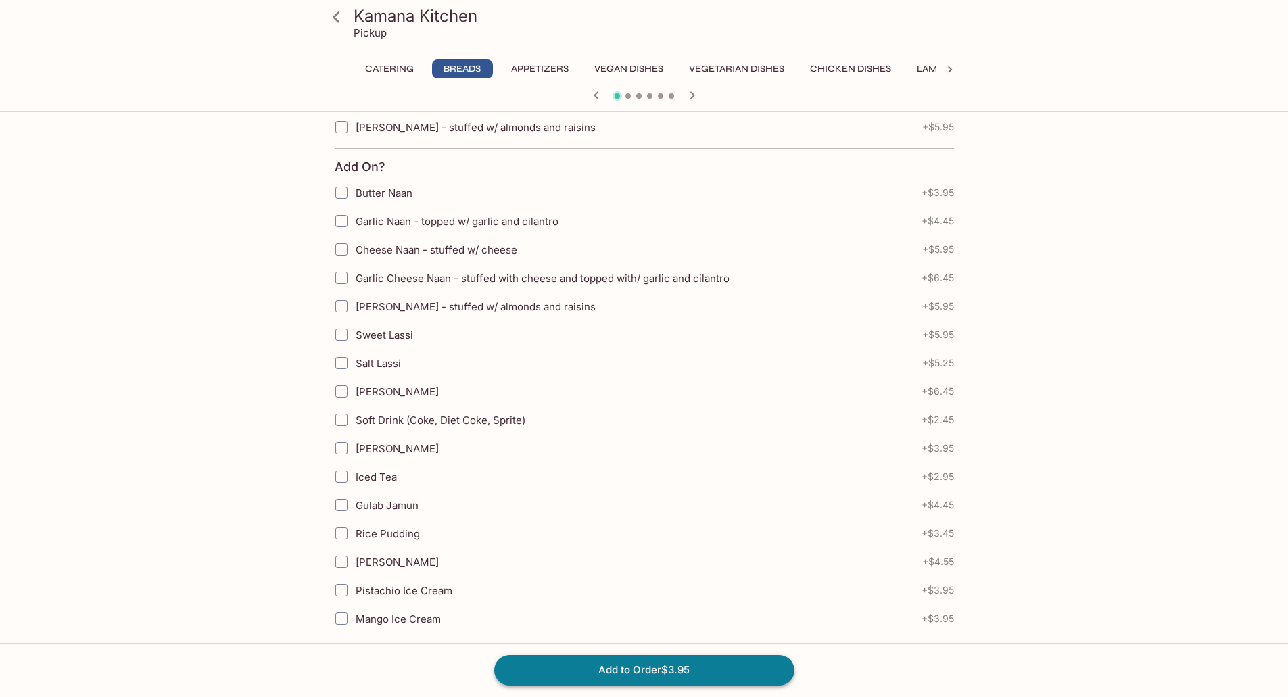
click at [585, 664] on button "Add to Order $3.95" at bounding box center [644, 670] width 300 height 30
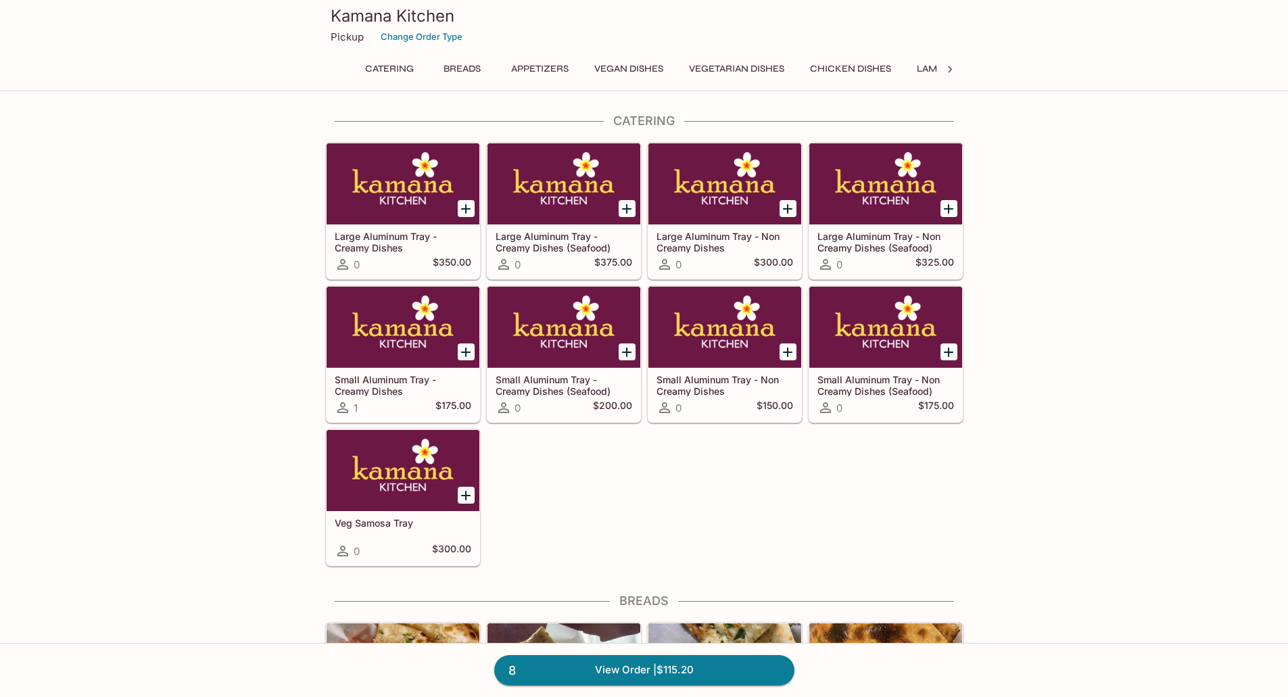
scroll to position [225, 0]
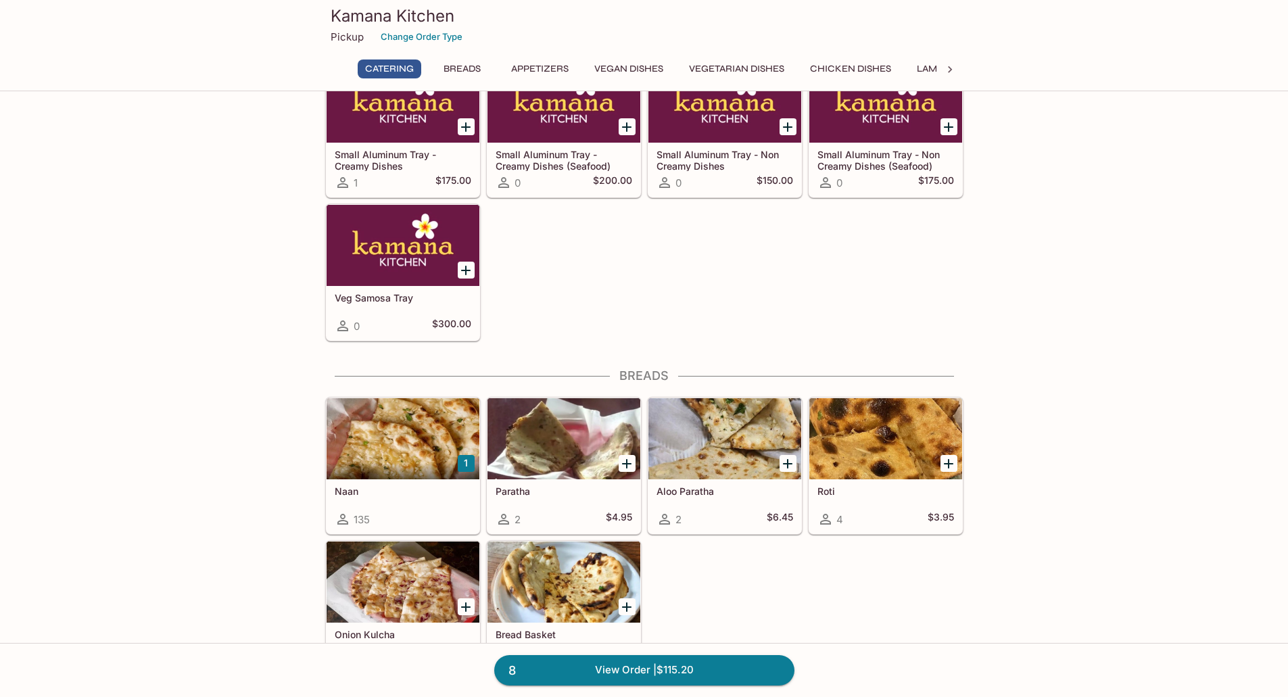
click at [433, 435] on div at bounding box center [402, 438] width 153 height 81
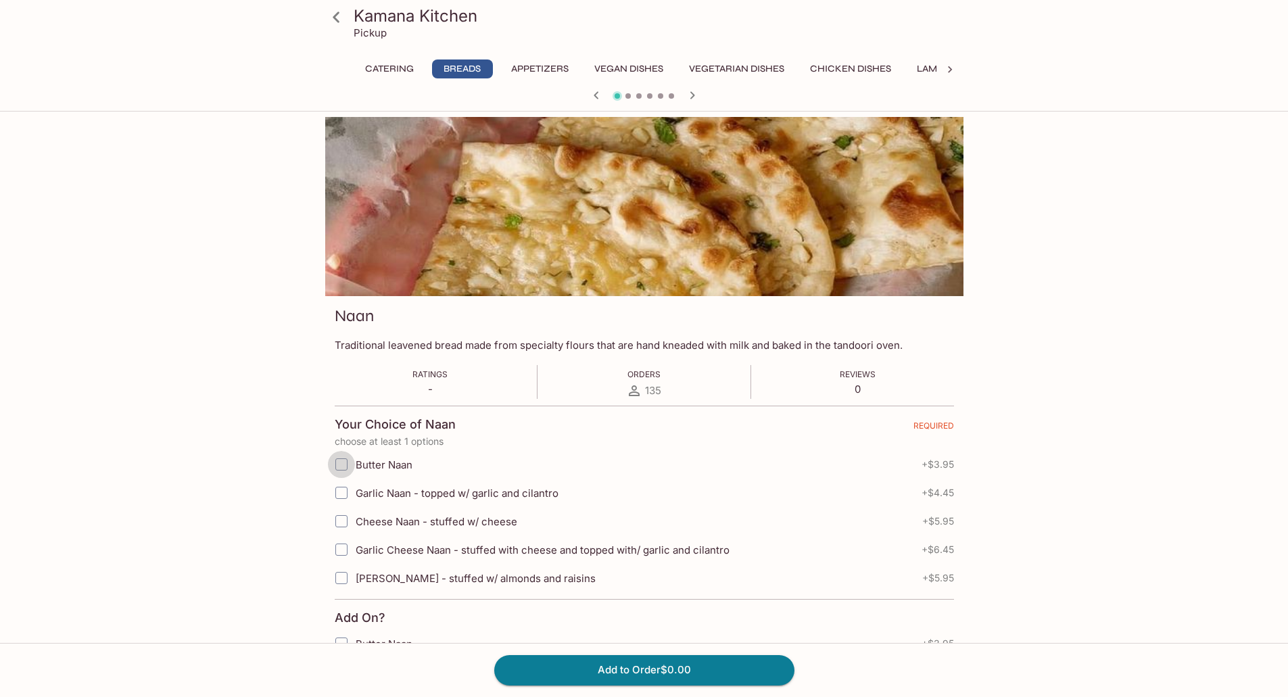
click at [342, 462] on input "Butter Naan" at bounding box center [341, 464] width 27 height 27
checkbox input "true"
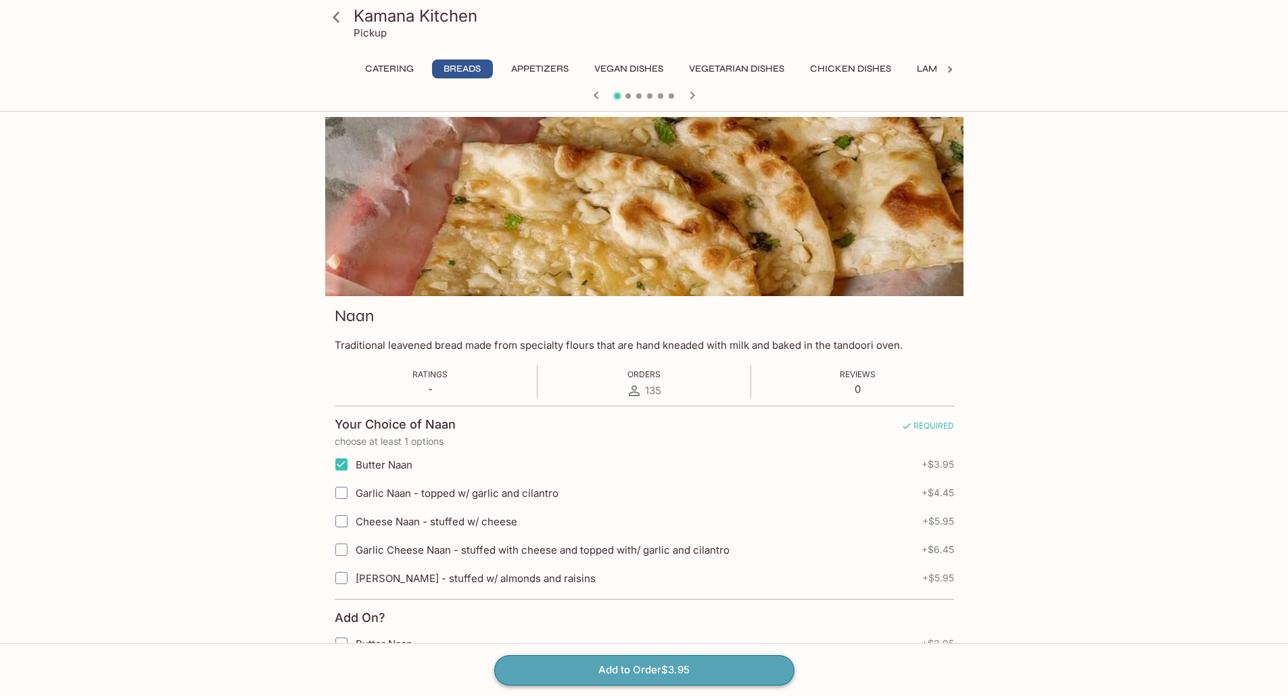
click at [662, 671] on button "Add to Order $3.95" at bounding box center [644, 670] width 300 height 30
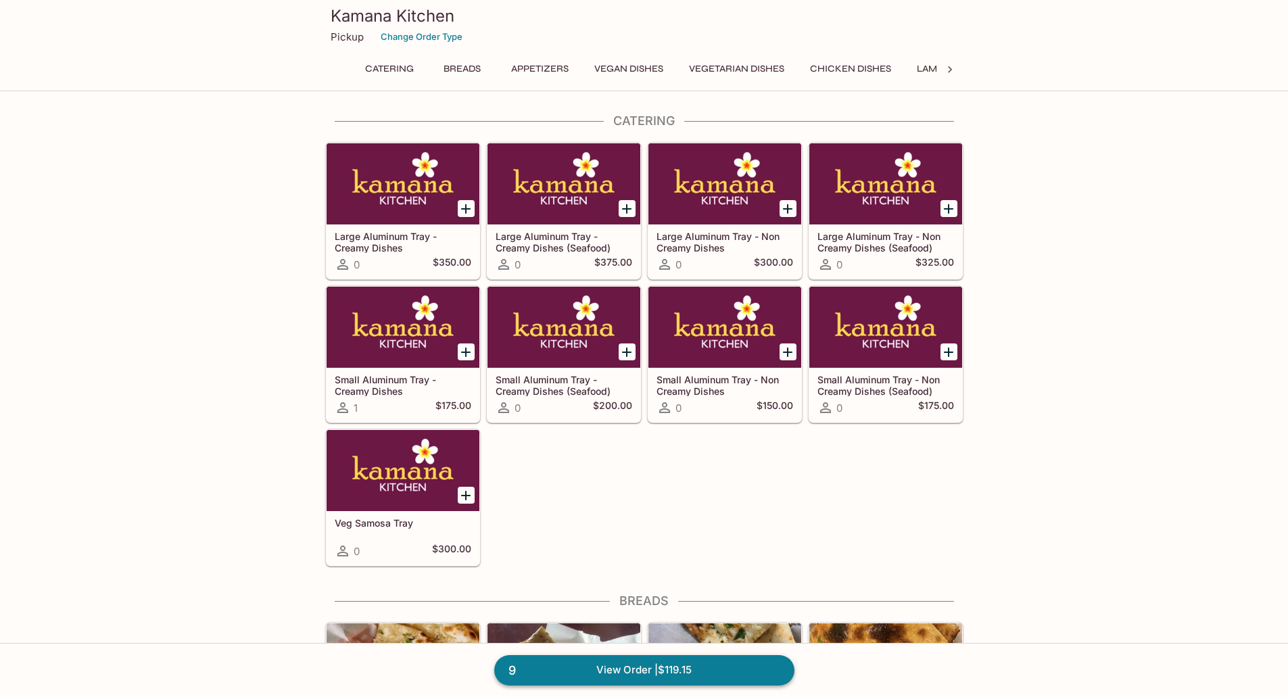
click at [675, 660] on link "9 View Order | $119.15" at bounding box center [644, 670] width 300 height 30
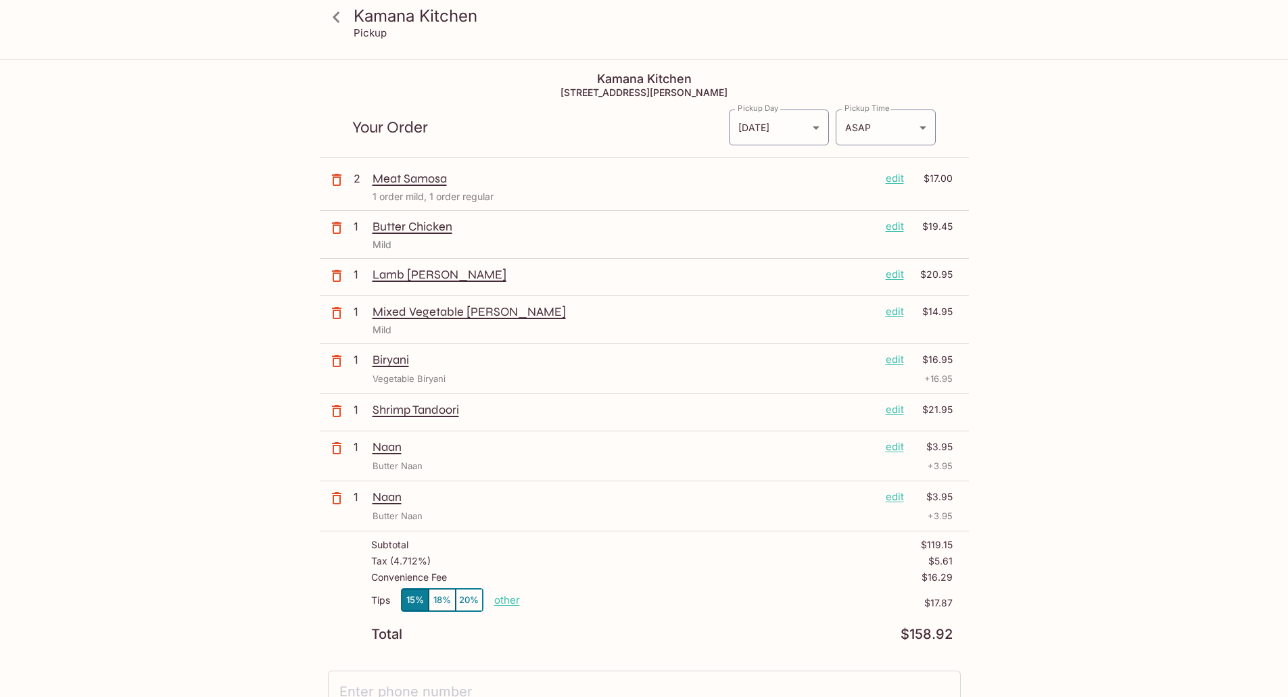
click at [510, 599] on p "other" at bounding box center [507, 599] width 26 height 13
click at [582, 592] on div "Tips 15% 18% 20% other $17.87" at bounding box center [661, 608] width 581 height 40
click at [511, 597] on p "other" at bounding box center [507, 599] width 26 height 13
drag, startPoint x: 573, startPoint y: 597, endPoint x: 618, endPoint y: 598, distance: 45.3
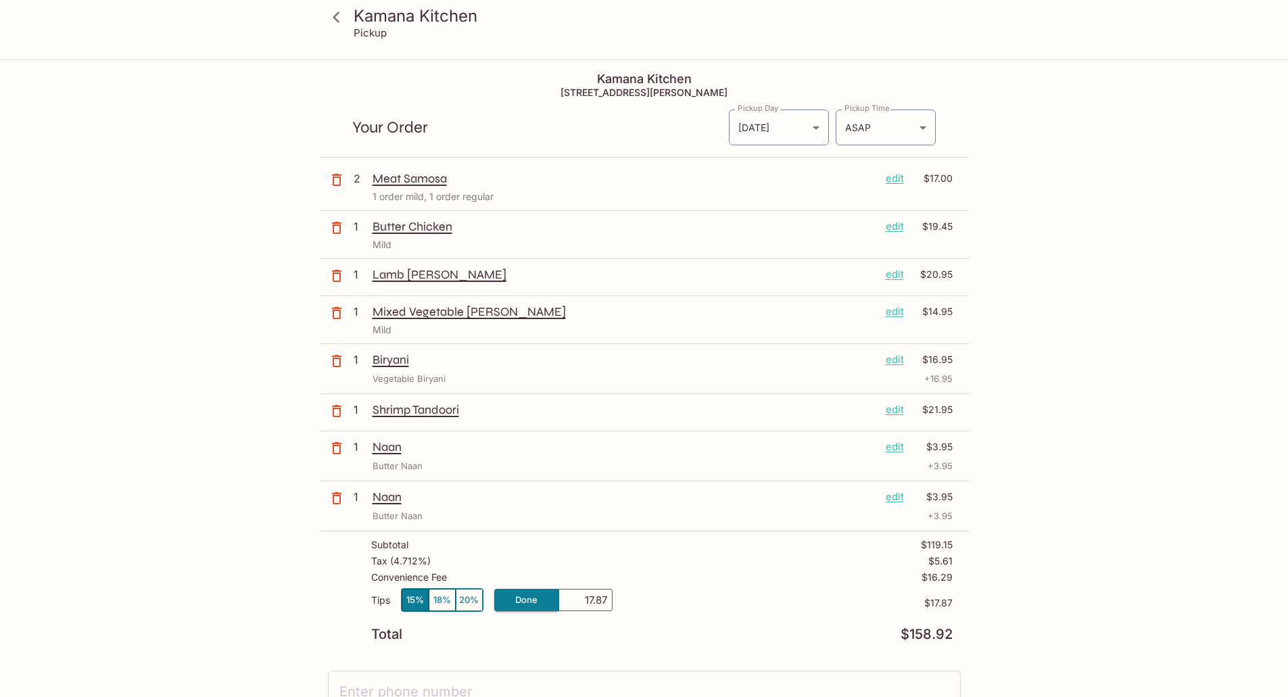
click at [618, 598] on div "Tips 15% 18% 20% Done 17.87 $17.87" at bounding box center [661, 608] width 581 height 40
type input "0.00"
click at [1118, 509] on div "Kamana Kitchen Pickup Kamana Kitchen [STREET_ADDRESS][PERSON_NAME] Your Order P…" at bounding box center [644, 409] width 1288 height 697
click at [342, 315] on icon "button" at bounding box center [336, 313] width 16 height 16
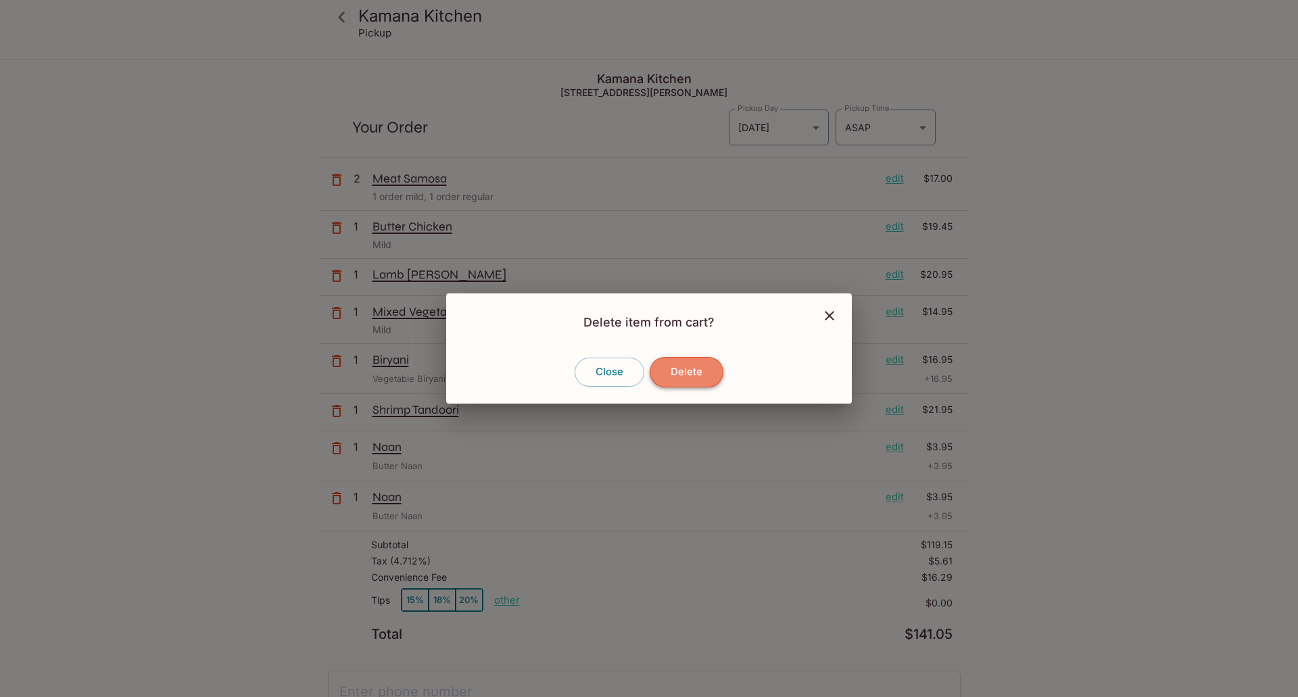
click at [696, 370] on button "Delete" at bounding box center [687, 372] width 74 height 30
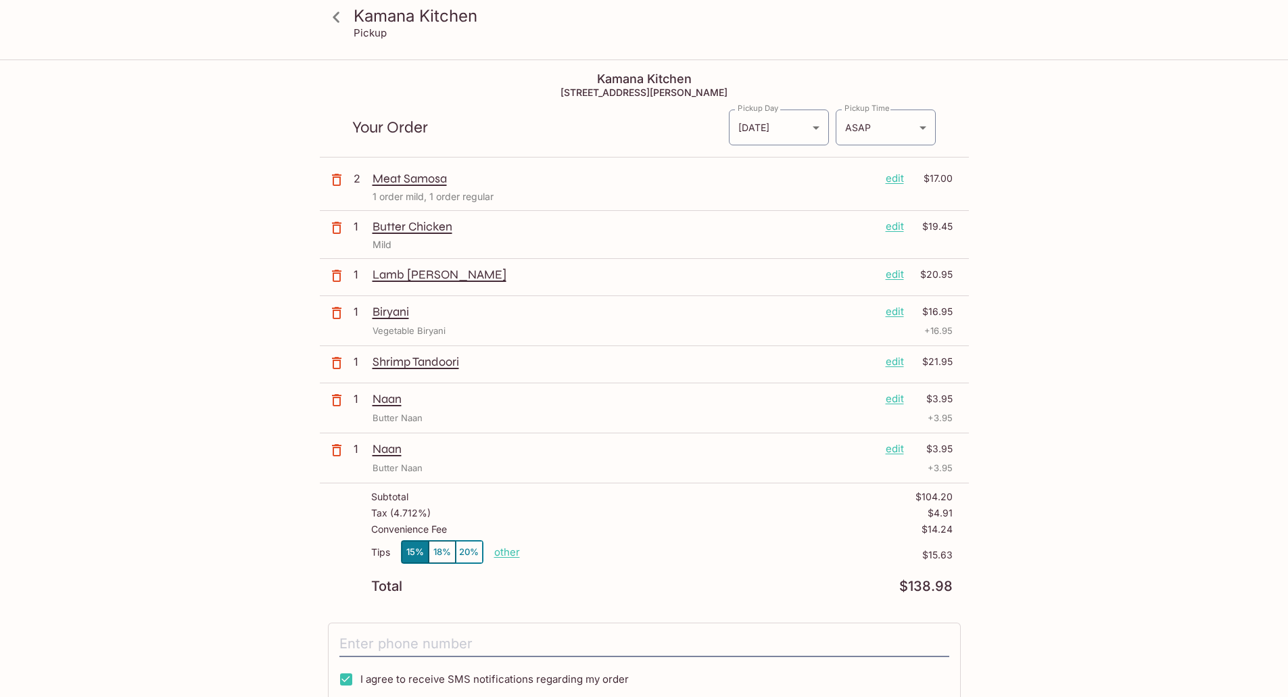
click at [335, 11] on icon at bounding box center [336, 17] width 24 height 24
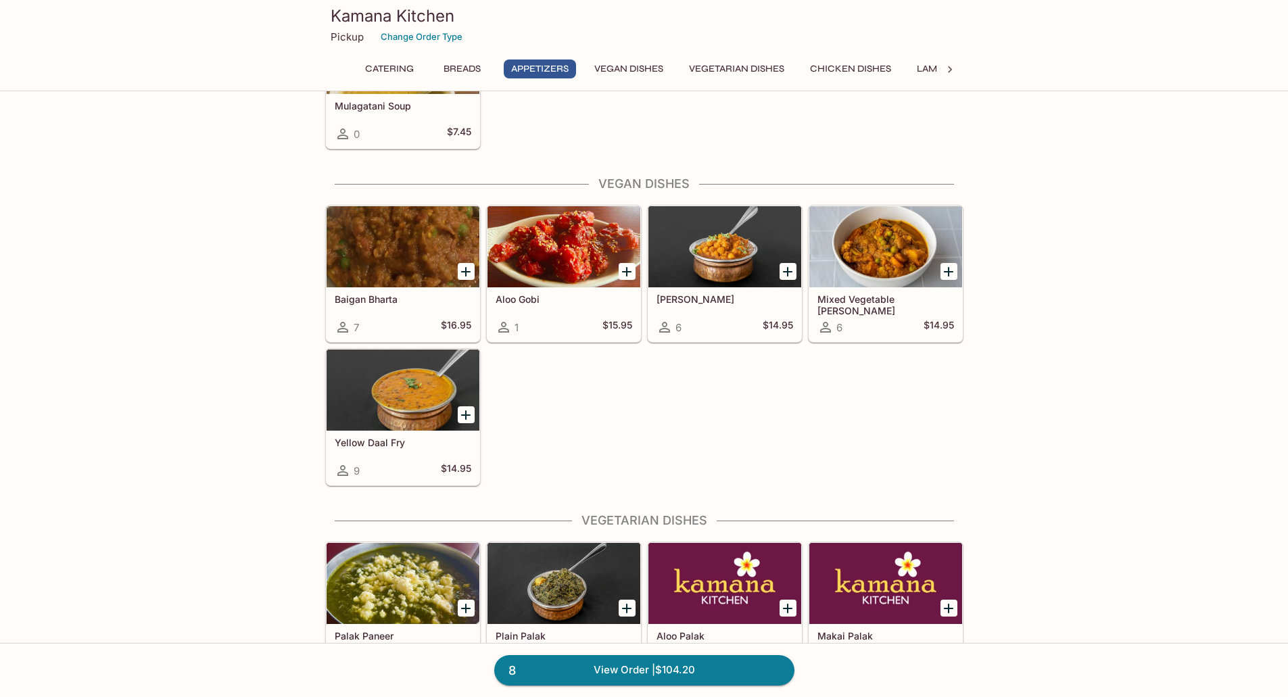
scroll to position [1384, 0]
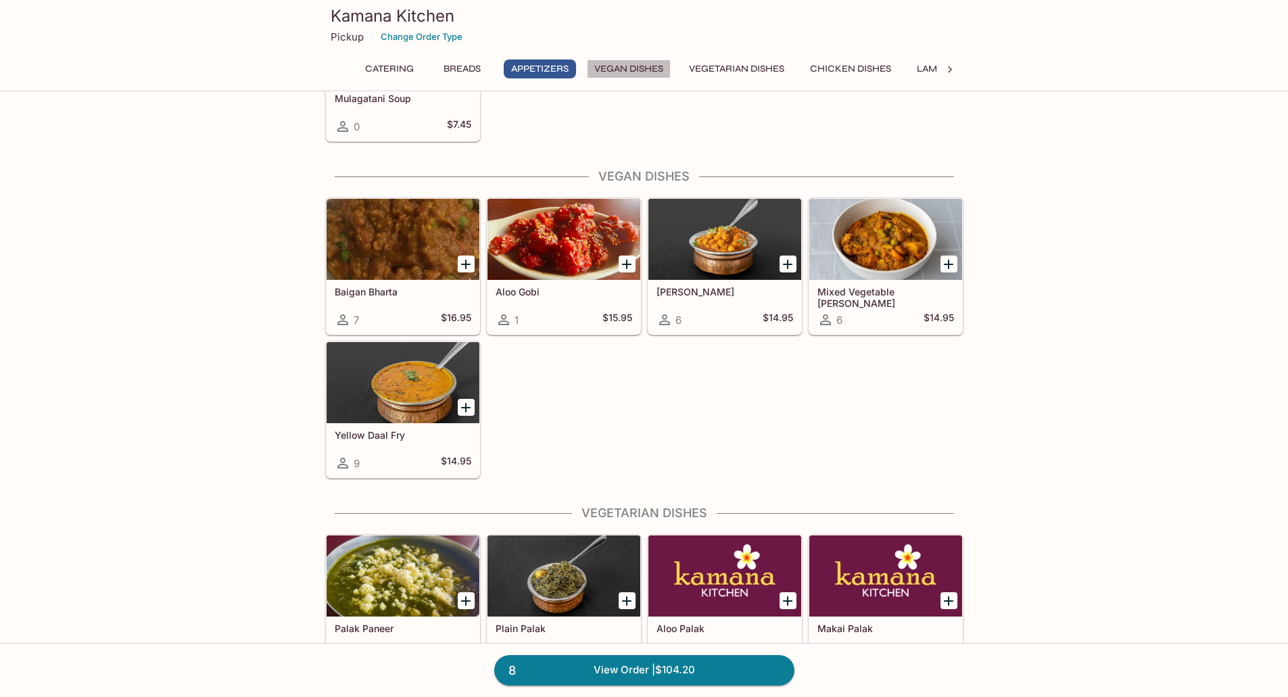
click at [636, 68] on button "Vegan Dishes" at bounding box center [629, 68] width 84 height 19
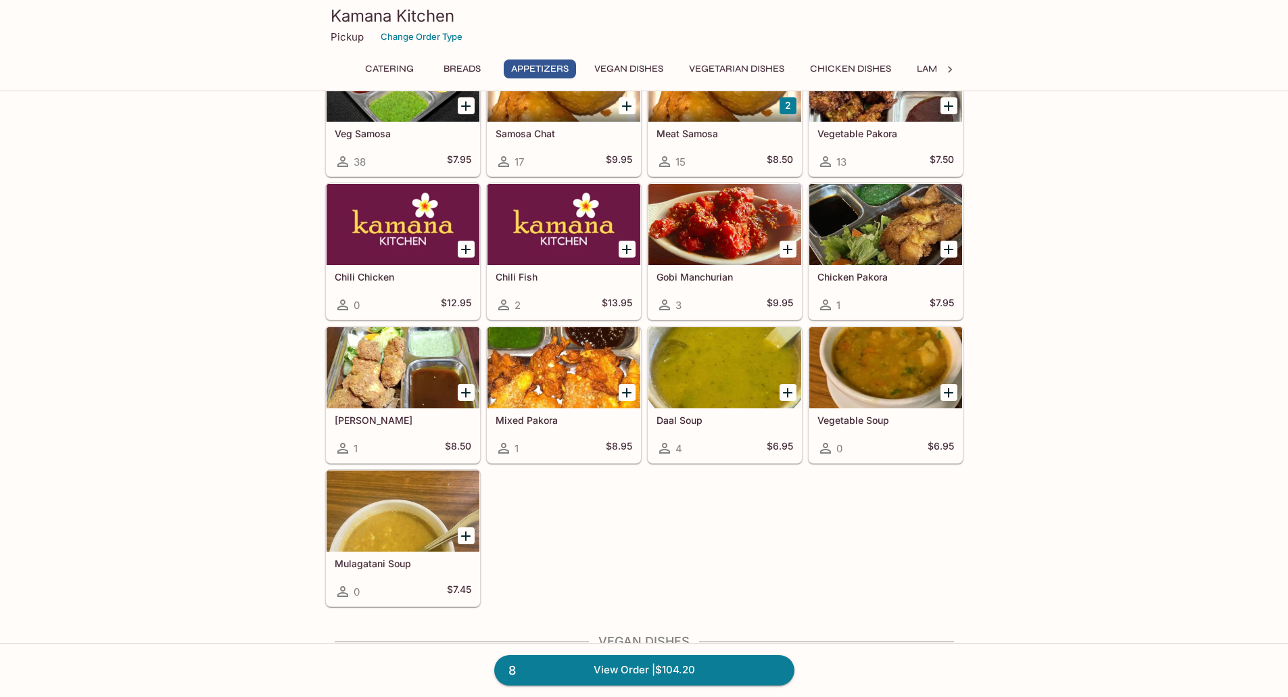
scroll to position [1144, 0]
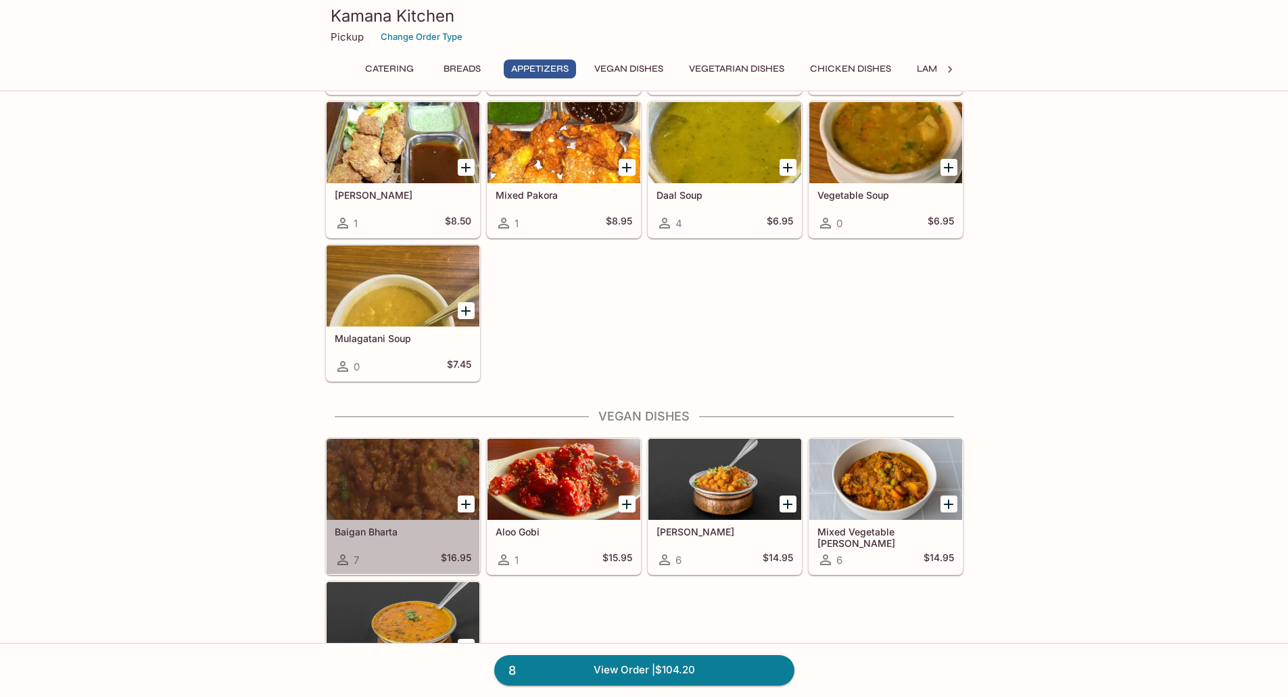
click at [422, 474] on div at bounding box center [402, 479] width 153 height 81
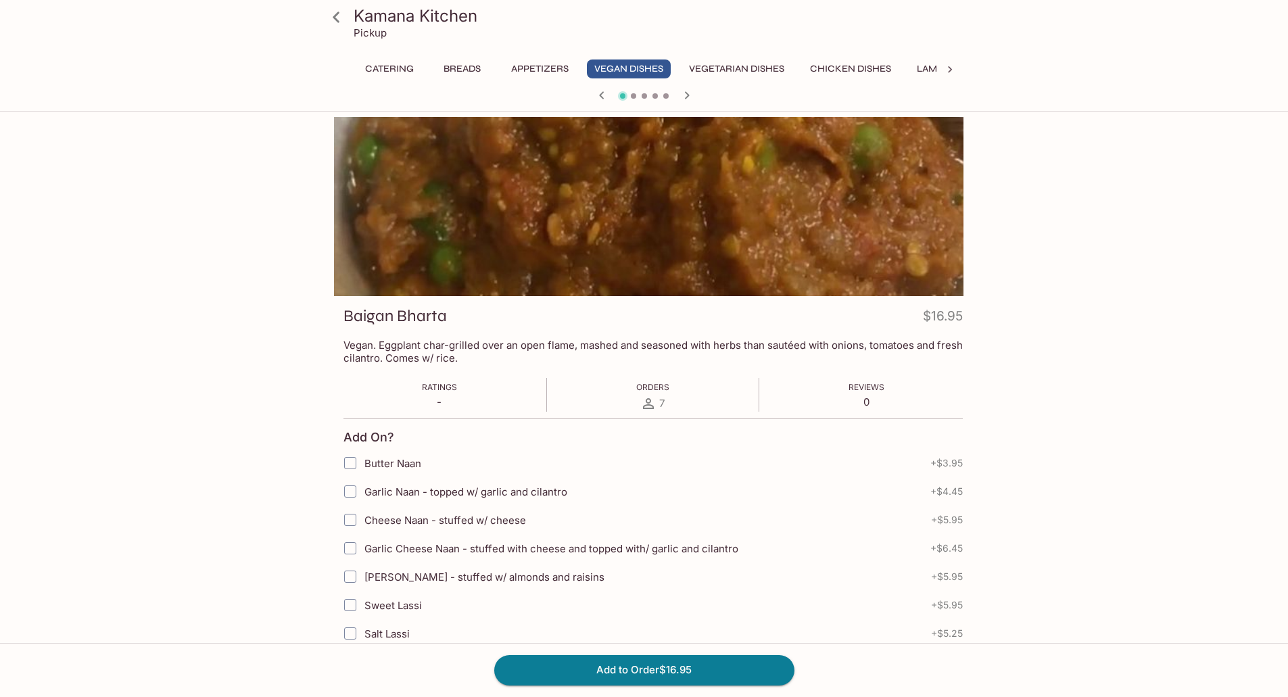
click at [382, 341] on p "Vegan. Eggplant char-grilled over an open flame, mashed and seasoned with herbs…" at bounding box center [652, 352] width 619 height 26
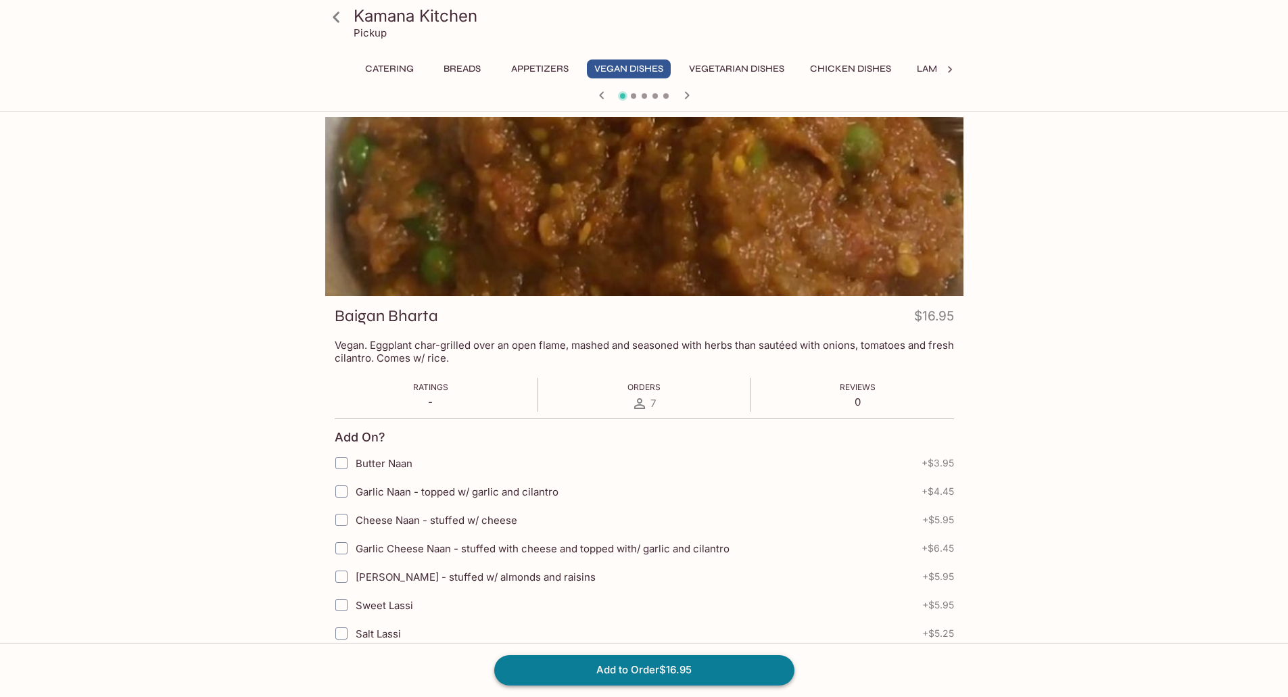
click at [633, 667] on button "Add to Order $16.95" at bounding box center [644, 670] width 300 height 30
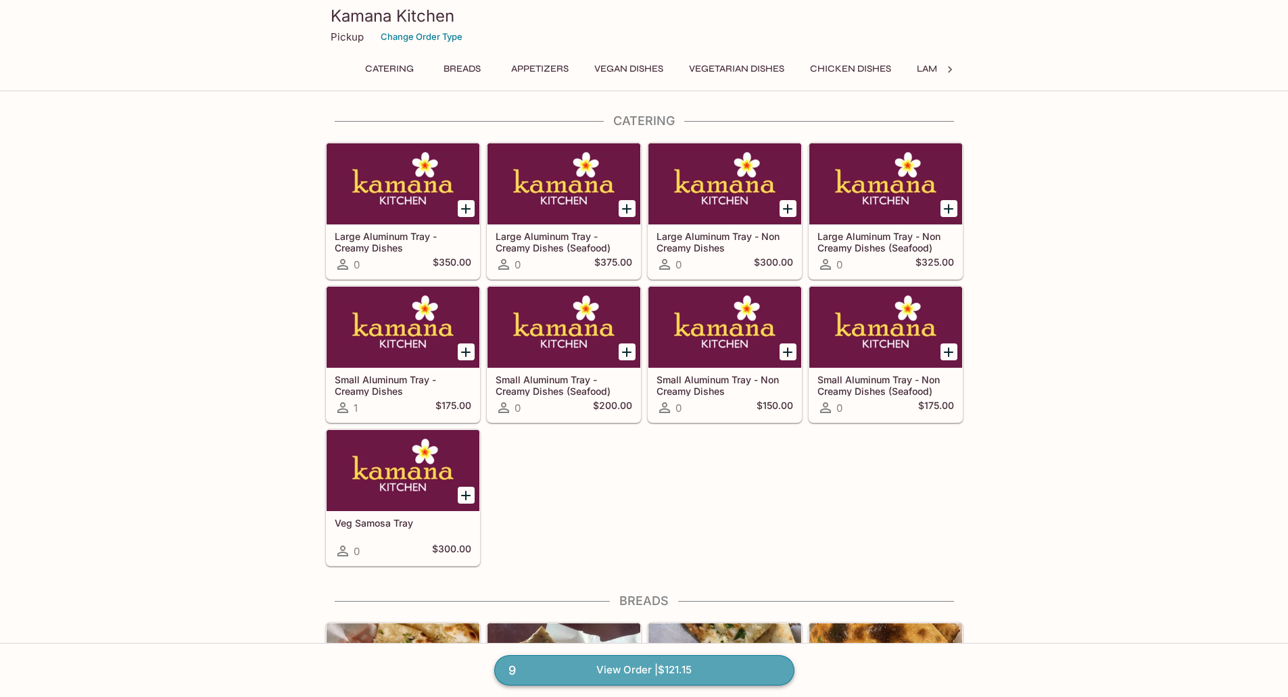
click at [676, 664] on link "9 View Order | $121.15" at bounding box center [644, 670] width 300 height 30
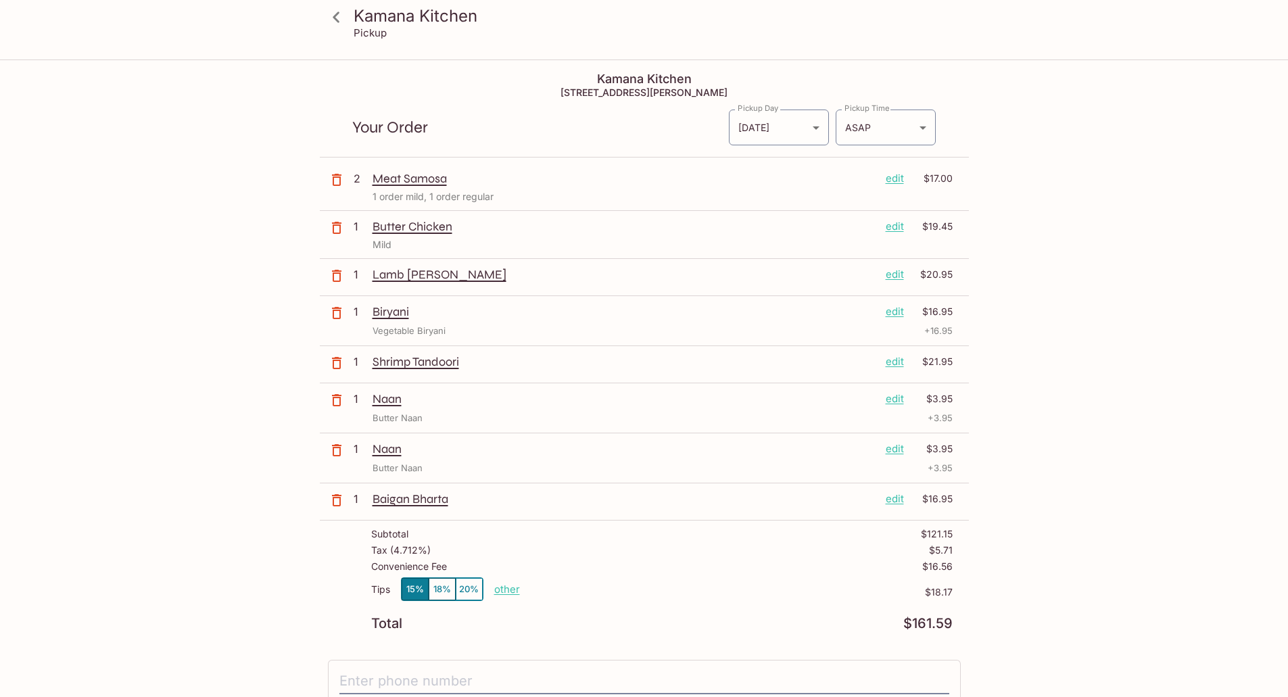
click at [503, 586] on p "other" at bounding box center [507, 589] width 26 height 13
click at [587, 587] on input "18.17" at bounding box center [585, 589] width 43 height 15
type input "0.00"
click at [1125, 527] on div "Kamana Kitchen Pickup Kamana Kitchen [STREET_ADDRESS][PERSON_NAME] Your Order P…" at bounding box center [644, 409] width 1288 height 697
